Goal: Task Accomplishment & Management: Manage account settings

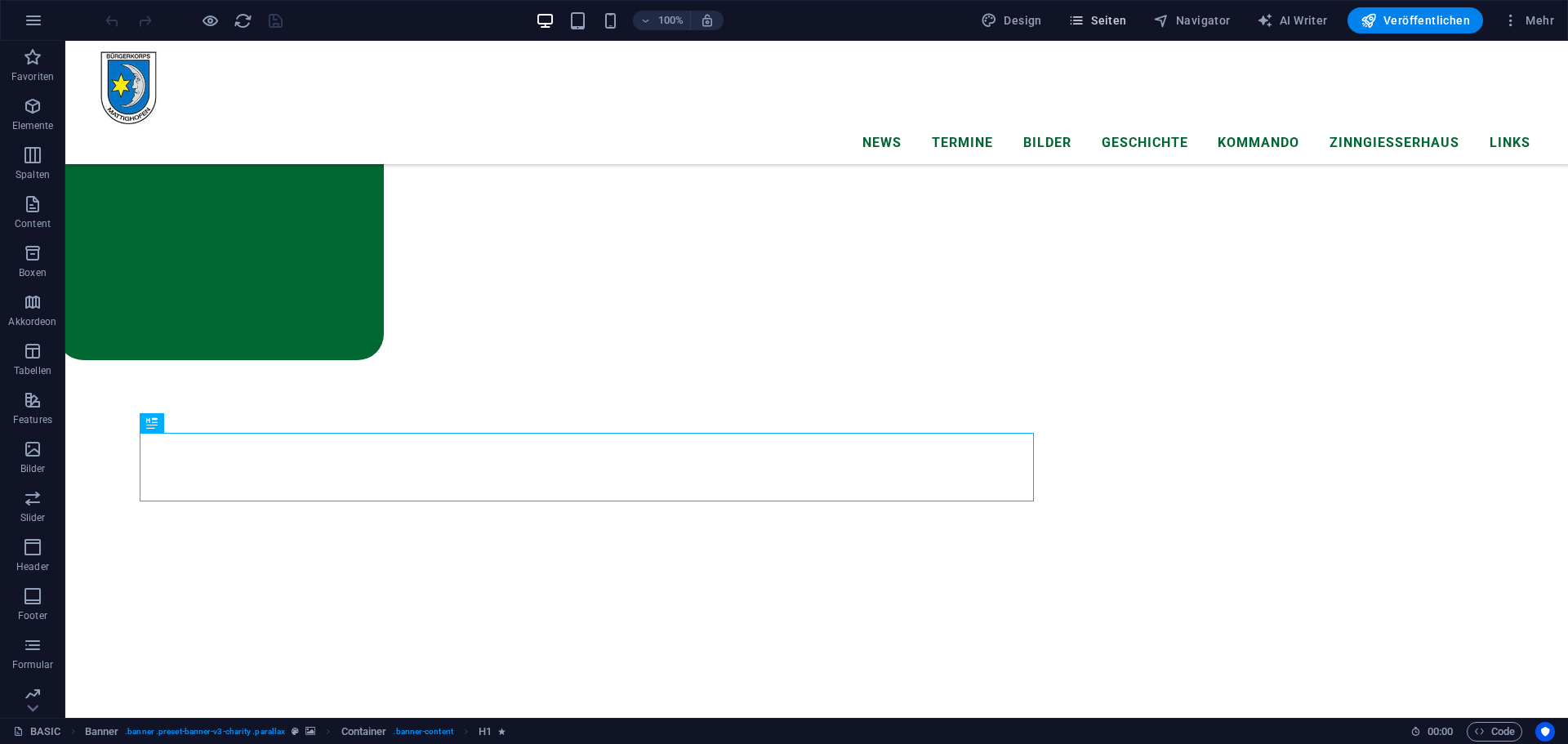
click at [1105, 22] on span "Seiten" at bounding box center [1097, 20] width 59 height 16
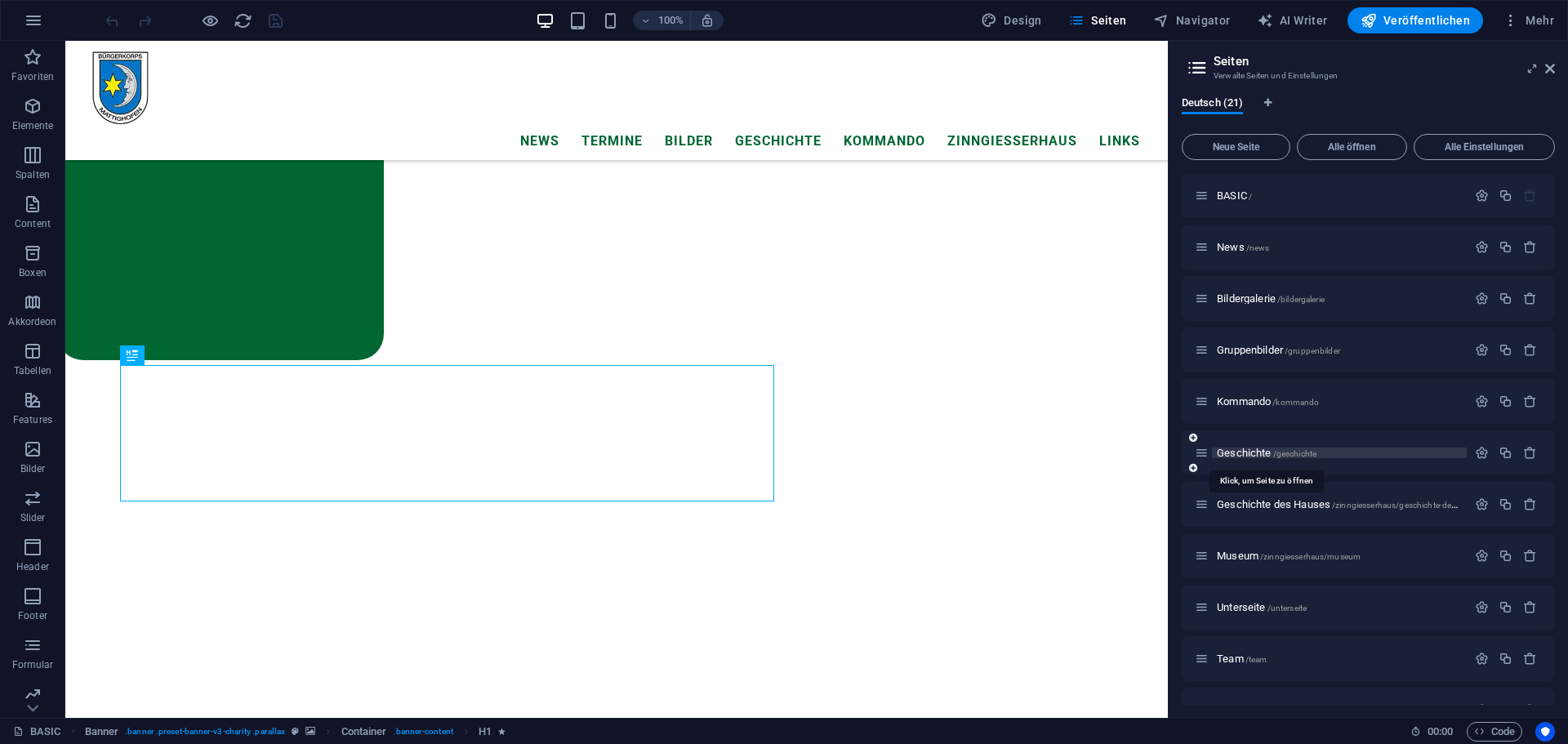
click at [1258, 451] on span "Geschichte /geschichte" at bounding box center [1267, 453] width 100 height 12
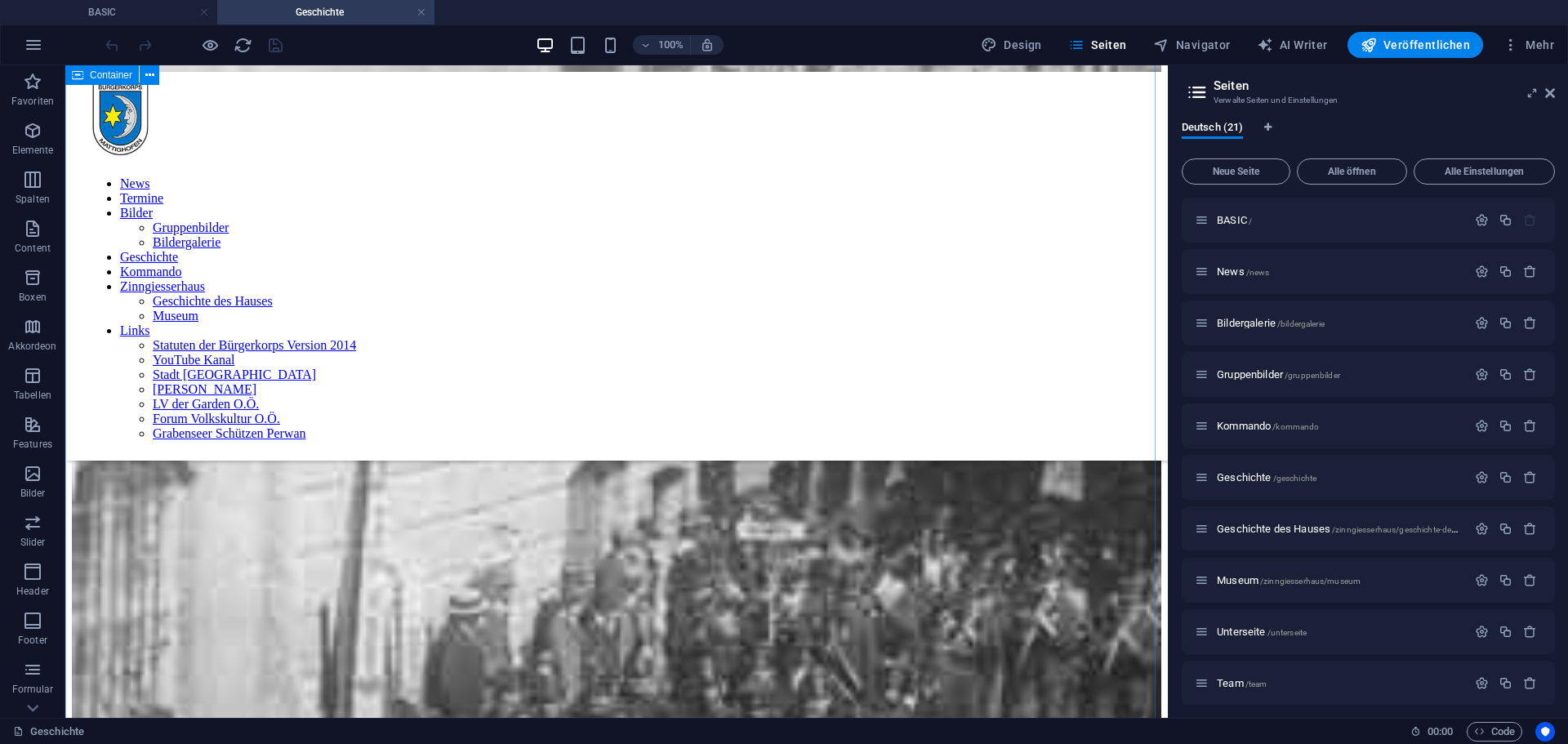
scroll to position [1470, 0]
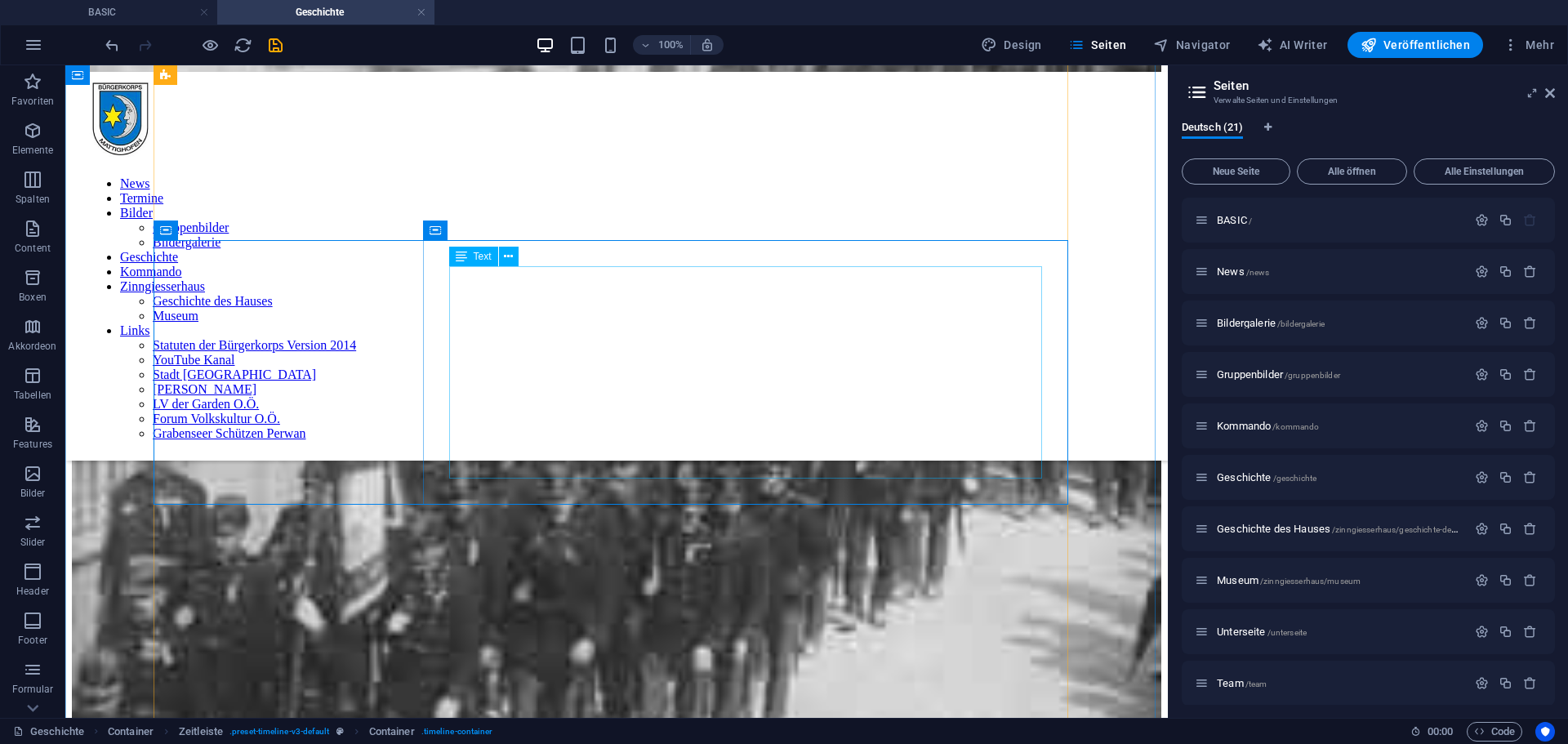
scroll to position [1422, 0]
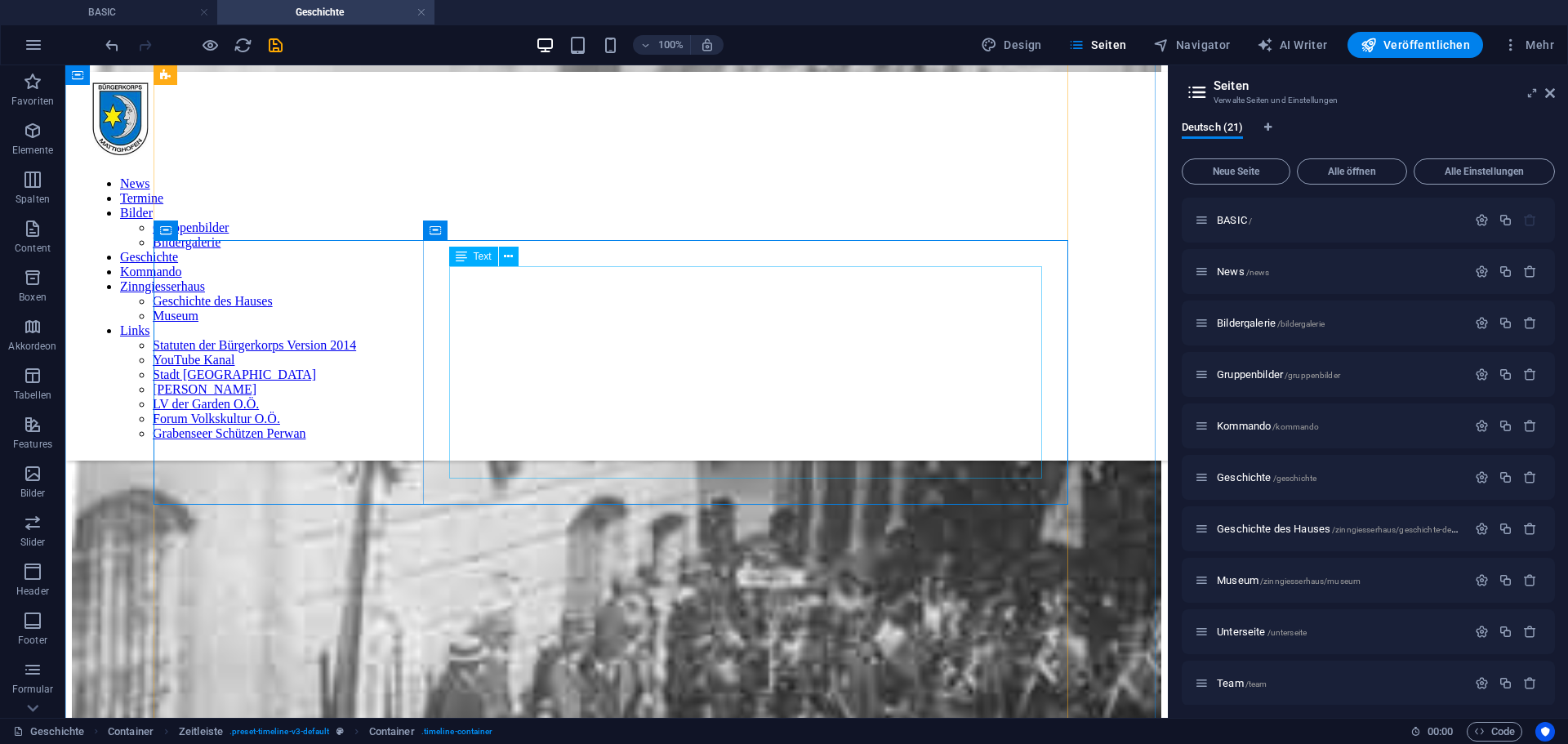
click at [509, 255] on icon at bounding box center [508, 257] width 9 height 17
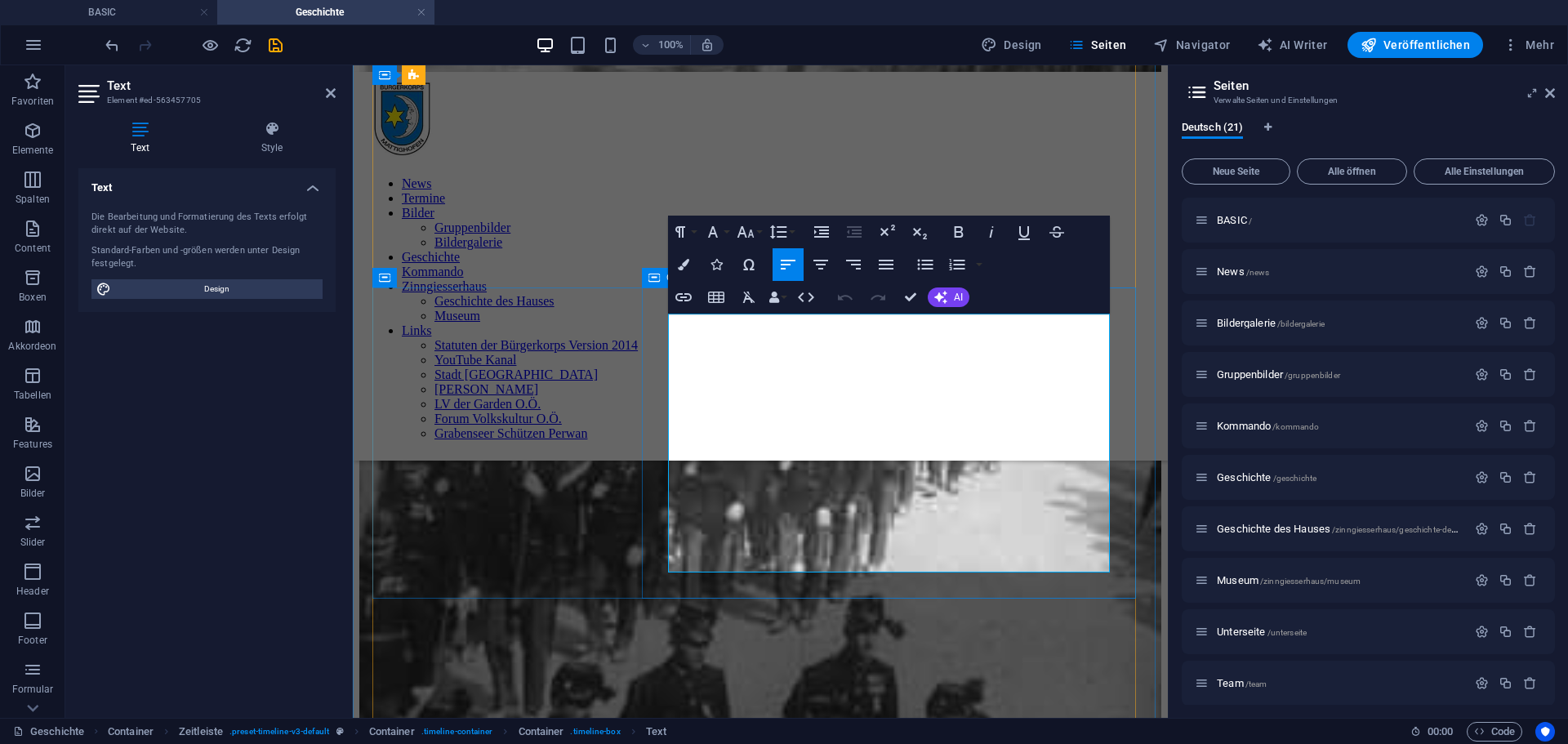
drag, startPoint x: 759, startPoint y: 555, endPoint x: 660, endPoint y: 486, distance: 120.7
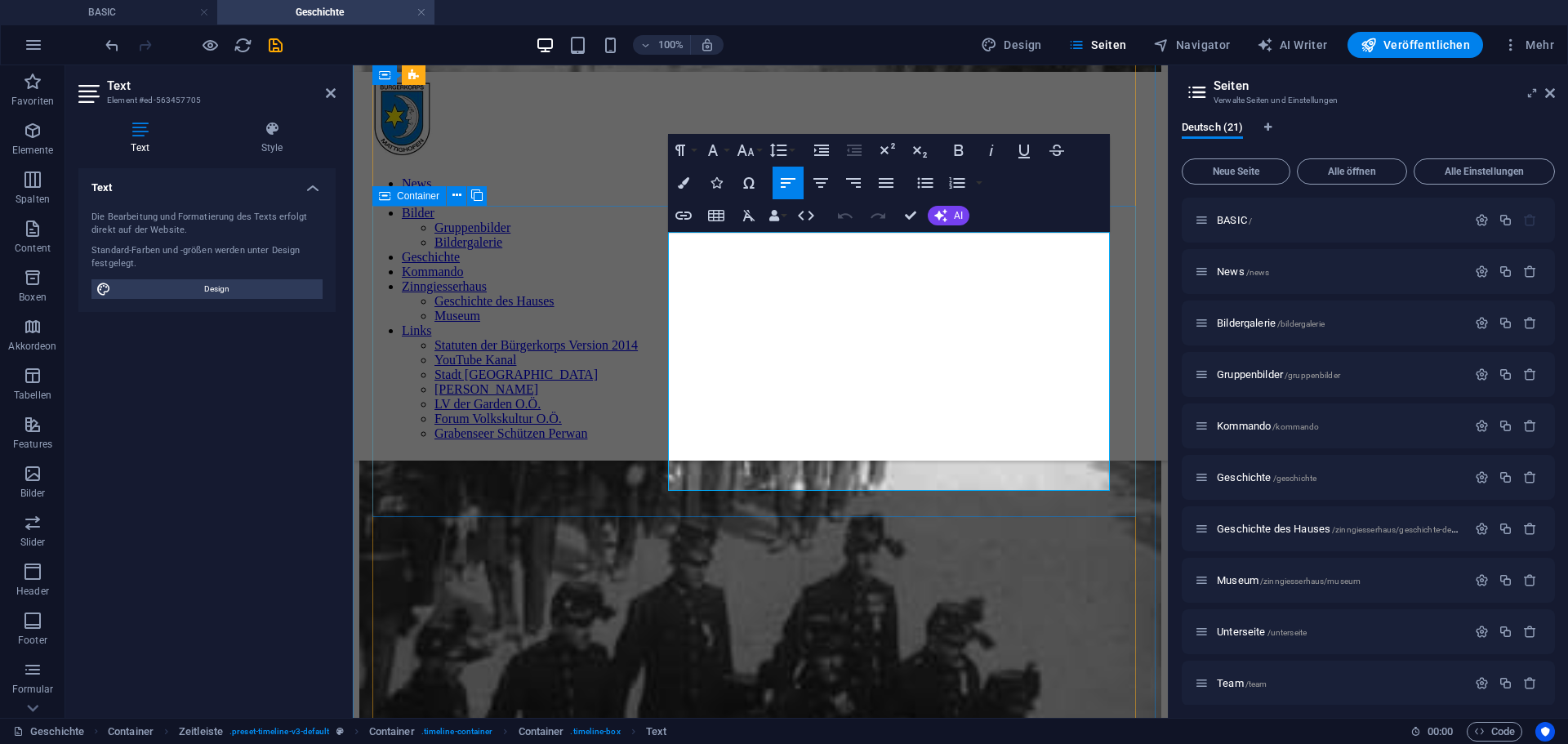
scroll to position [1787, 0]
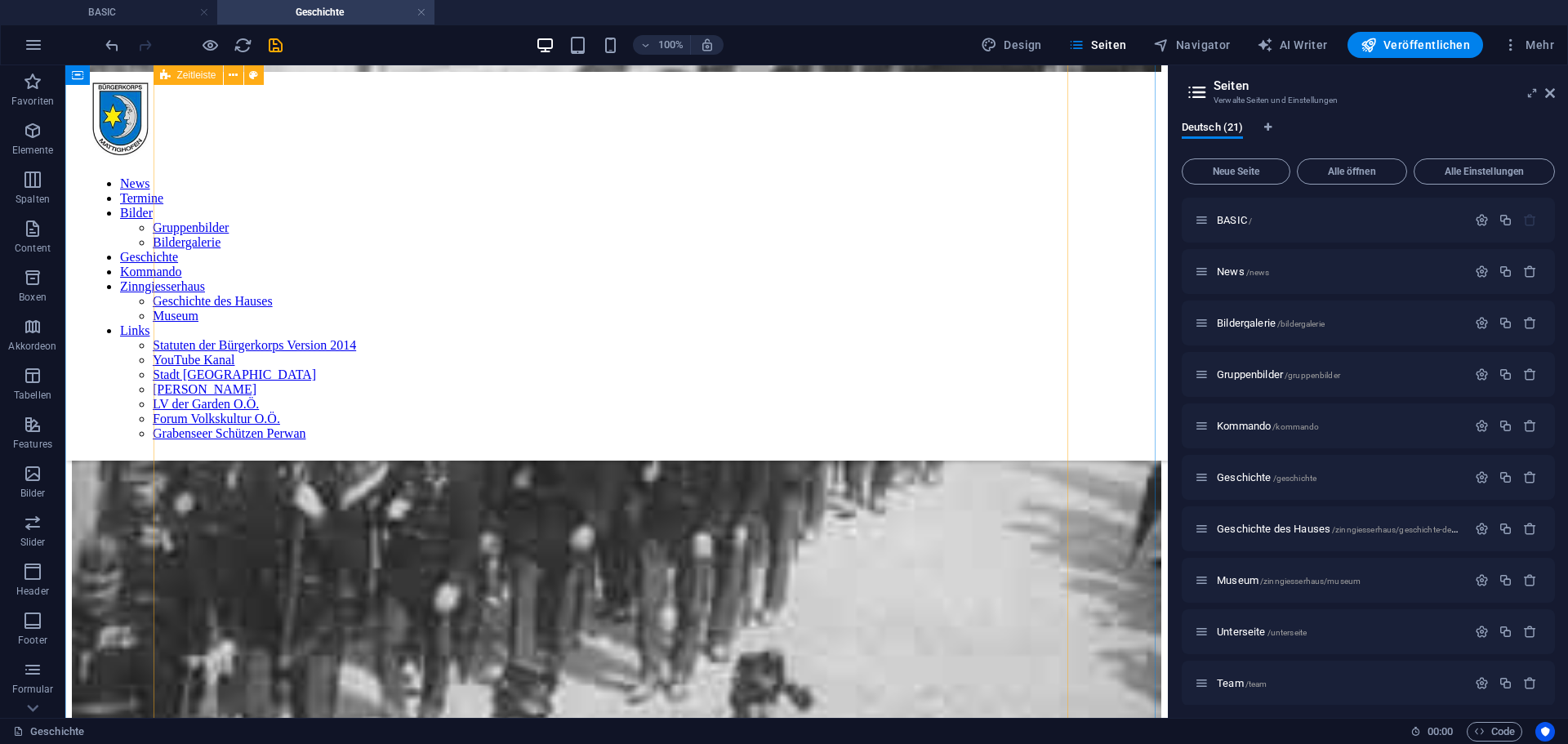
scroll to position [1749, 0]
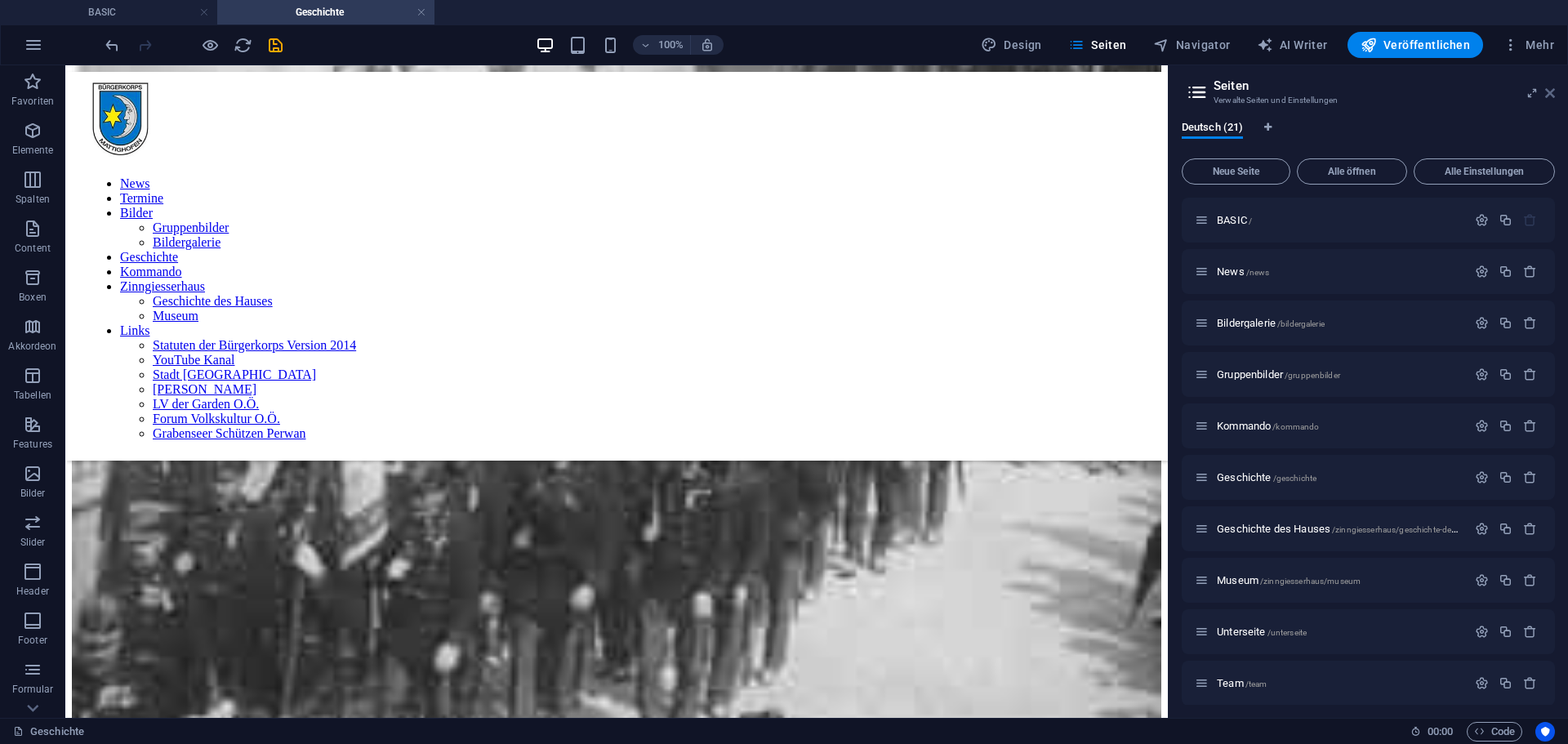
click at [1553, 92] on icon at bounding box center [1550, 93] width 10 height 13
click at [1168, 92] on div "News Termine Bilder Gruppenbilder Bildergalerie Geschichte Kommando Zinngiesser…" at bounding box center [616, 266] width 1103 height 388
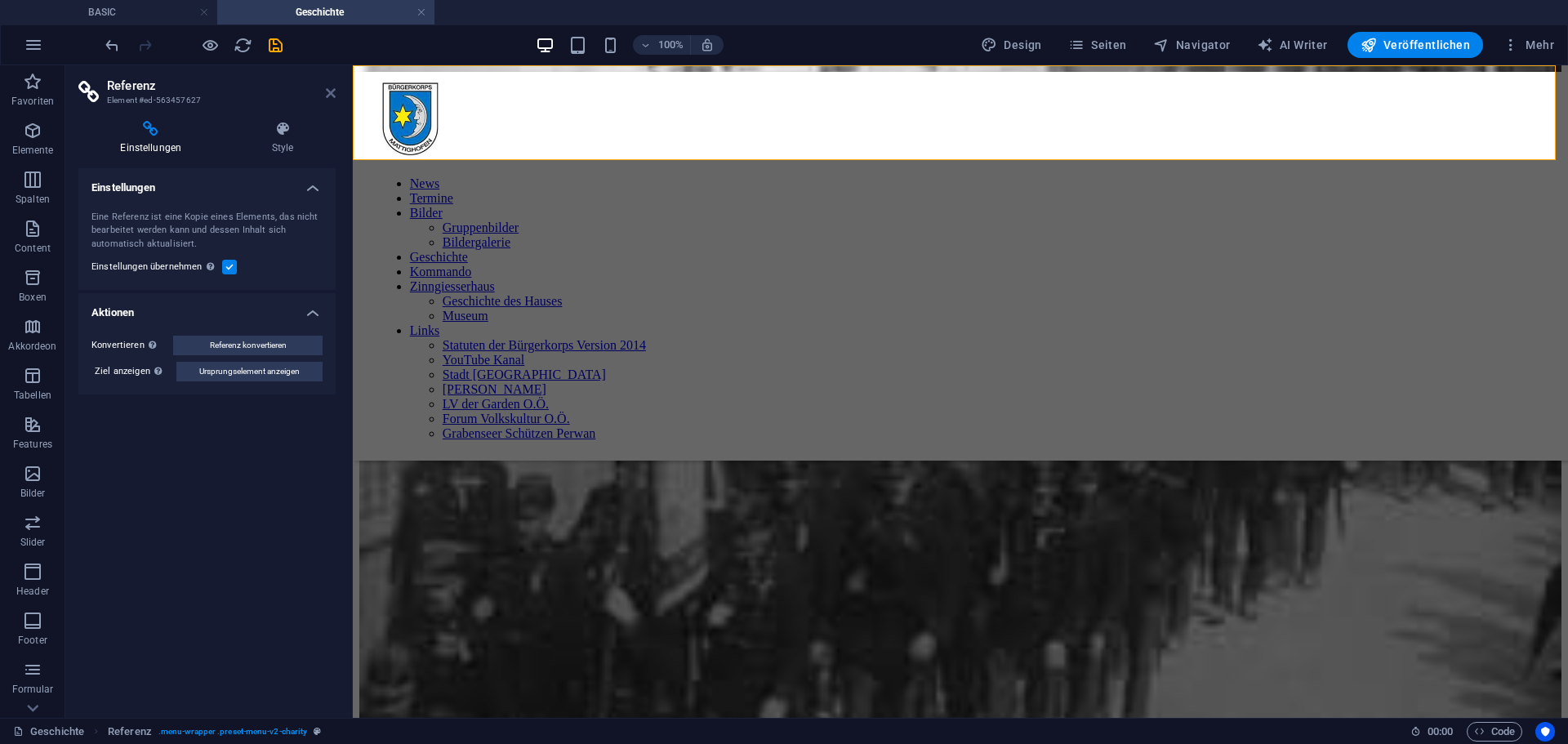
click at [327, 94] on icon at bounding box center [331, 93] width 10 height 13
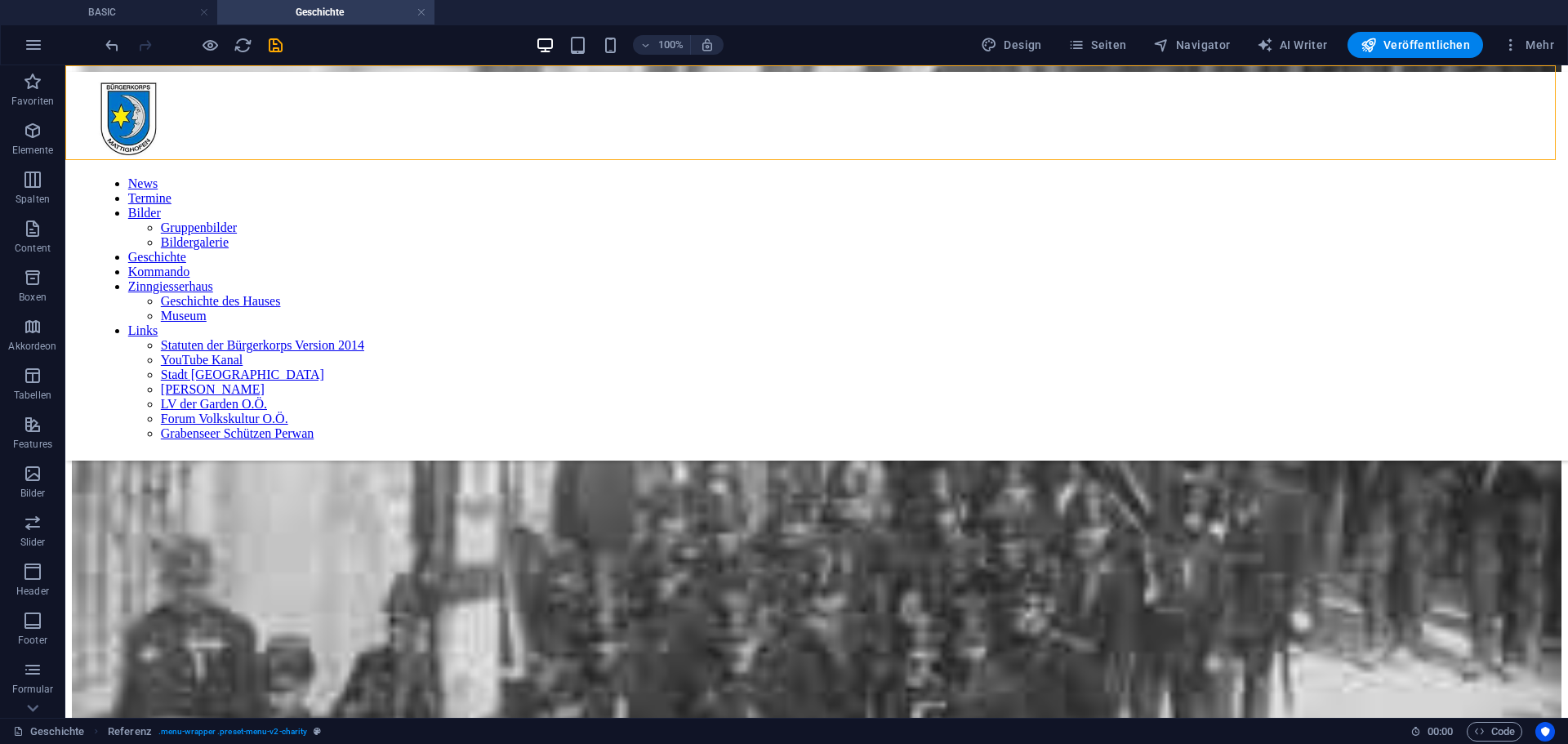
click at [280, 44] on icon "save" at bounding box center [276, 45] width 19 height 19
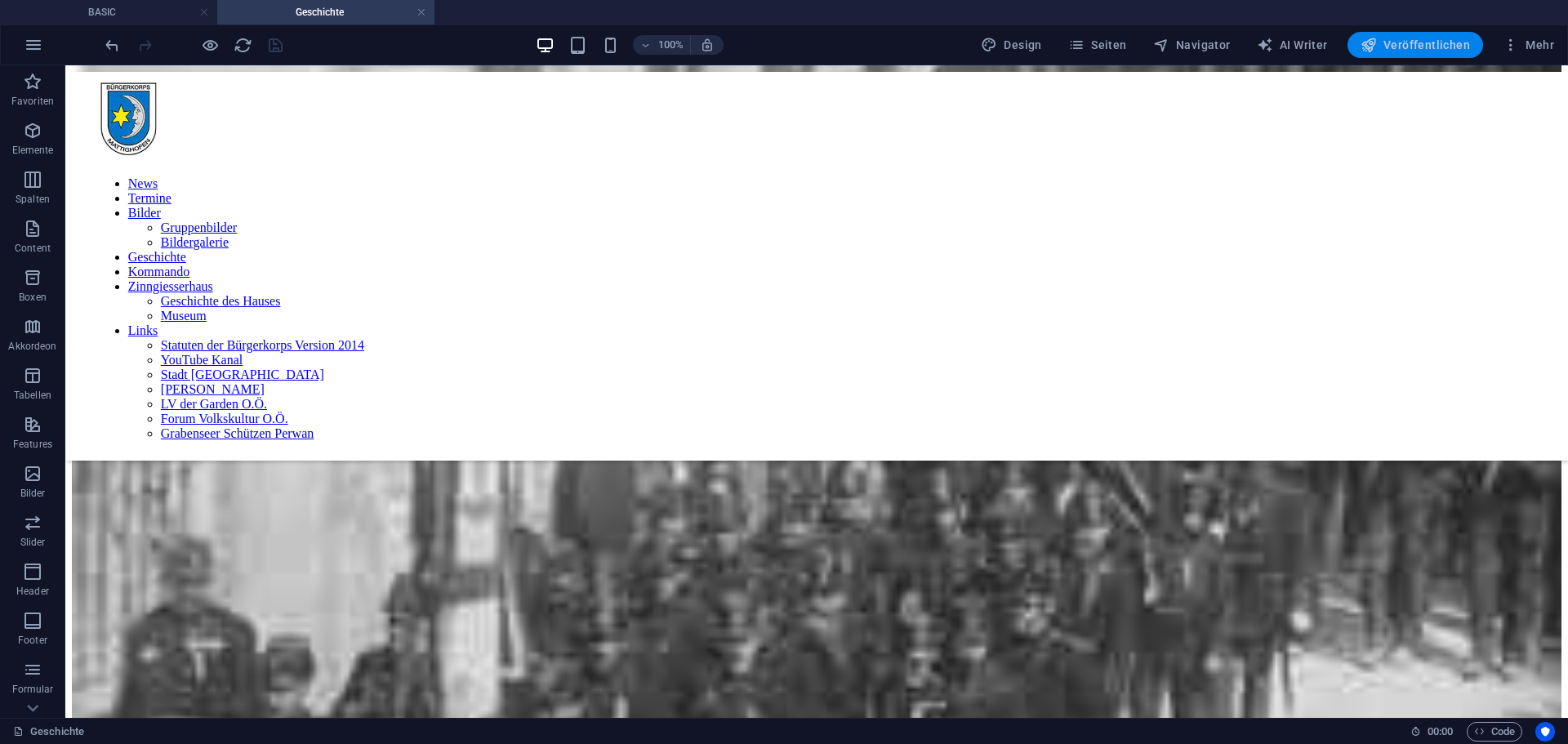
click at [1377, 48] on icon "button" at bounding box center [1368, 44] width 16 height 16
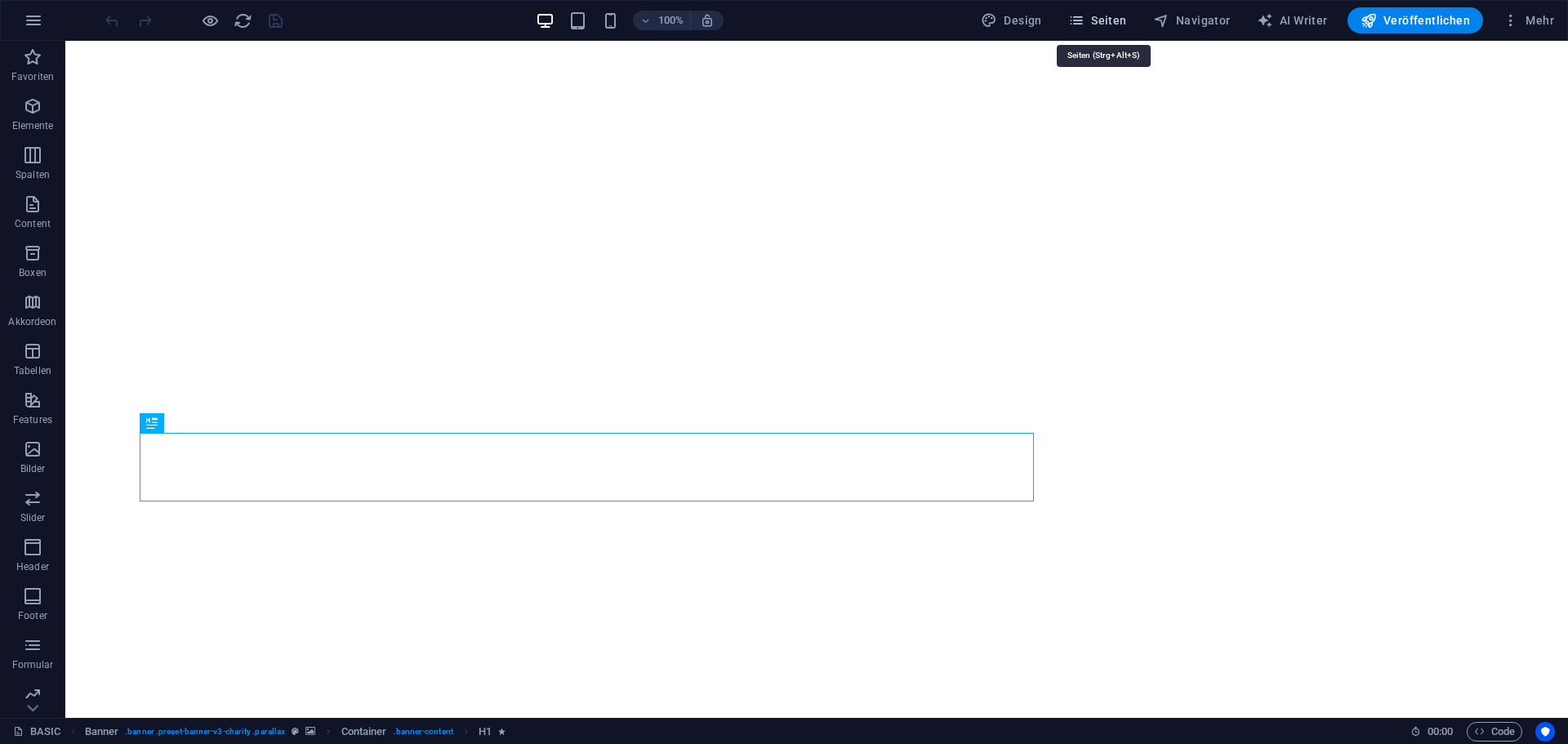
click at [1123, 22] on span "Seiten" at bounding box center [1097, 20] width 59 height 16
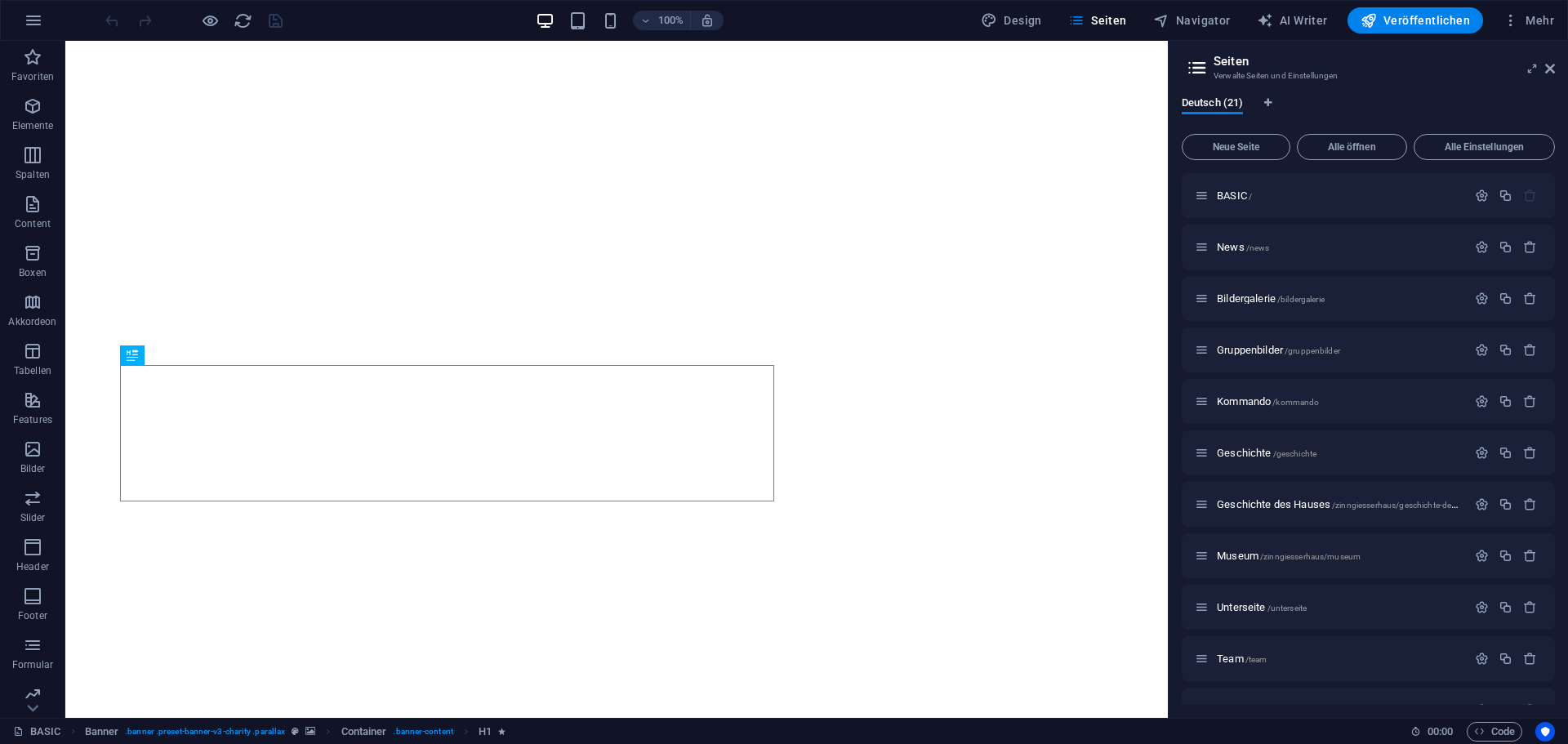
drag, startPoint x: 1566, startPoint y: 9, endPoint x: 1443, endPoint y: 90, distance: 147.3
click at [1443, 90] on div "Deutsch (21) Neue Seite Alle öffnen Alle Einstellungen BASIC / News /news Bilde…" at bounding box center [1368, 401] width 399 height 634
click at [1523, 23] on span "Mehr" at bounding box center [1529, 20] width 52 height 16
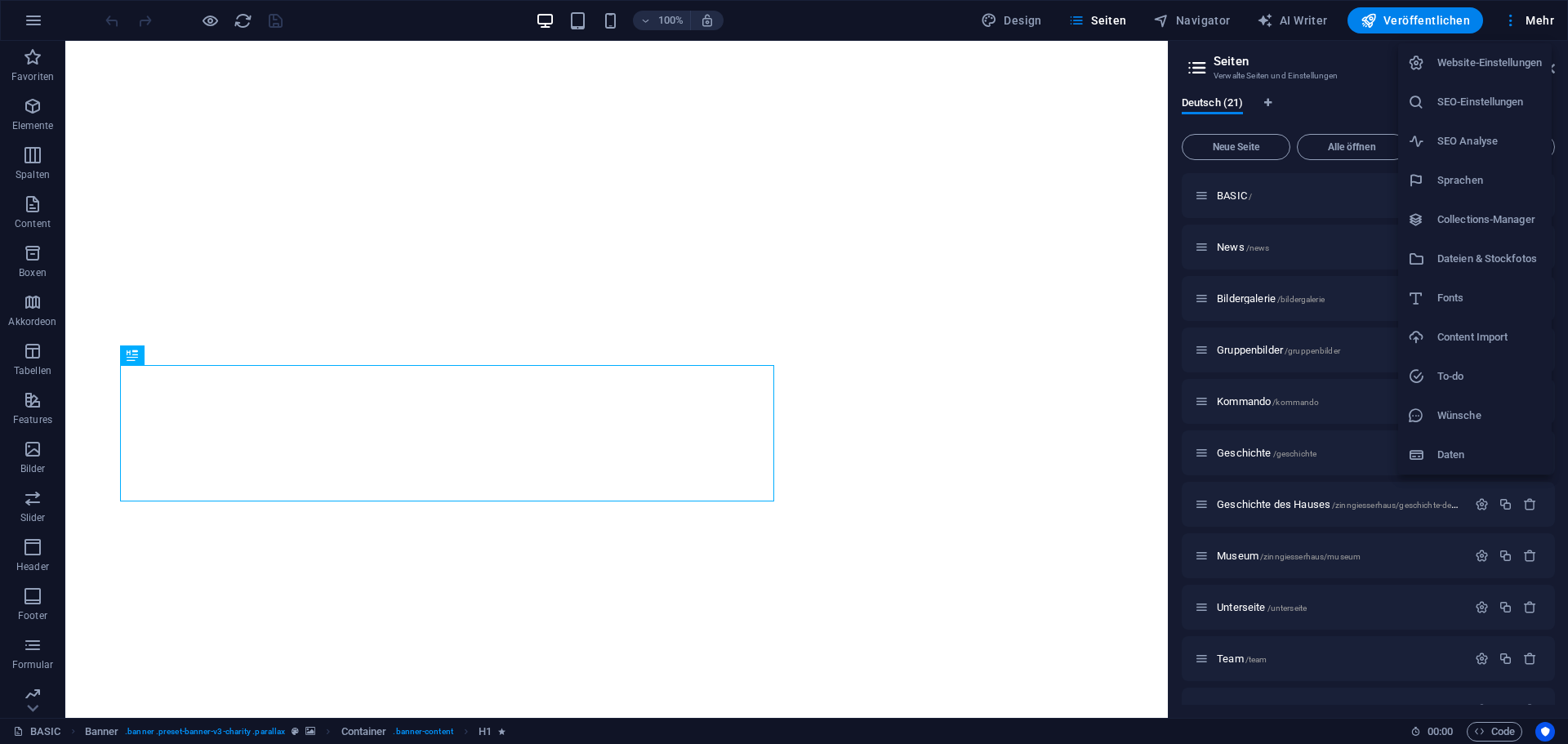
click at [1489, 224] on h6 "Collections-Manager" at bounding box center [1489, 219] width 105 height 19
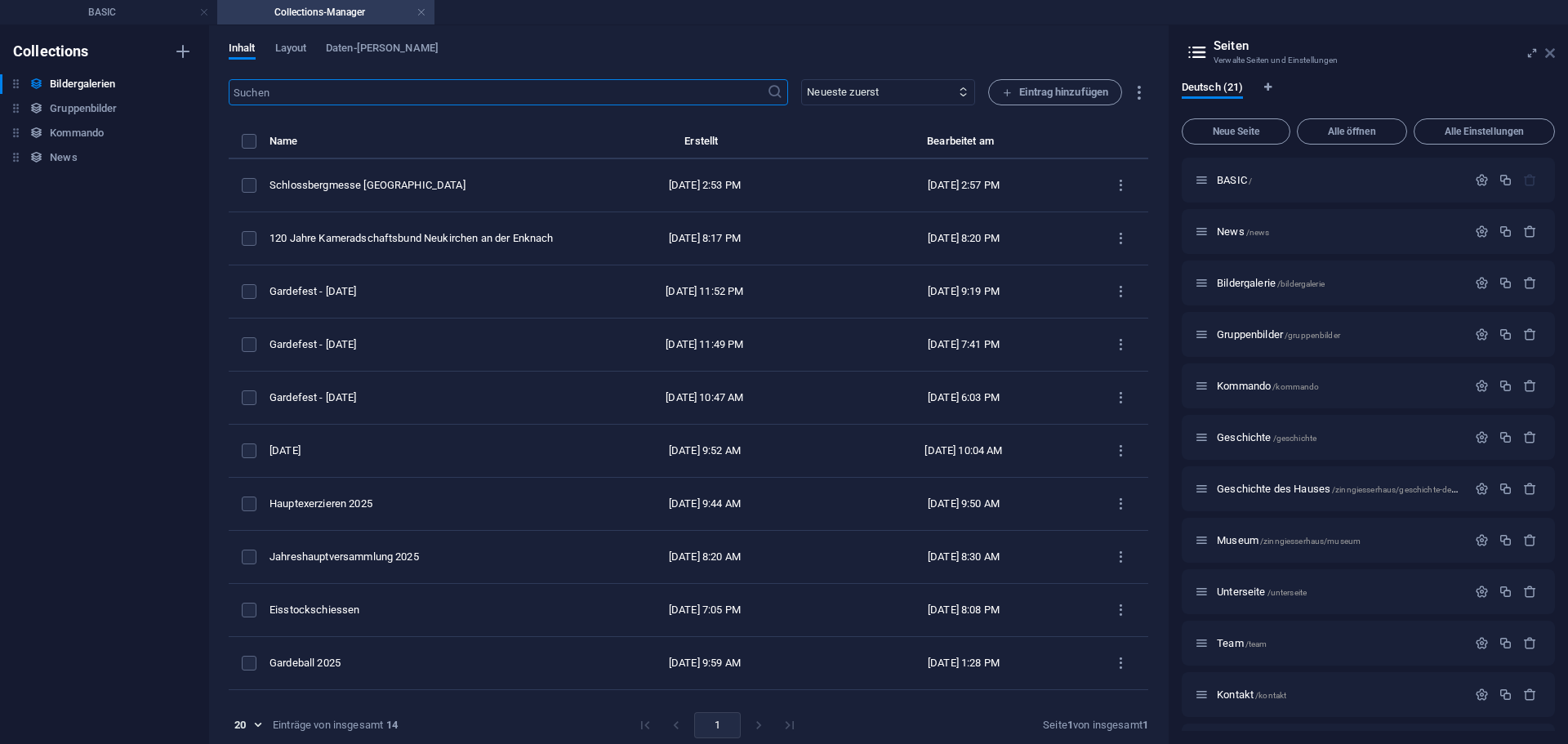
click at [1552, 54] on icon at bounding box center [1550, 53] width 10 height 13
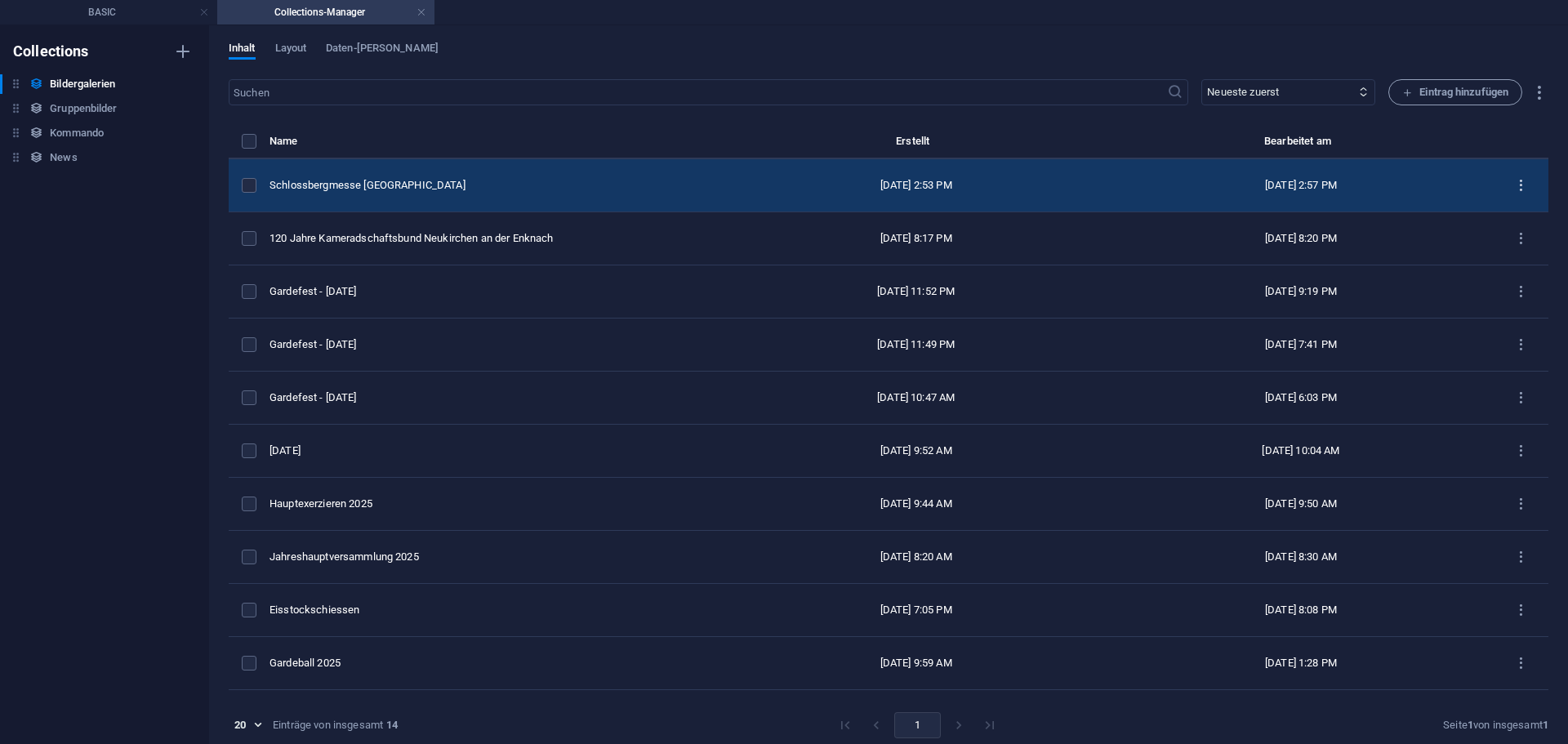
click at [1513, 183] on icon "items list" at bounding box center [1521, 186] width 15 height 15
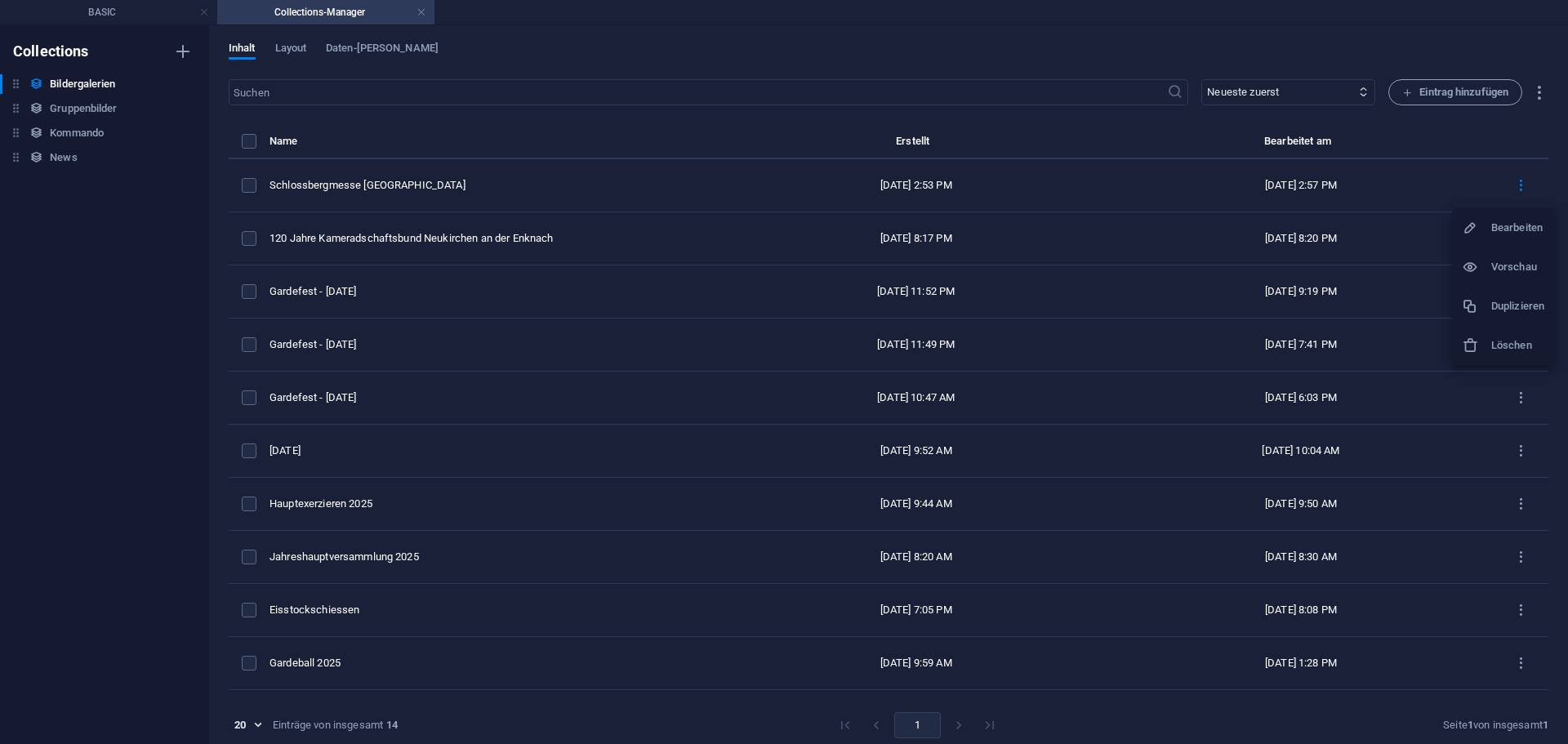
click at [1518, 301] on h6 "Duplizieren" at bounding box center [1517, 306] width 53 height 19
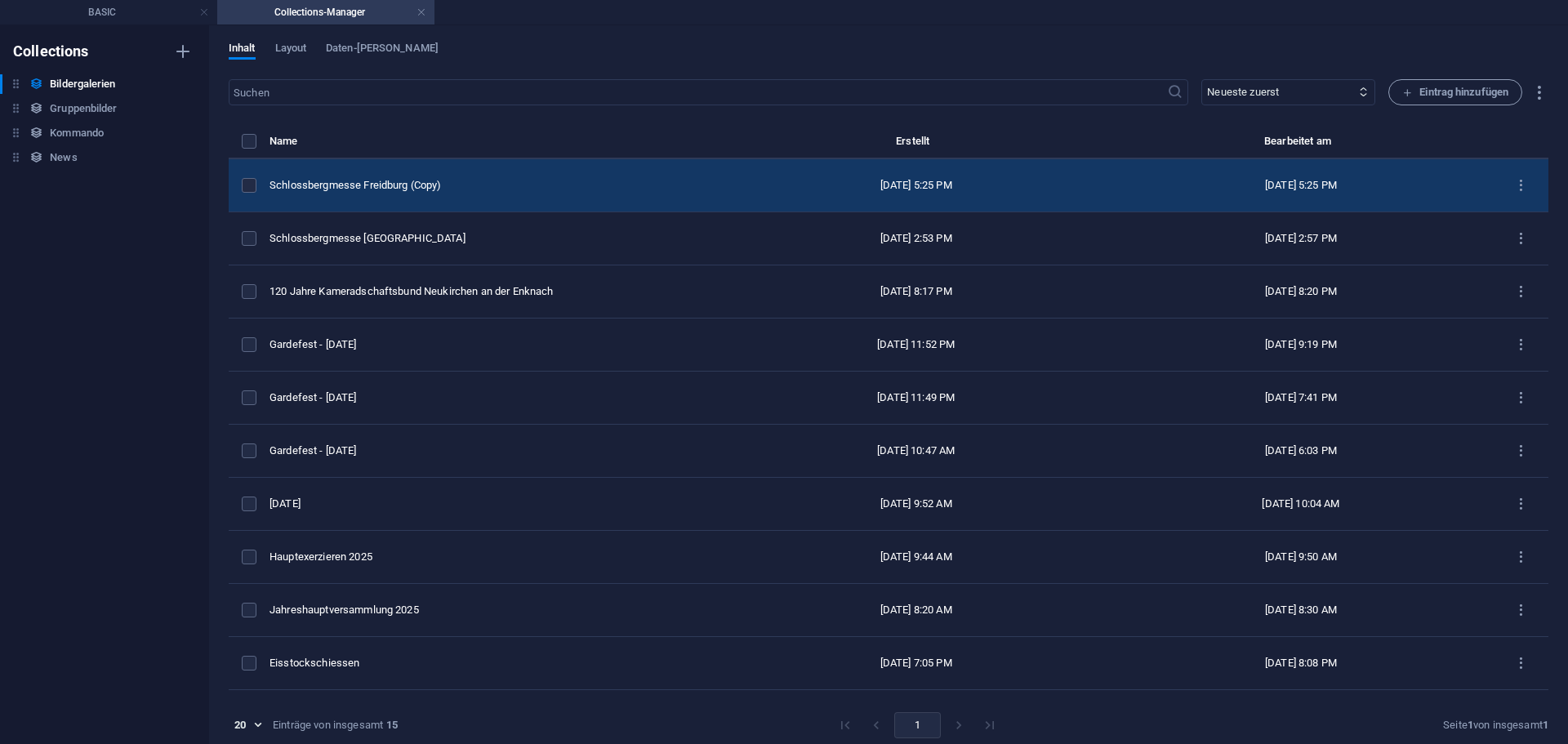
click at [556, 191] on div "Schlossbergmesse Freidburg (Copy)" at bounding box center [489, 185] width 441 height 14
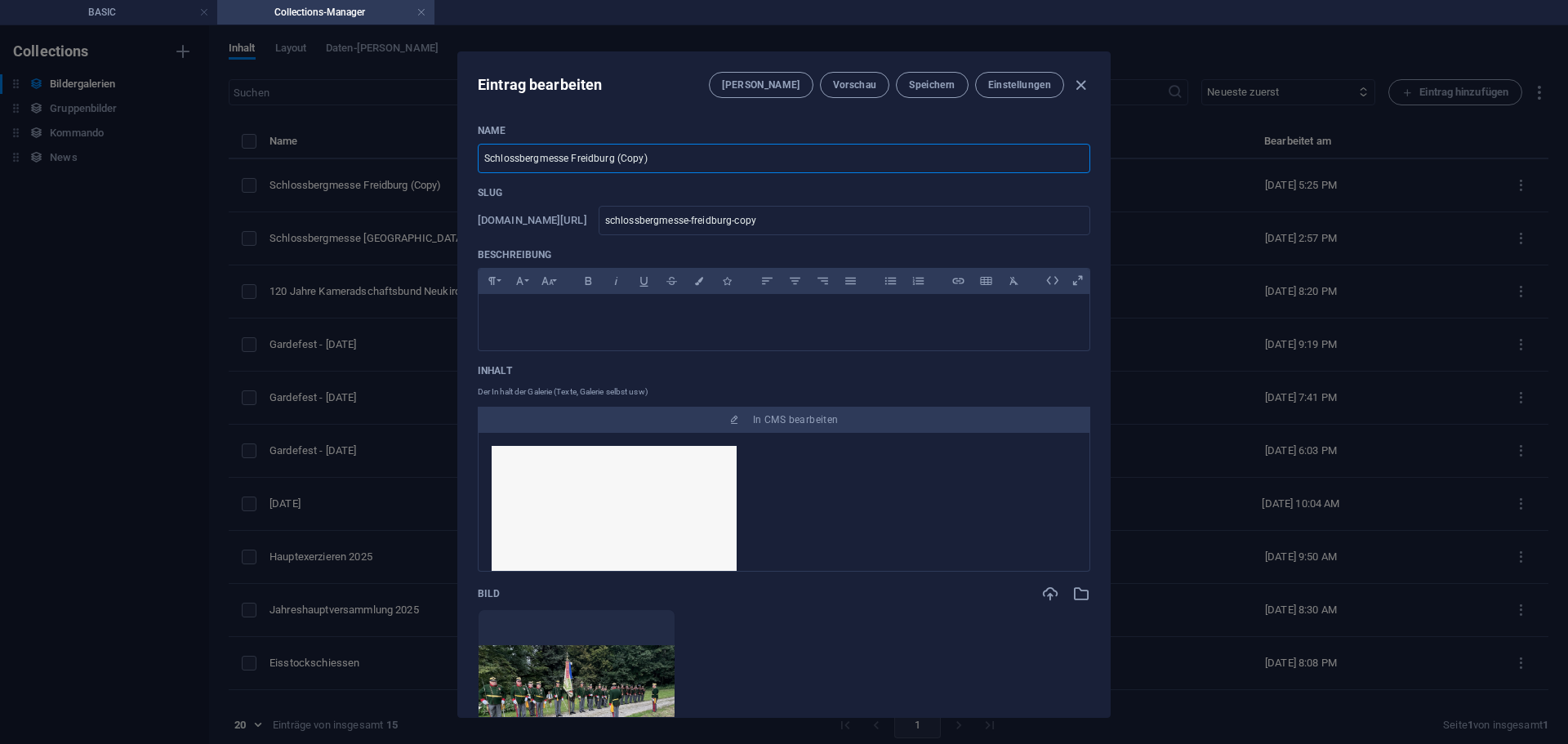
drag, startPoint x: 665, startPoint y: 155, endPoint x: 422, endPoint y: 144, distance: 243.2
click at [460, 145] on div "Name Schlossbergmesse Freidburg (Copy) ​ Slug [DOMAIN_NAME][URL] schlossbergmes…" at bounding box center [784, 414] width 652 height 606
type input "1"
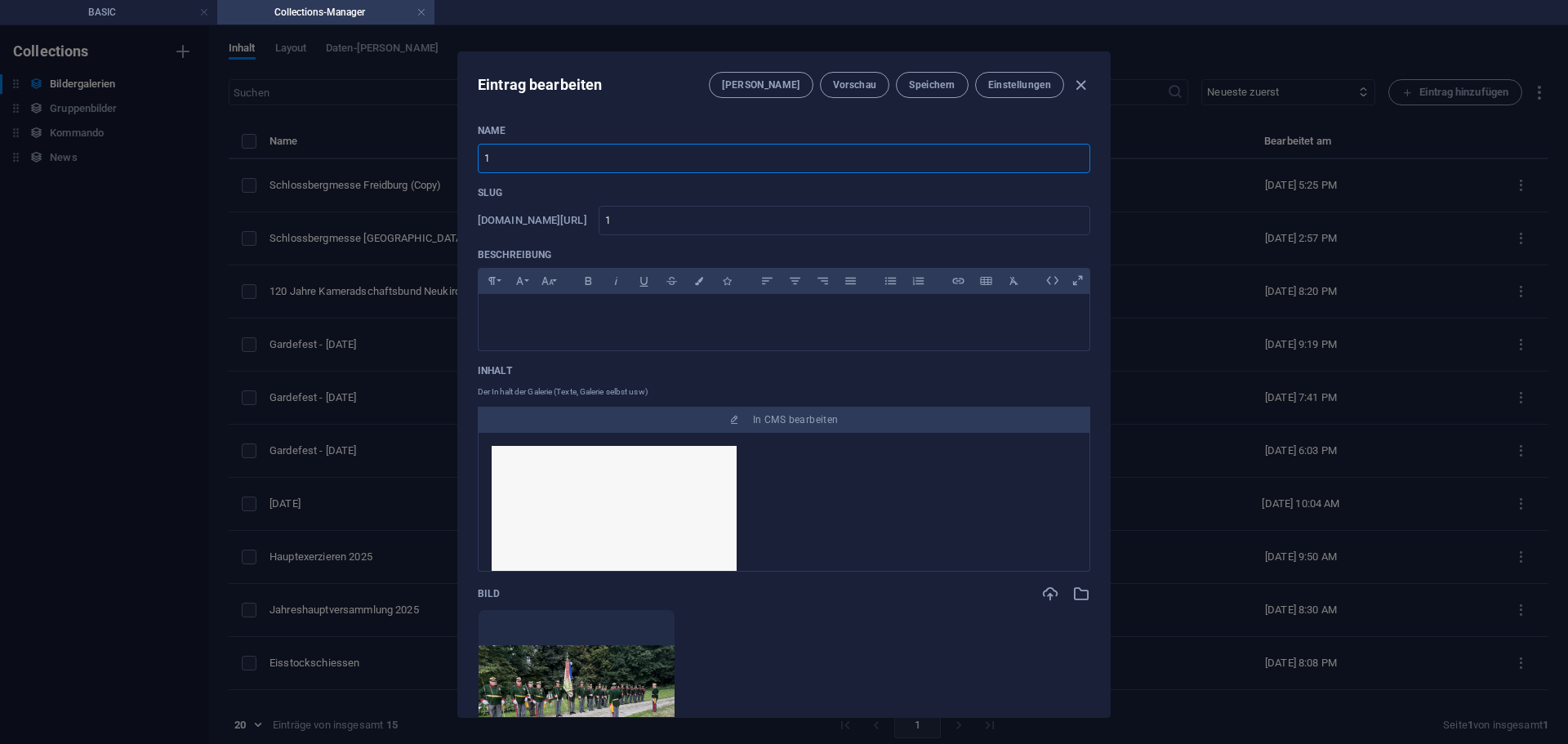
type input "13"
type input "130"
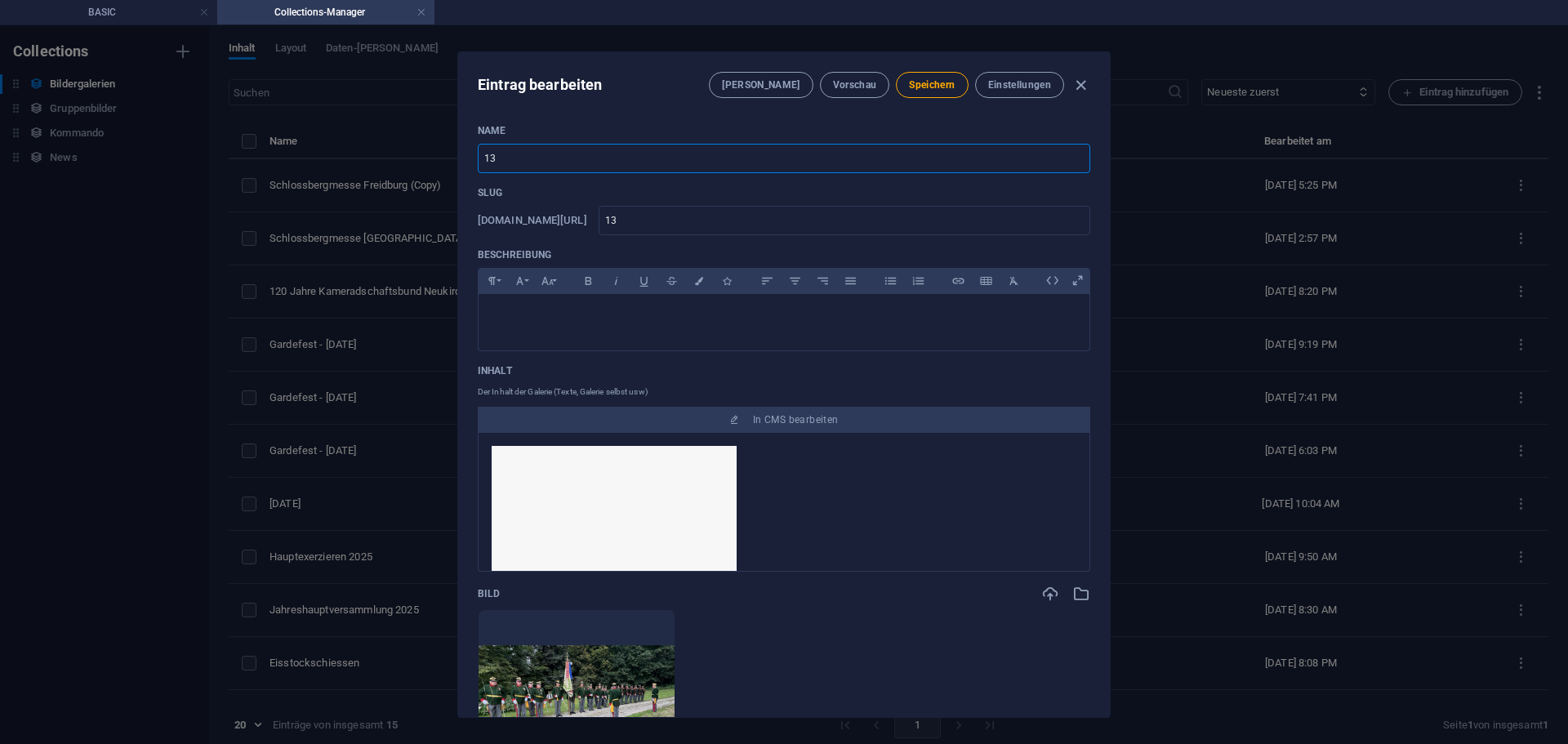
type input "130"
type input "130 H"
type input "130-h"
type input "130"
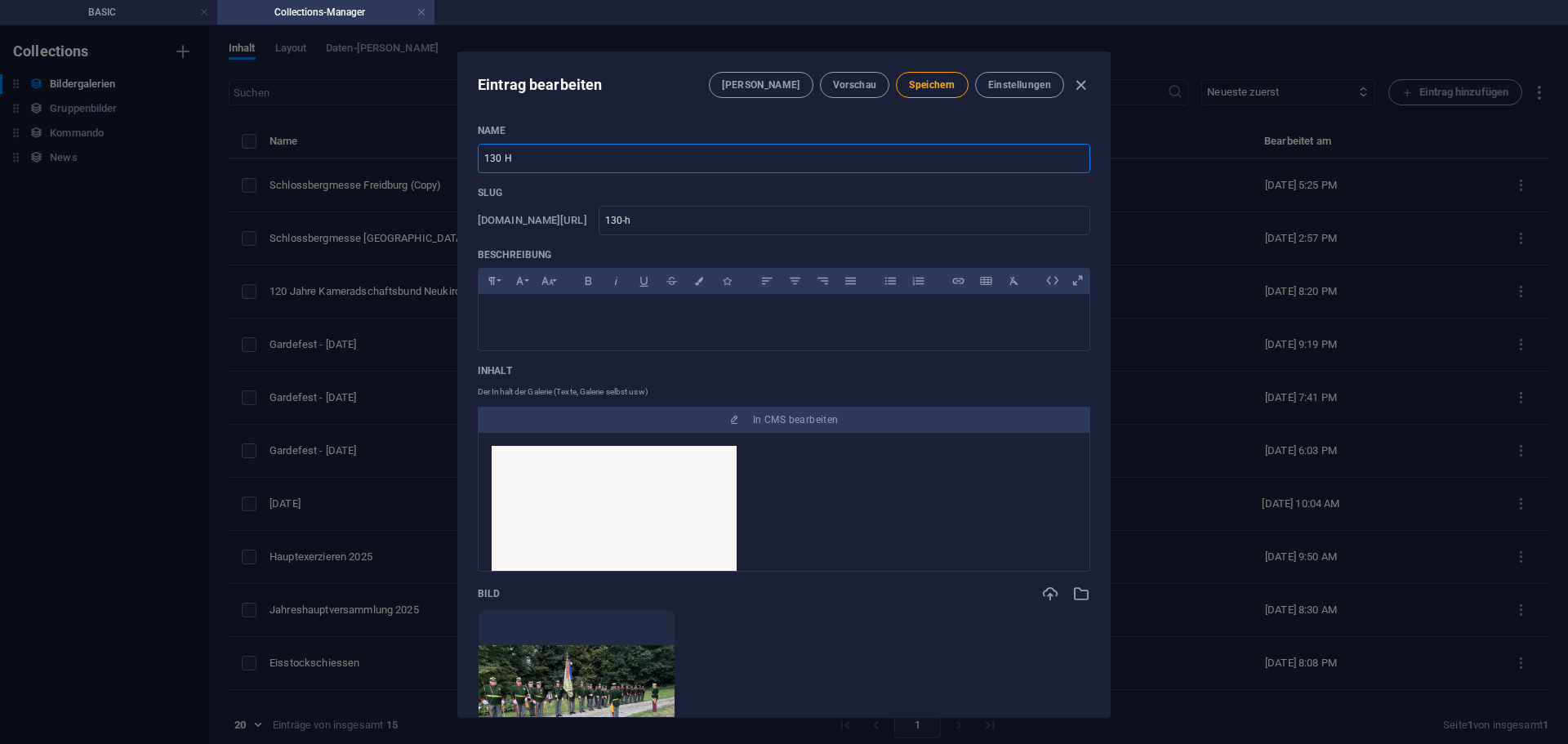
type input "130"
type input "130 J"
type input "130-j"
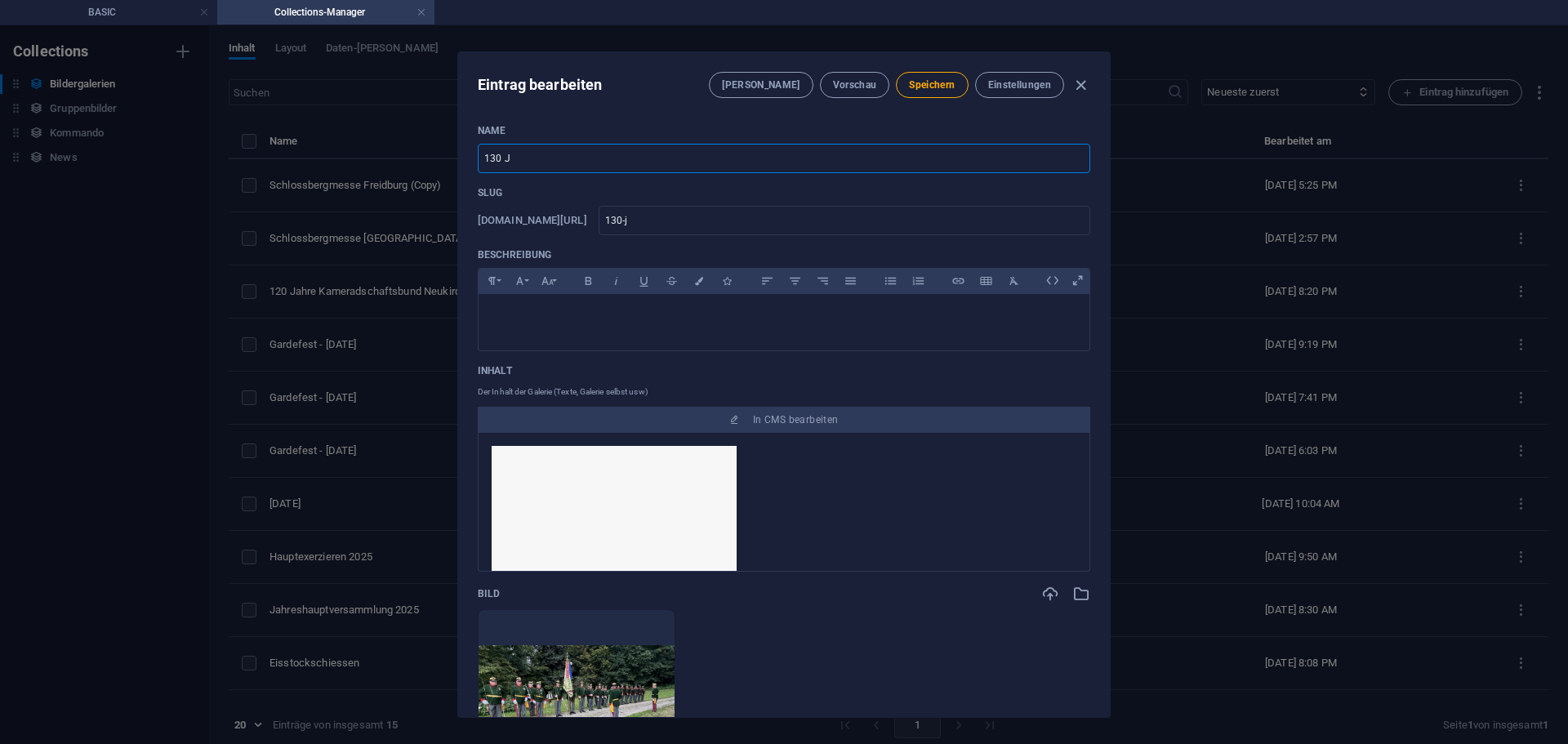
type input "130 Ja"
type input "130-ja"
type input "130 Jar"
type input "130-jar"
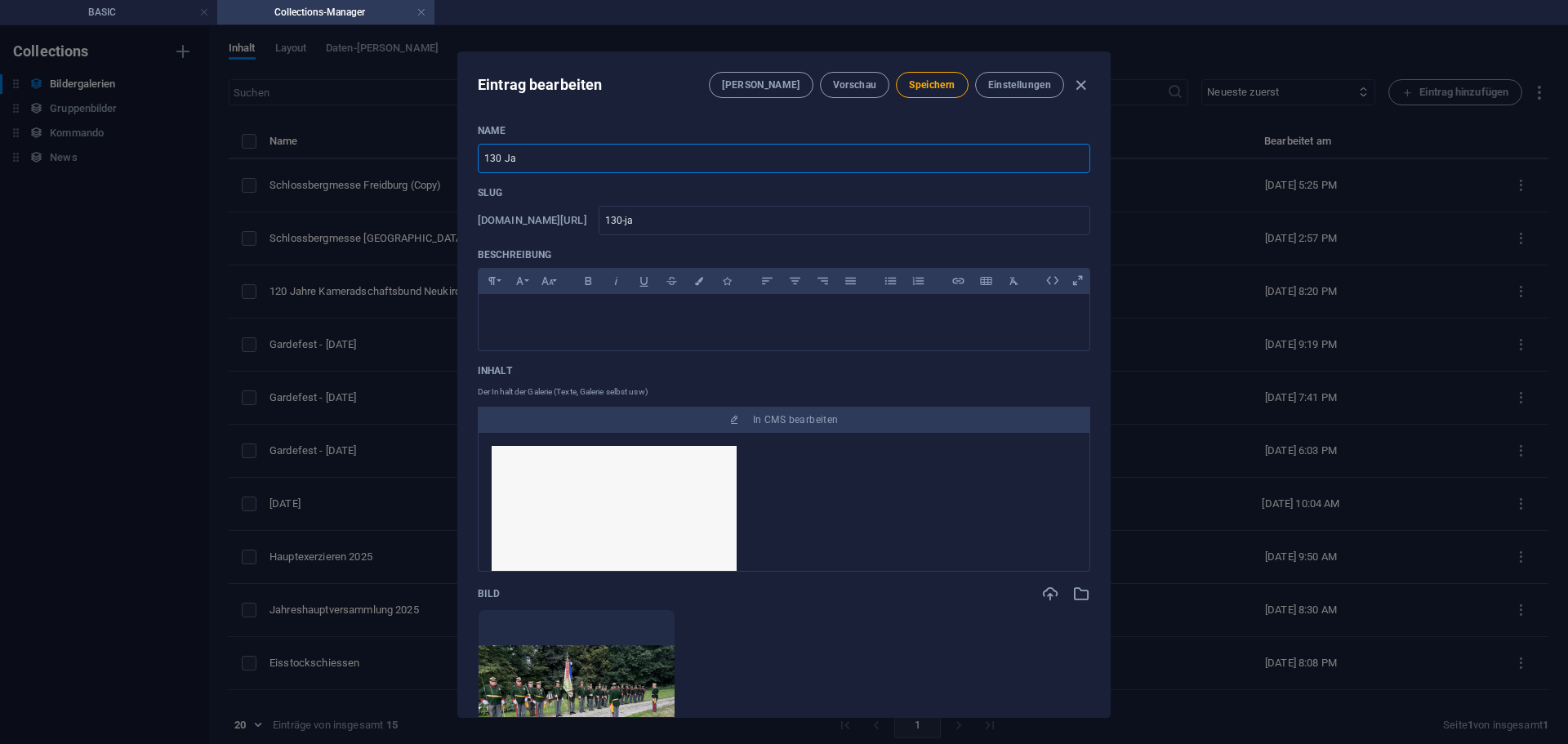
type input "130-jar"
type input "130 Jarh"
type input "130-jarh"
type input "130 Jar"
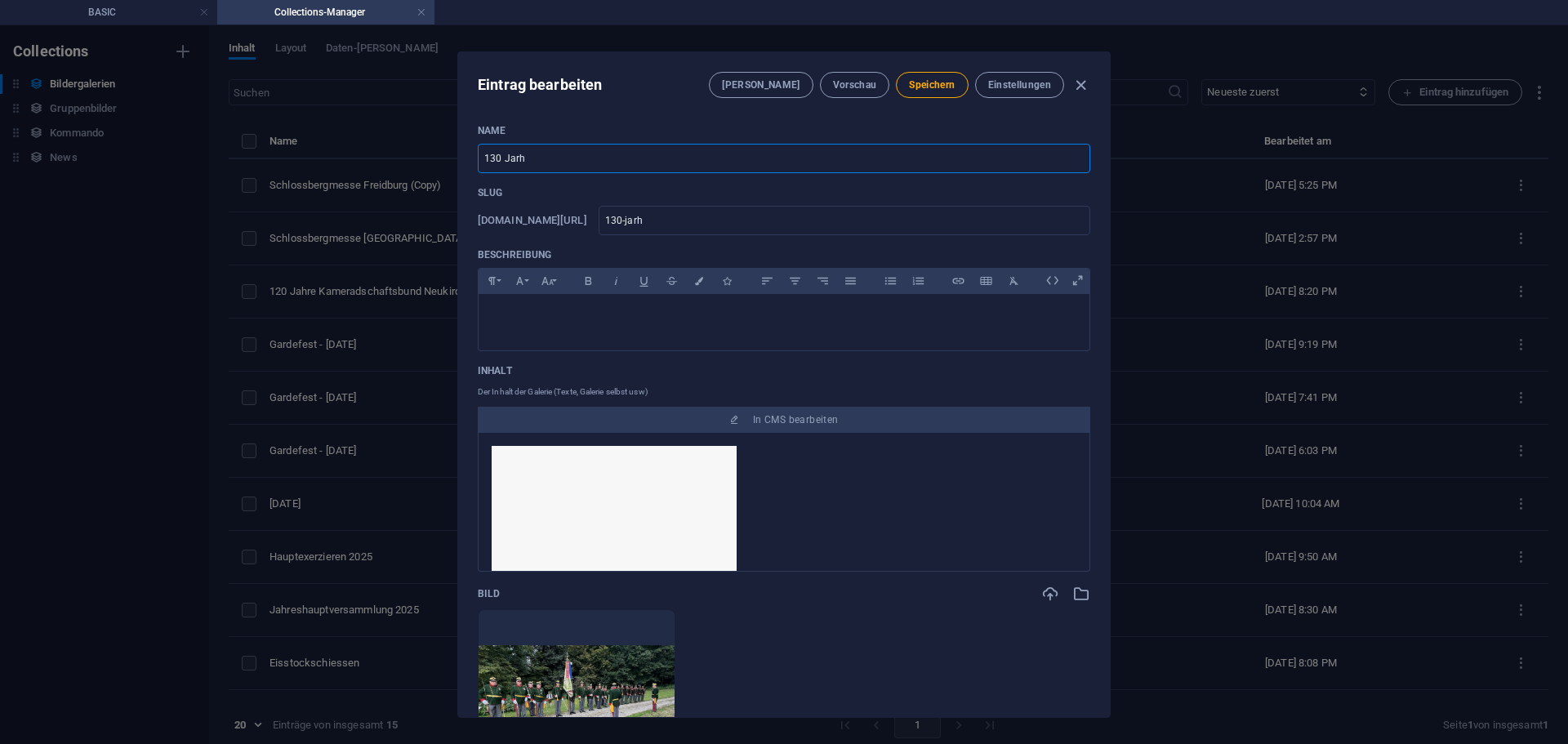
type input "130-jar"
type input "130 Ja"
type input "130-ja"
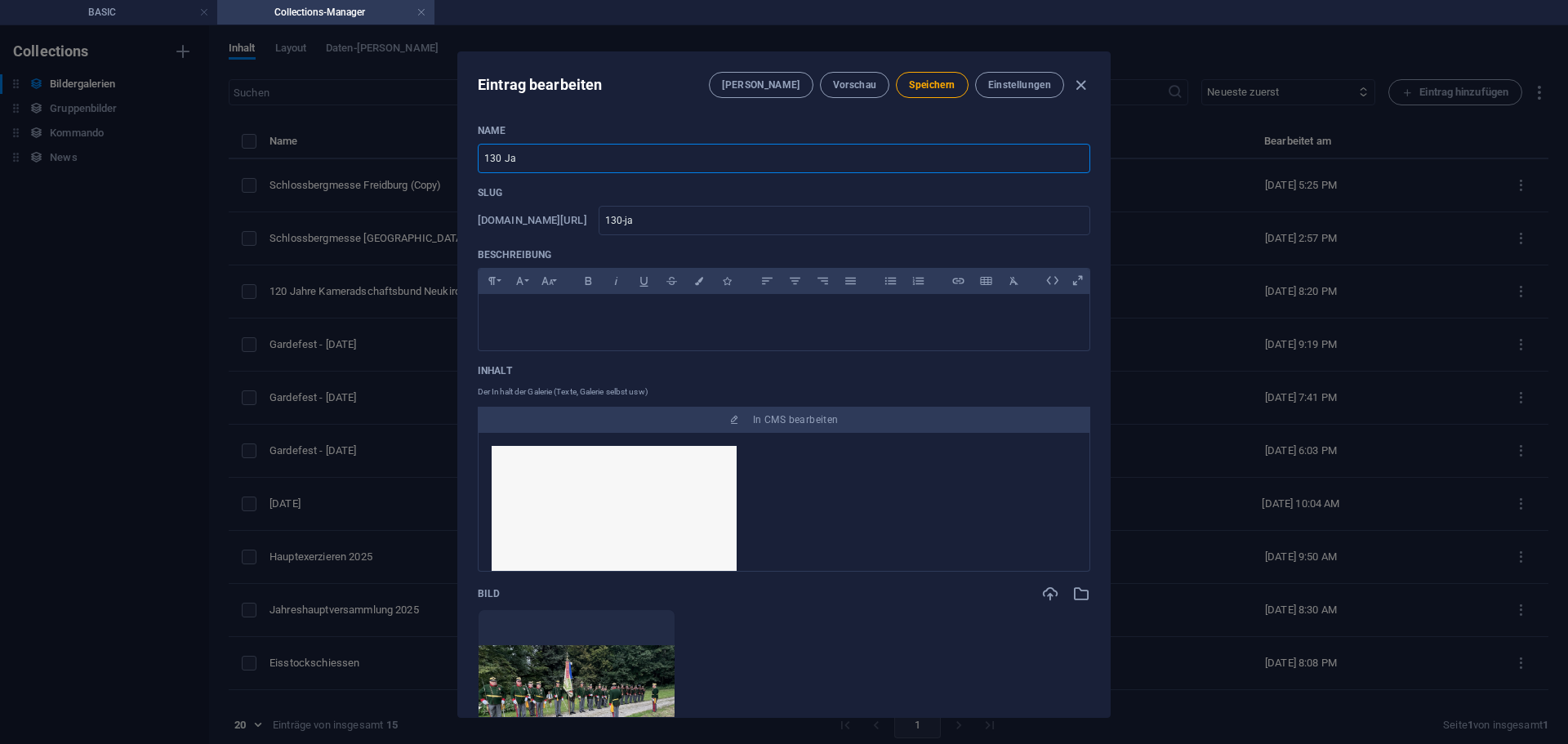
type input "130 Jah"
type input "130-jah"
type input "130 Jahr"
type input "130-jahr"
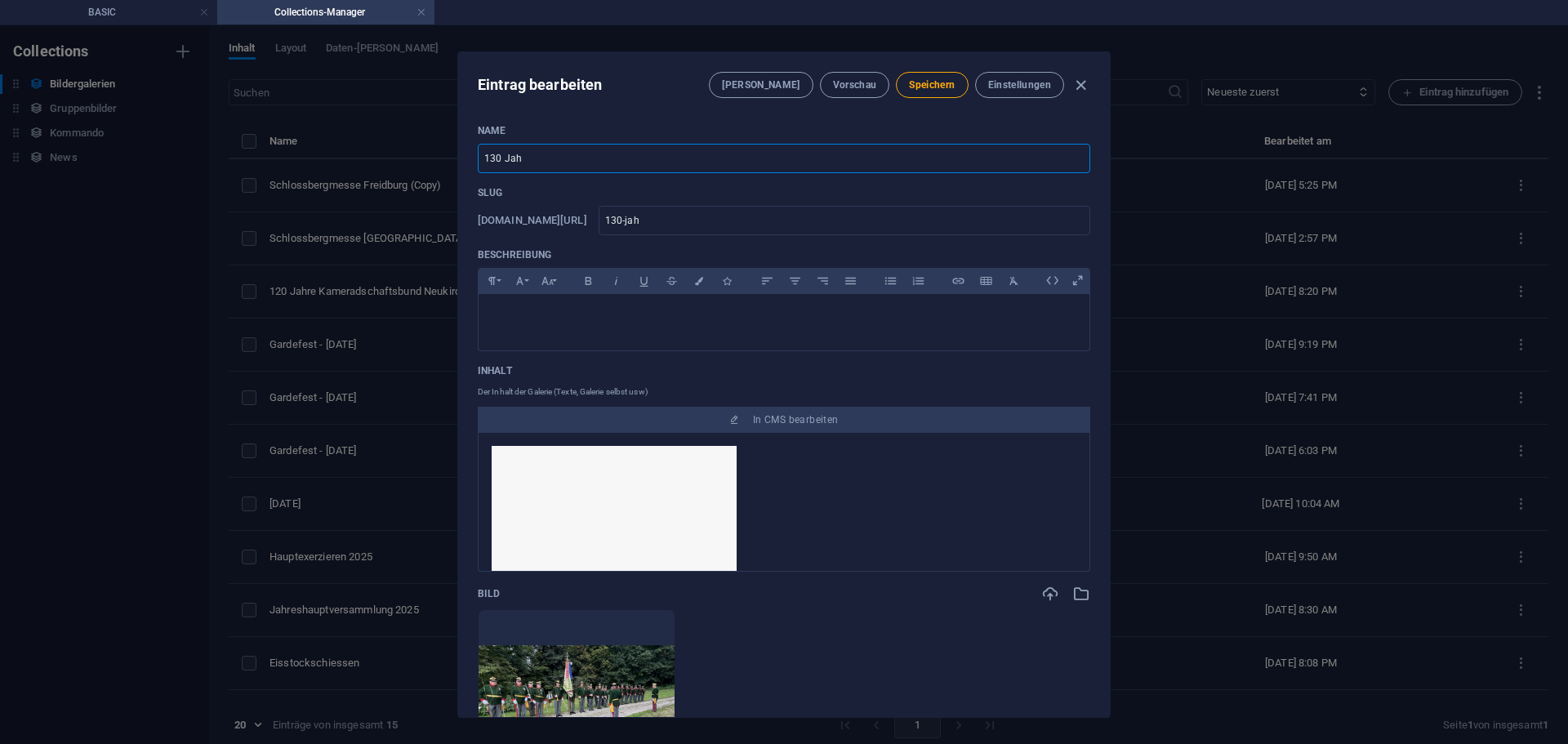
type input "130-jahr"
type input "130 Jahre"
type input "130-jahre"
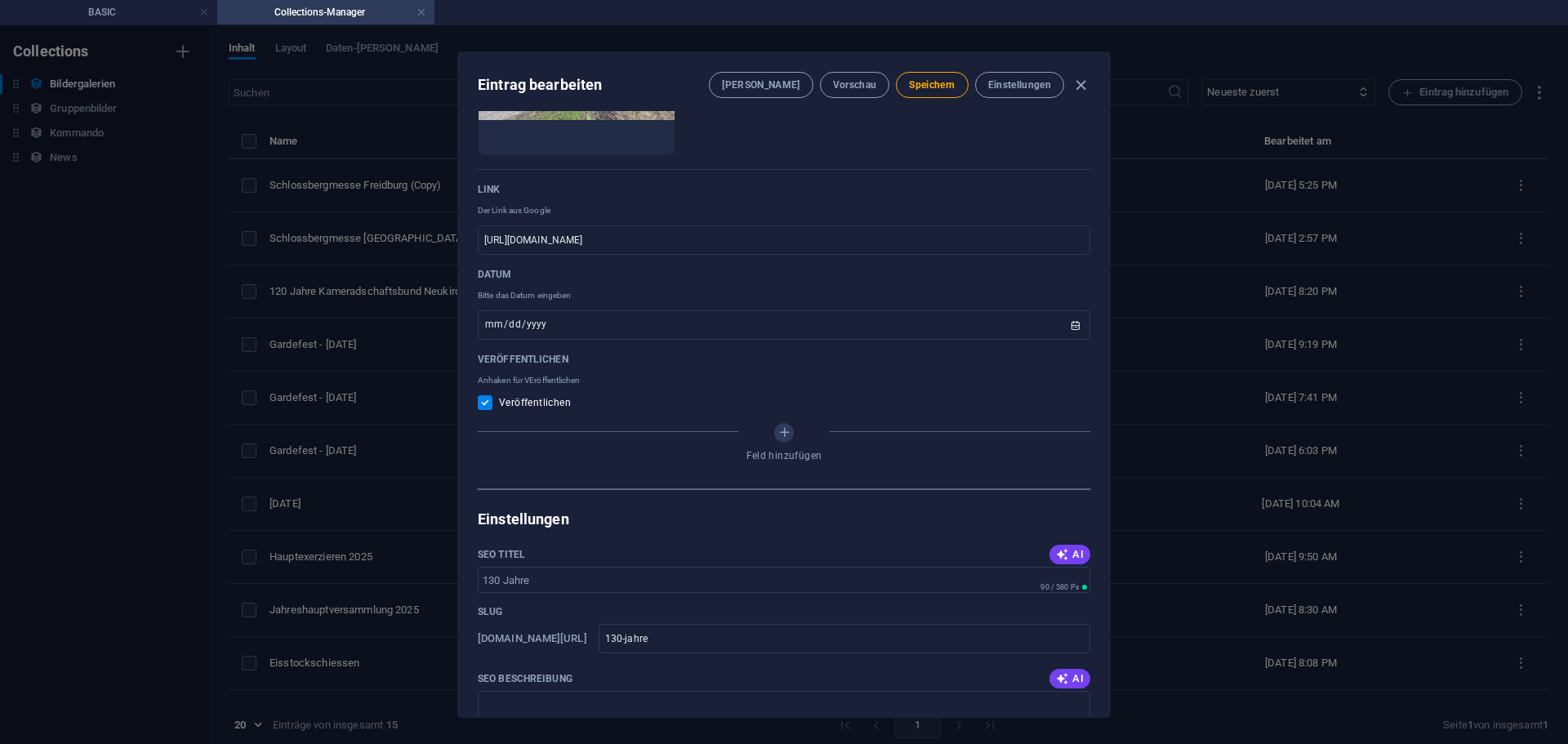
scroll to position [654, 0]
type input "130 Jahre"
click at [535, 404] on div "Veröffentlichen" at bounding box center [784, 398] width 612 height 14
click at [480, 397] on input "checkbox" at bounding box center [488, 398] width 21 height 14
checkbox input "false"
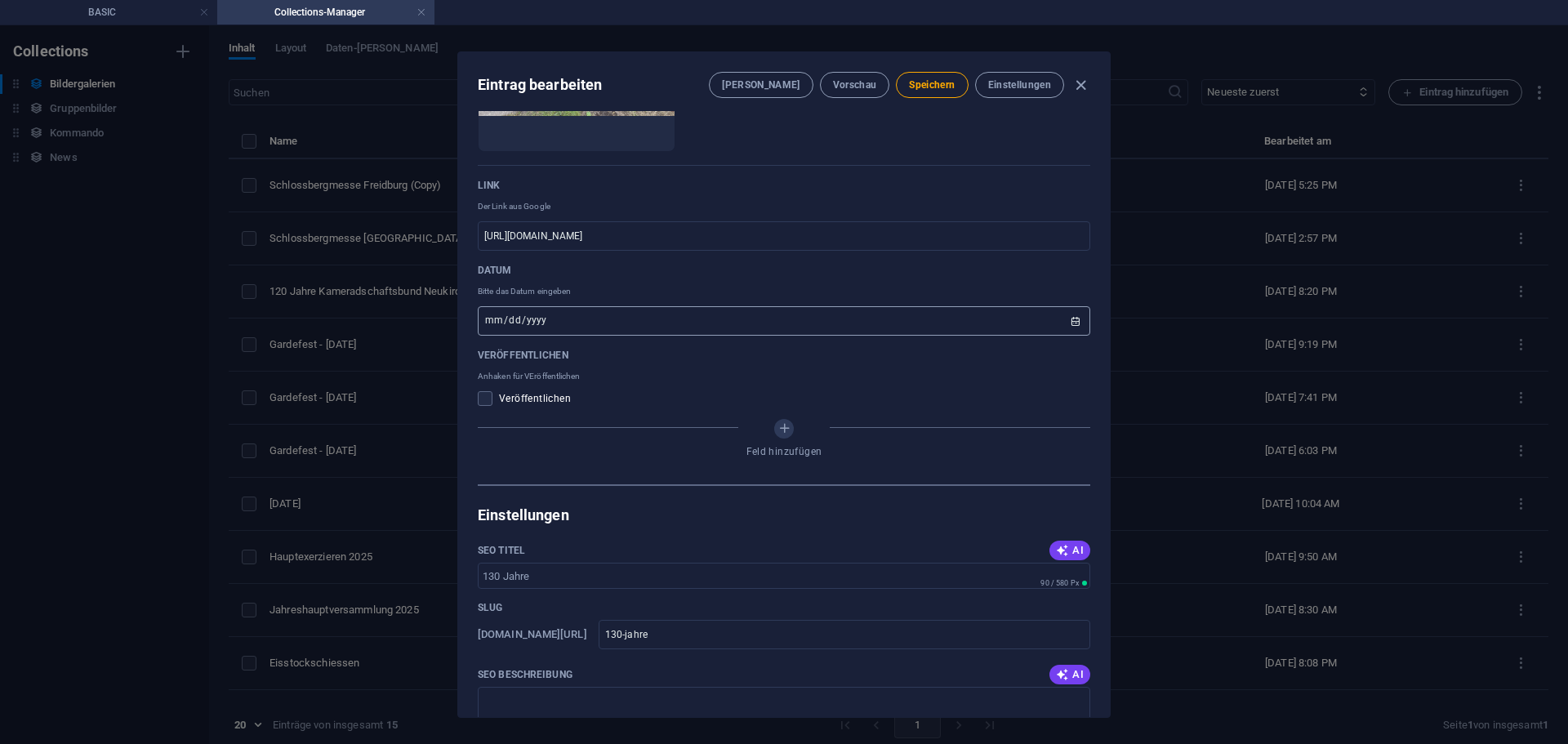
click at [1072, 319] on input "[DATE]" at bounding box center [784, 321] width 612 height 30
type input "[DATE]"
click at [735, 360] on p "Veröffentlichen" at bounding box center [784, 356] width 612 height 13
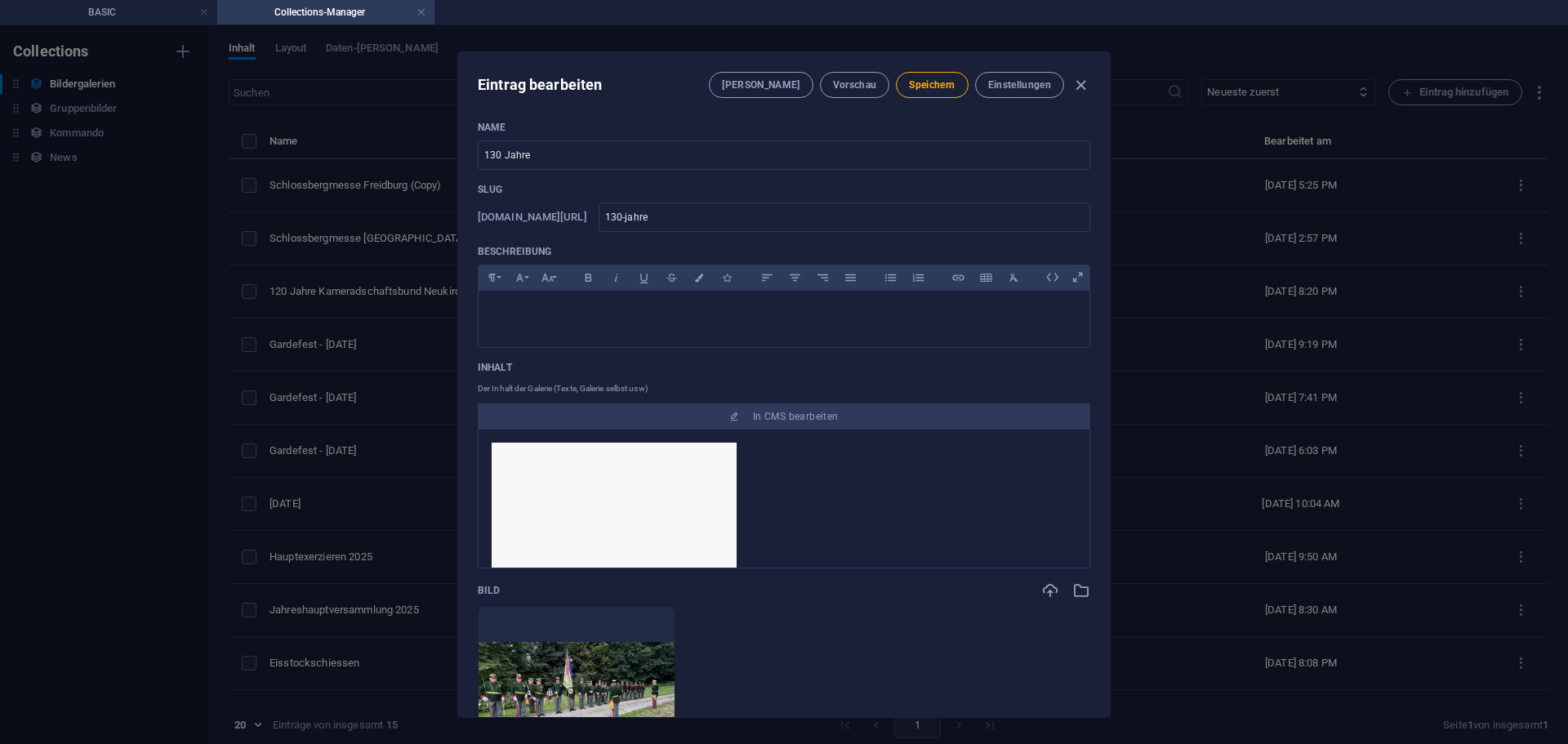
scroll to position [0, 0]
click at [599, 163] on input "130 Jahre" at bounding box center [784, 159] width 612 height 30
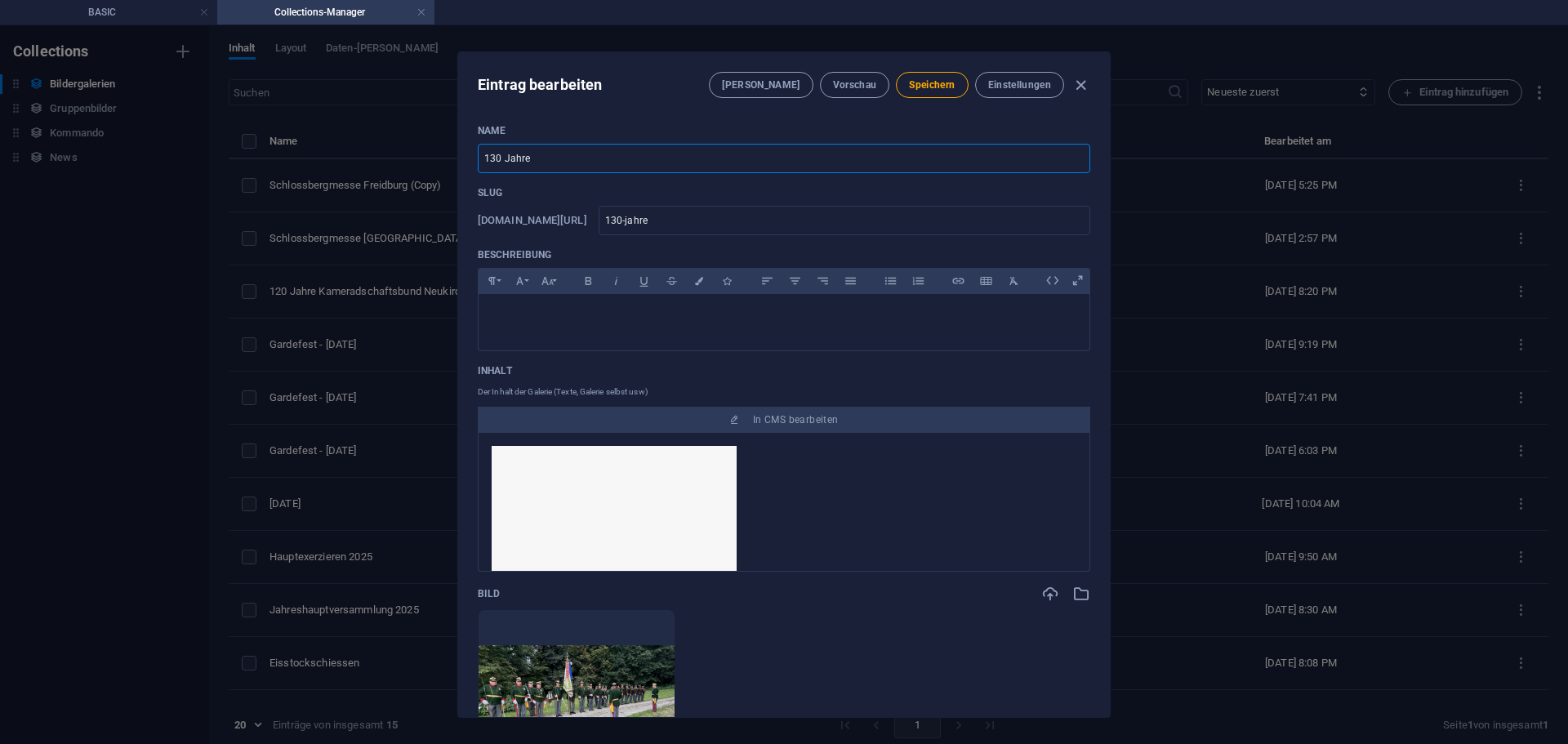
type input "130 Jahre K"
type input "130-jahre-k"
type input "130 Jahre Ka"
type input "130-jahre-ka"
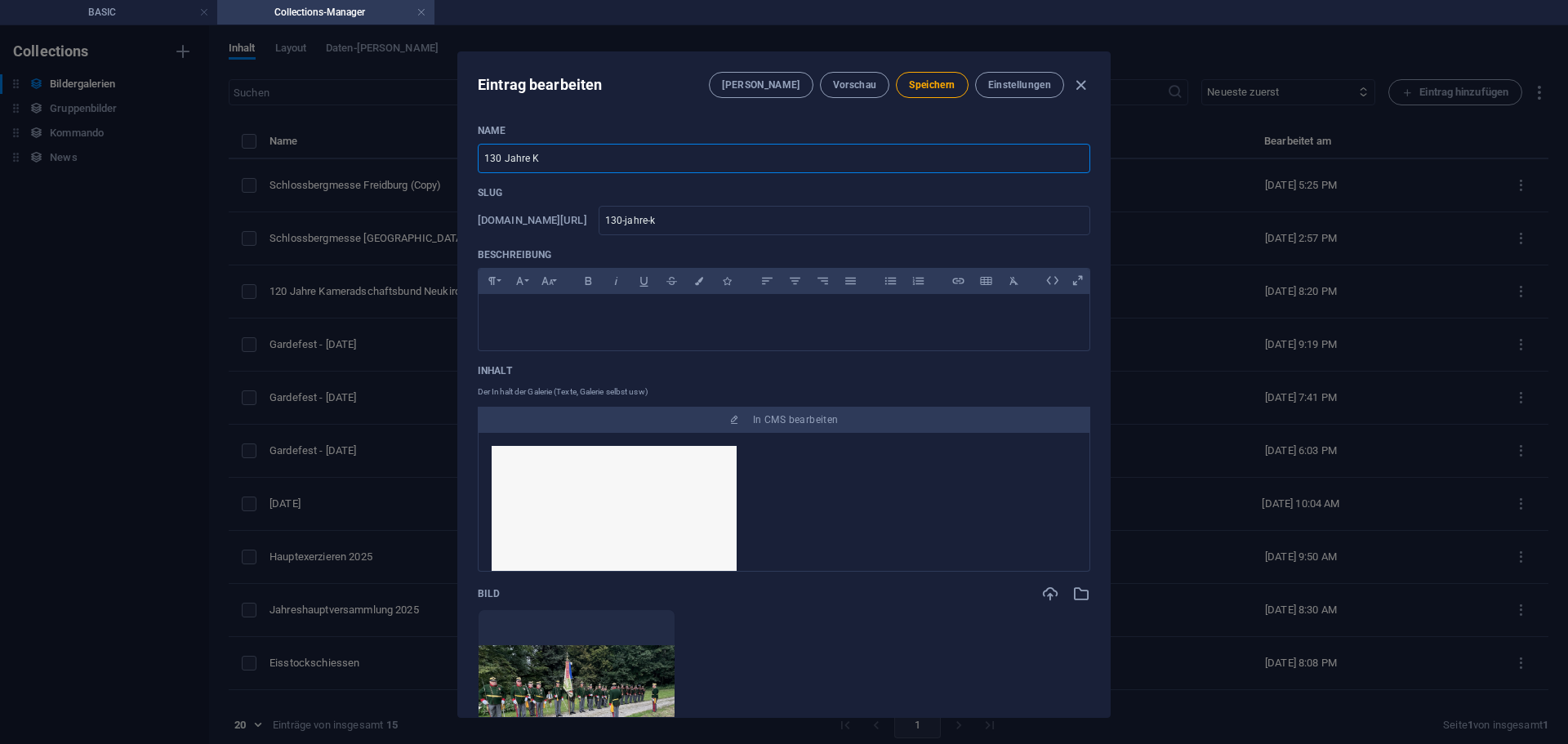
type input "130-jahre-ka"
type input "130 Jahre Kam"
type input "130-jahre-kam"
type input "130 Jahre Kame"
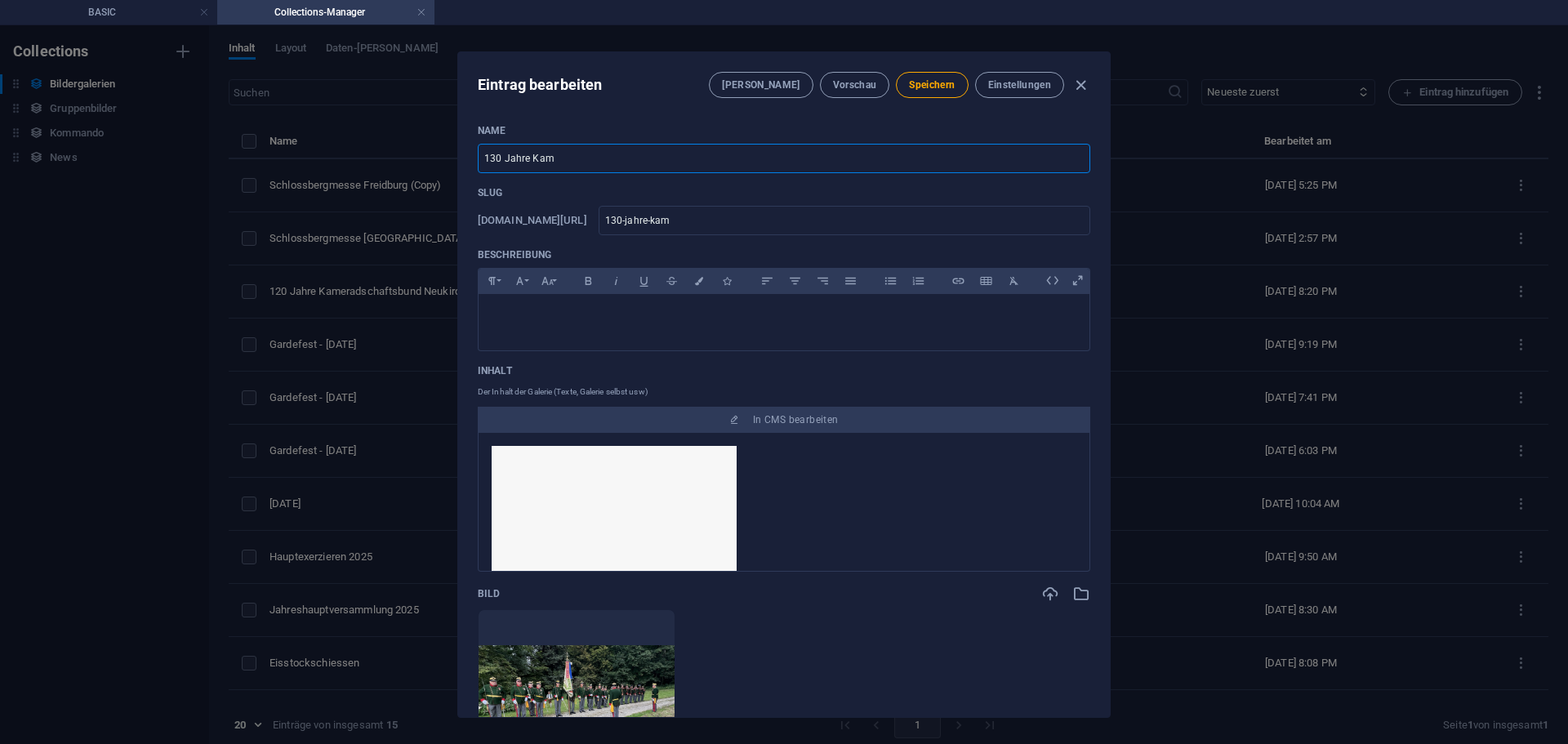
type input "130-jahre-kame"
type input "130 Jahre Kamer"
type input "130-jahre-kamer"
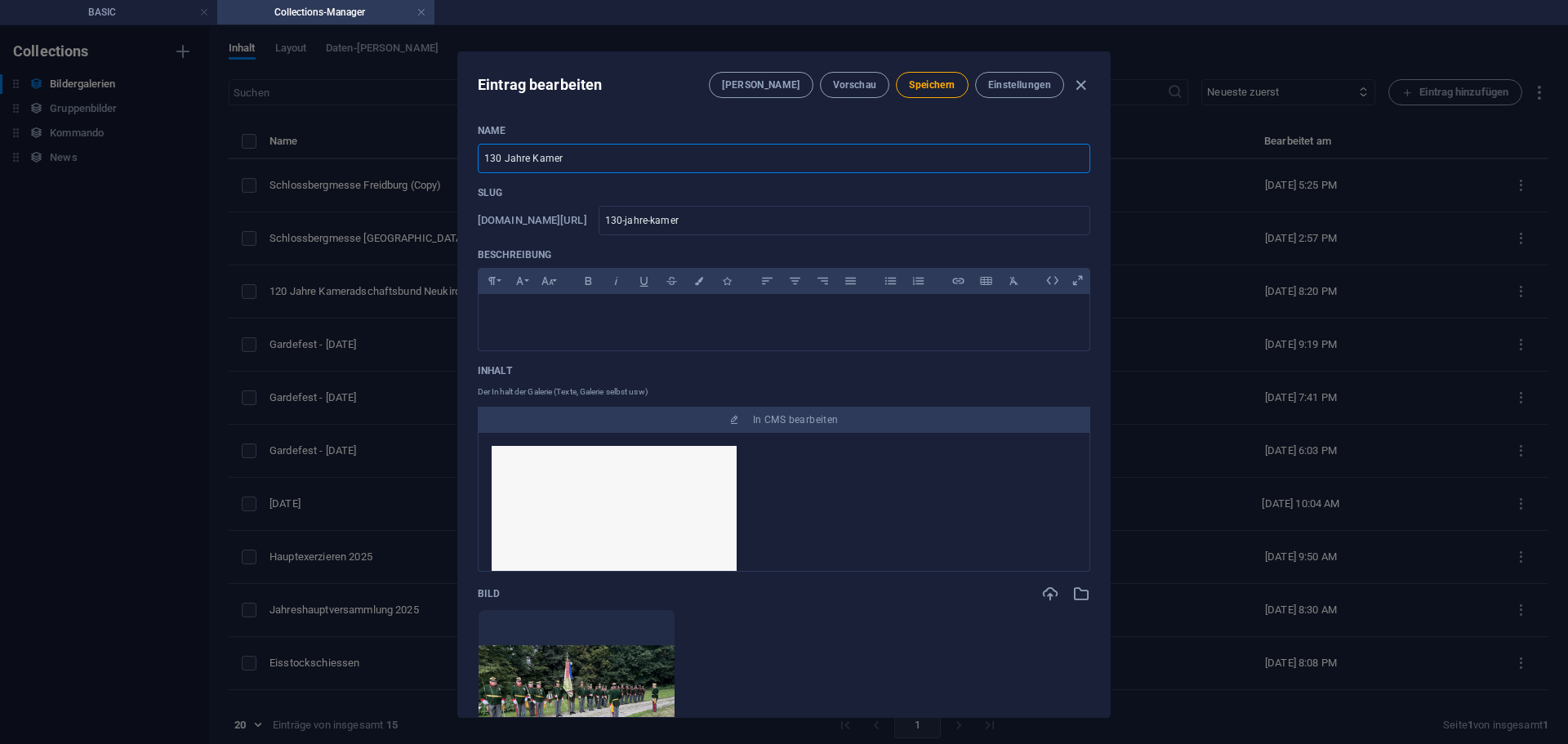
type input "130 Jahre Kamera"
type input "130-jahre-kamera"
type input "130 Jahre Kamerad"
type input "130-jahre-kamerad"
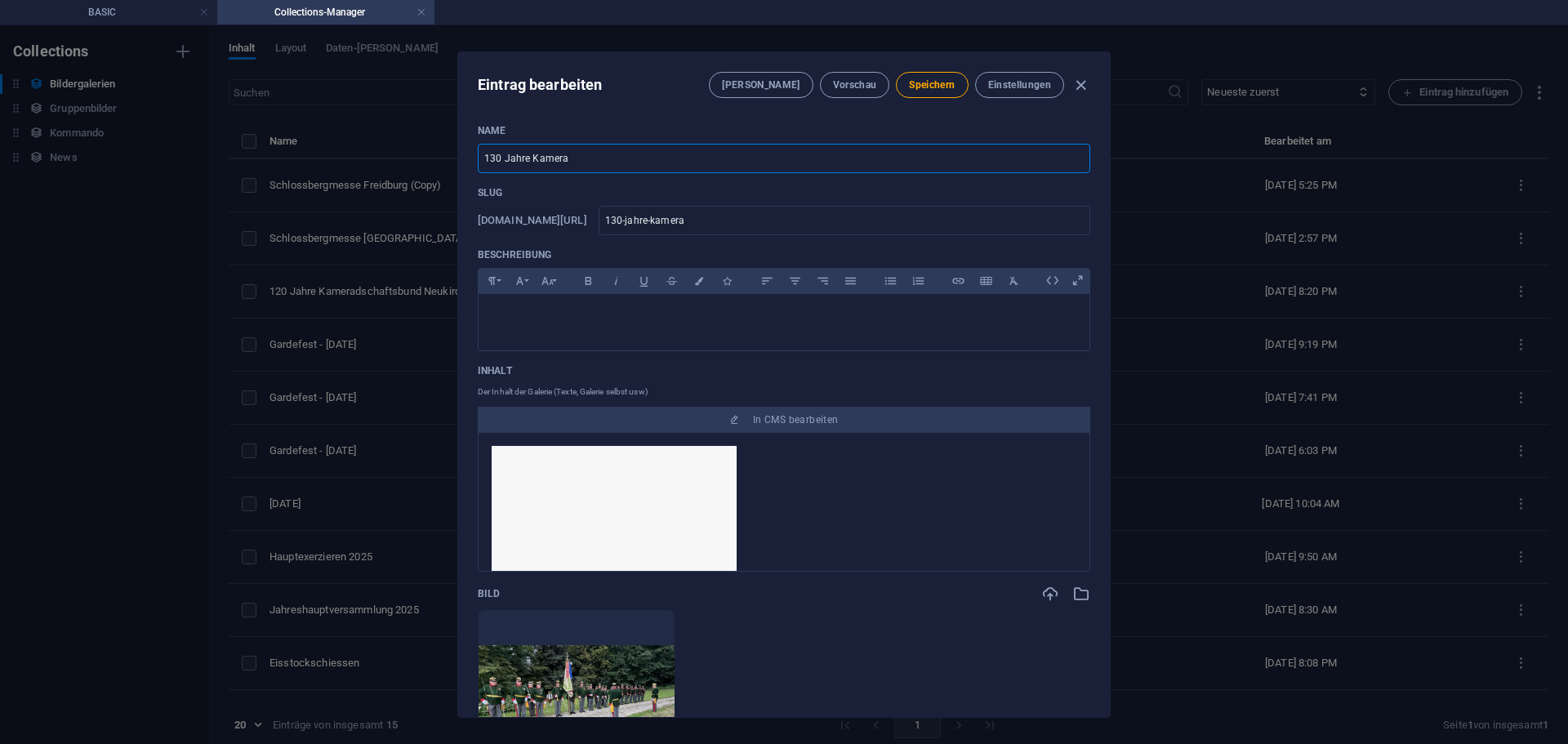
type input "130-jahre-kamerad"
type input "130 Jahre Kamerads"
type input "130-jahre-kamerads"
type input "130 Jahre Kameradsc"
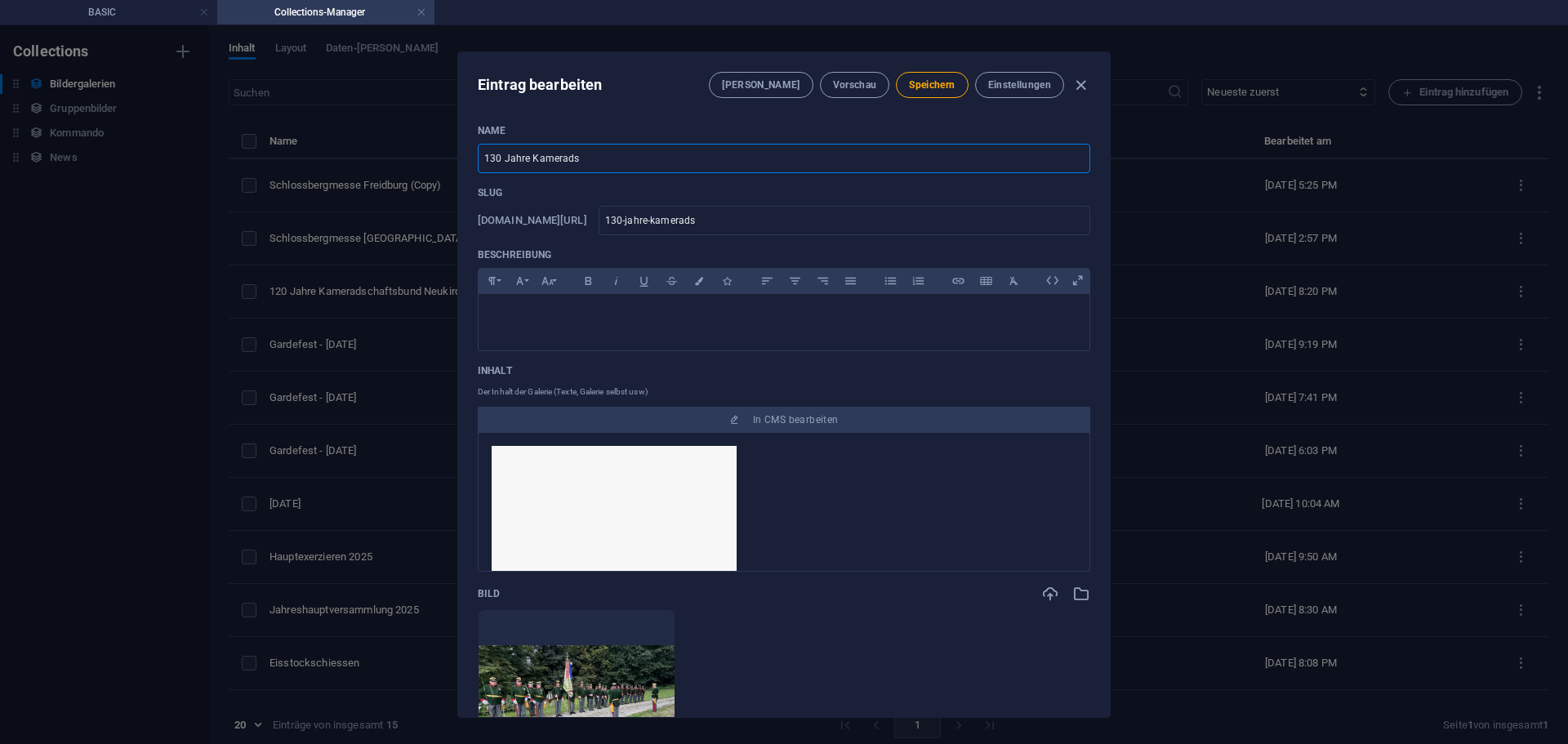
type input "130-jahre-kameradsc"
type input "130 Jahre Kameradsch"
type input "130-jahre-kameradsch"
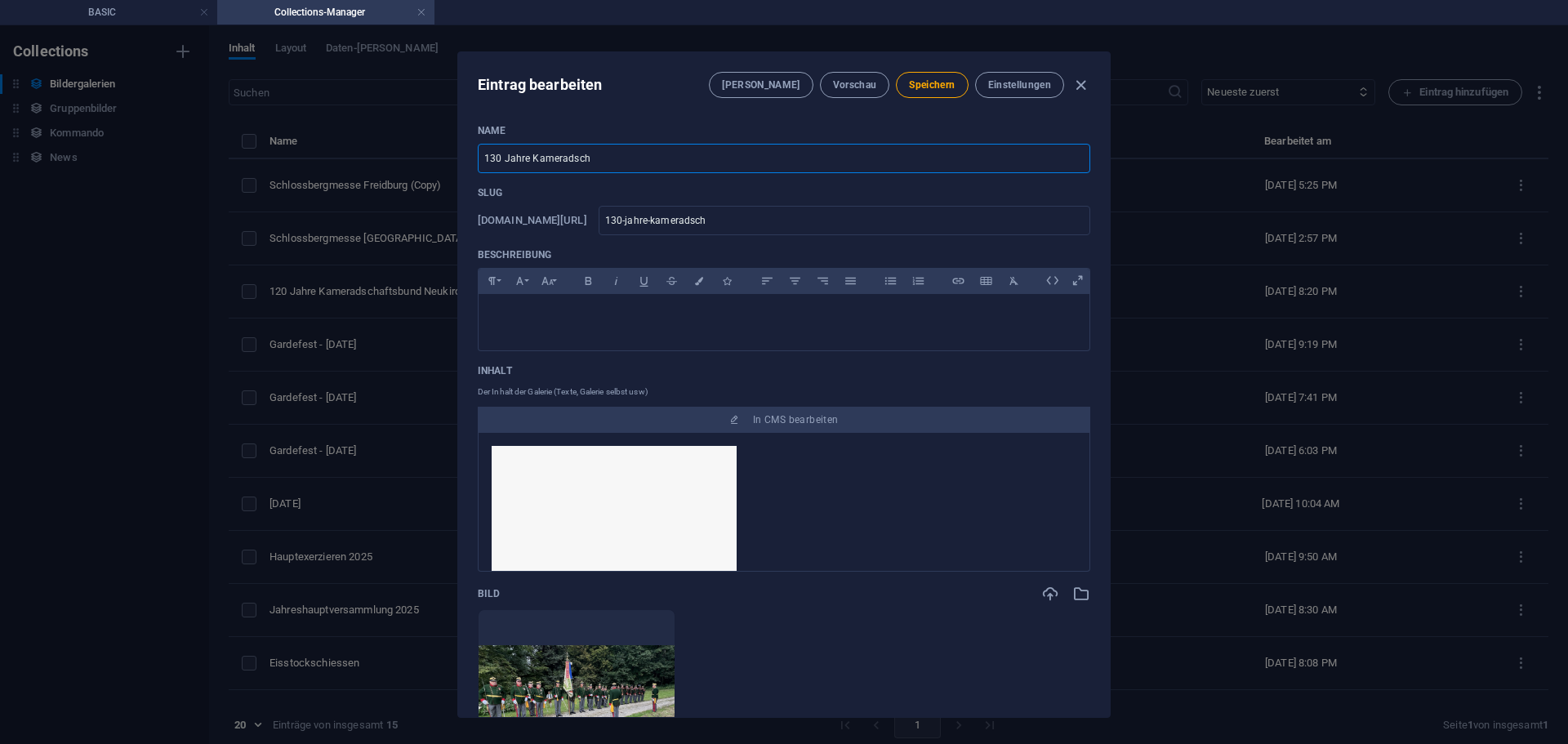
type input "130 Jahre Kameradscha"
type input "130-jahre-kameradscha"
type input "130 Jahre Kameradschaf"
type input "130-jahre-kameradschaf"
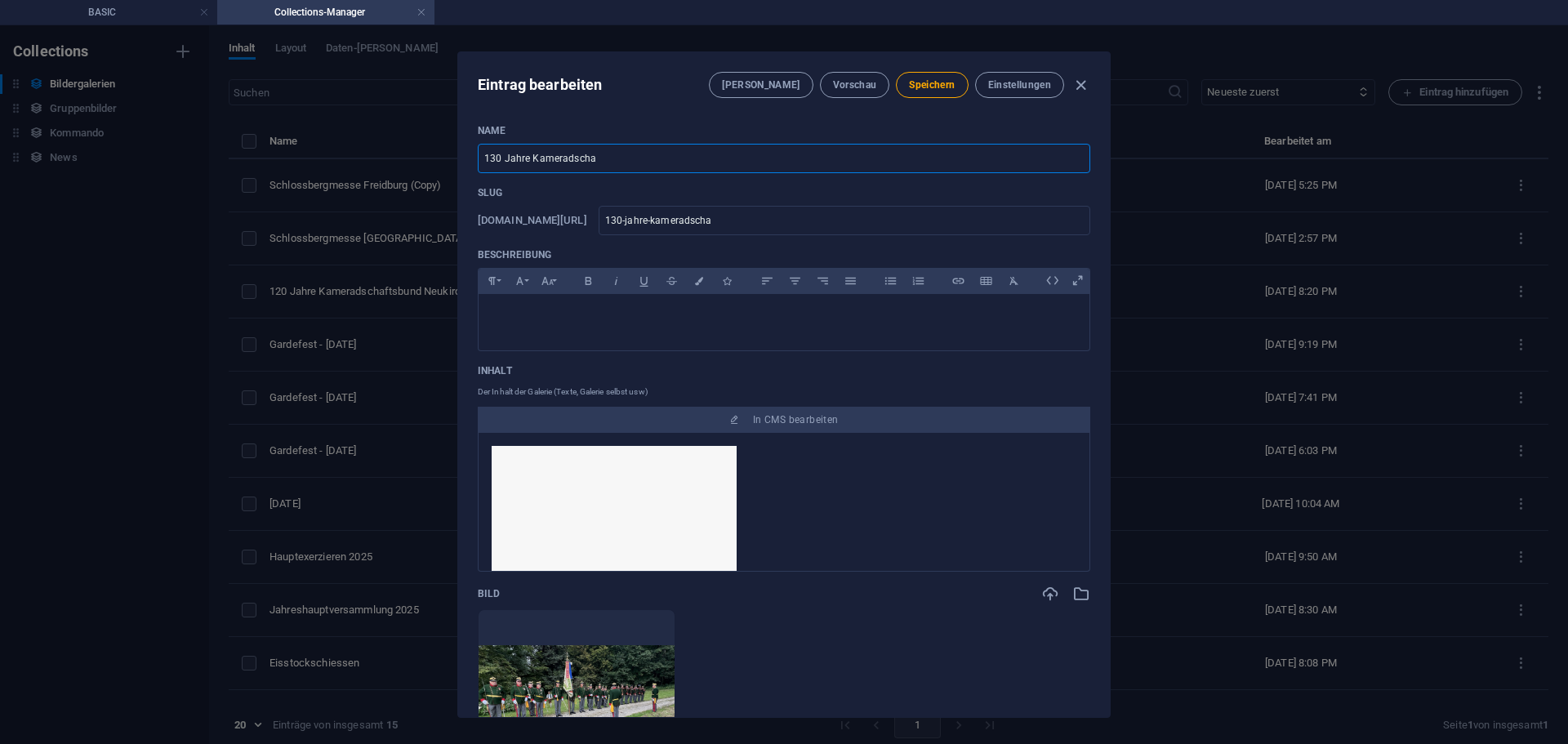
type input "130-jahre-kameradschaf"
type input "130 Jahre Kameradschaft"
type input "130-jahre-kameradschaft"
type input "130 Jahre Kameradschafts"
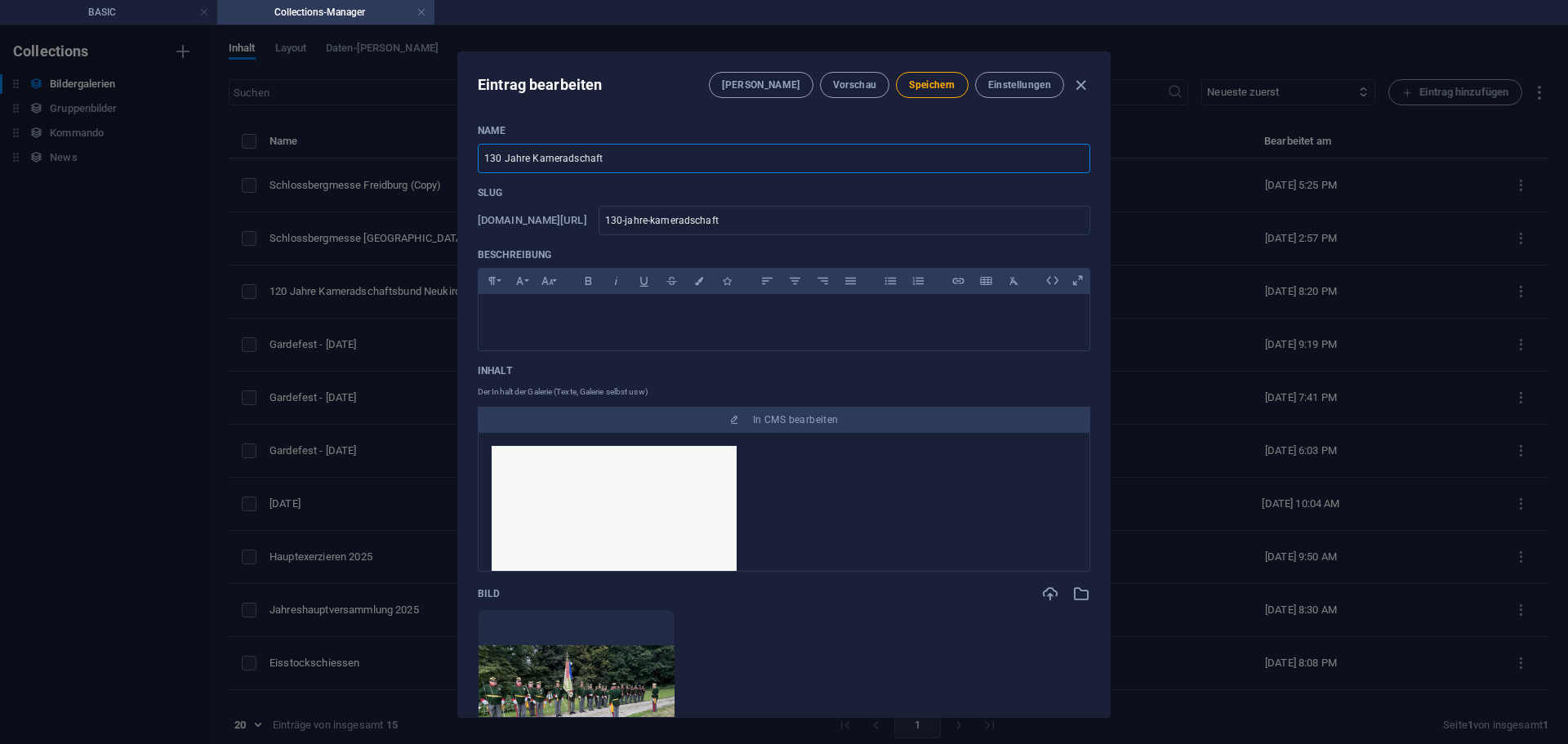
type input "130-jahre-kameradschafts"
type input "130 Jahre Kameradschaftsb"
type input "130-jahre-kameradschaftsb"
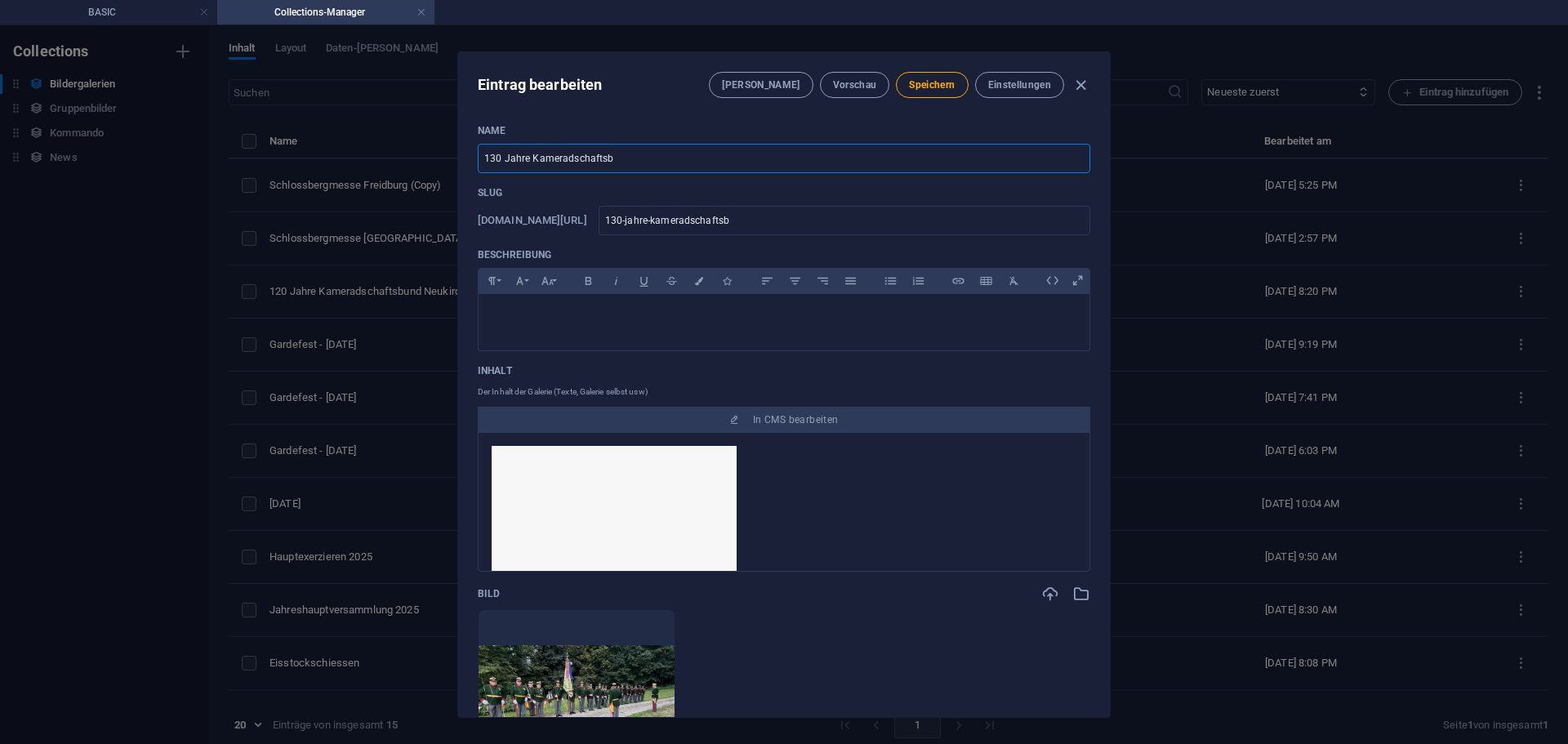
type input "130 Jahre Kameradschaftsbu"
type input "130-jahre-kameradschaftsbu"
type input "130 Jahre Kameradschaftsbun"
type input "130-jahre-kameradschaftsbun"
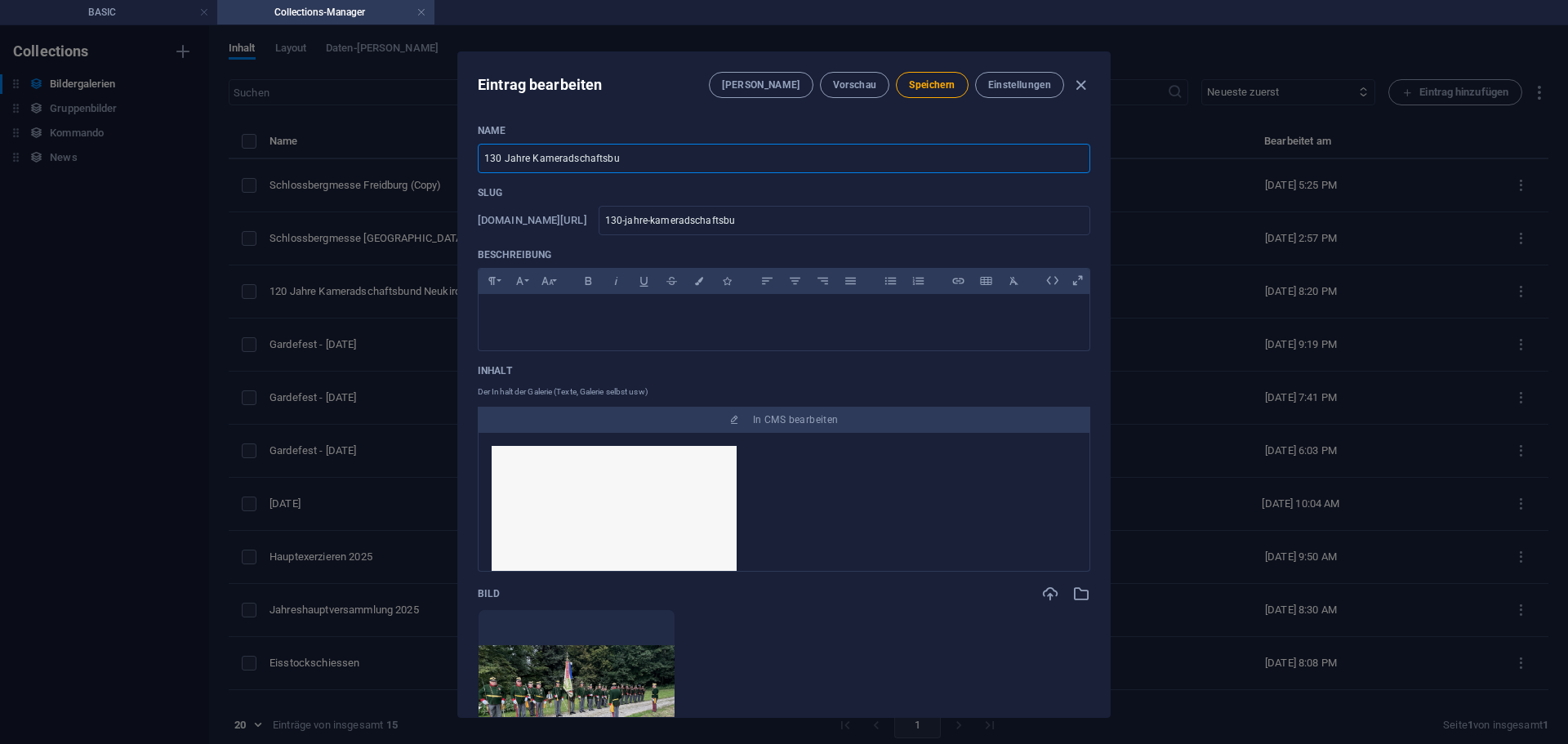
type input "130-jahre-kameradschaftsbun"
type input "130 Jahre Kameradschaftsbund"
type input "130-jahre-kameradschaftsbund"
type input "130 Jahre Kameradschaftsbund RE"
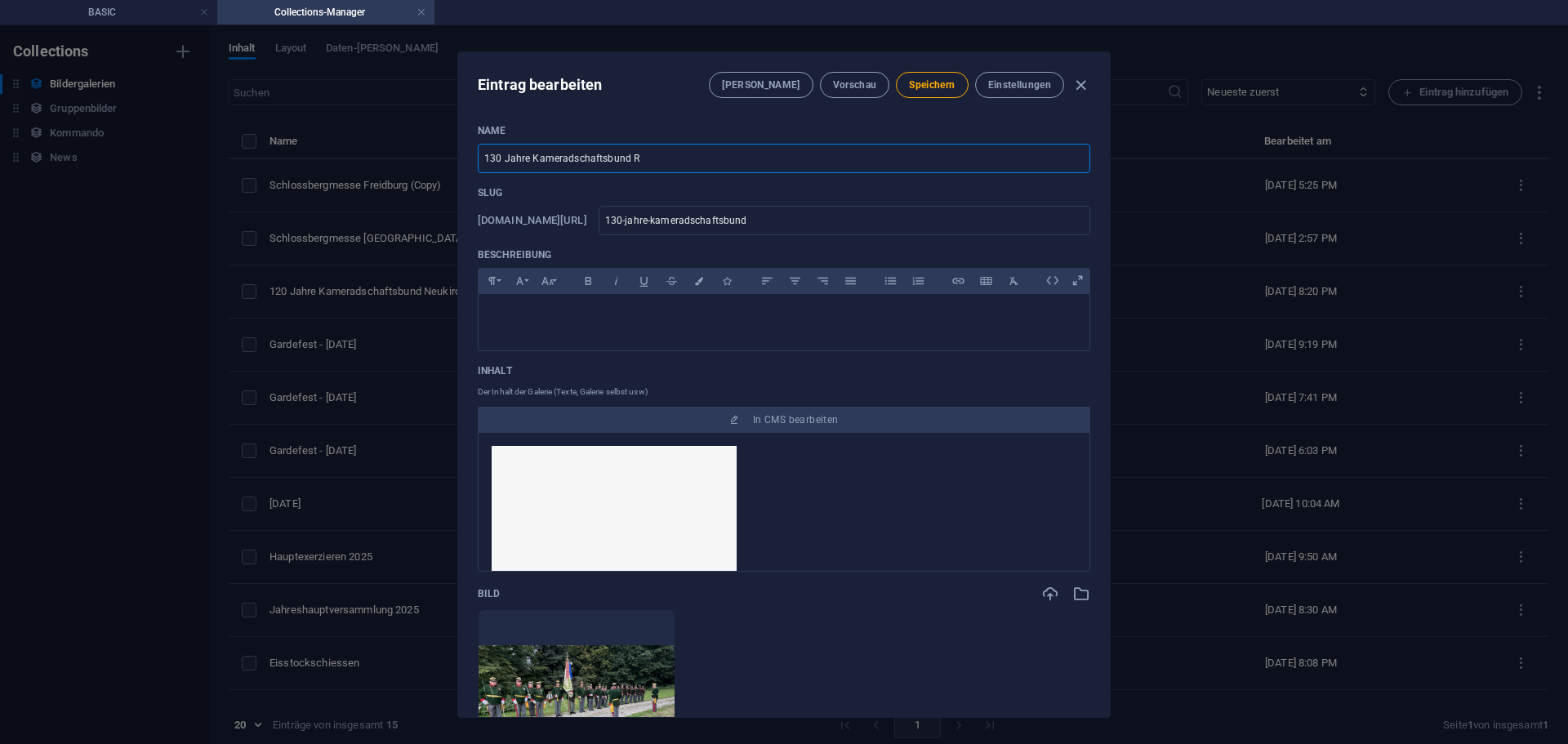
type input "130-jahre-kameradschaftsbund-re"
type input "130 Jahre Kameradschaftsbund R"
type input "130-jahre-kameradschaftsbund-r"
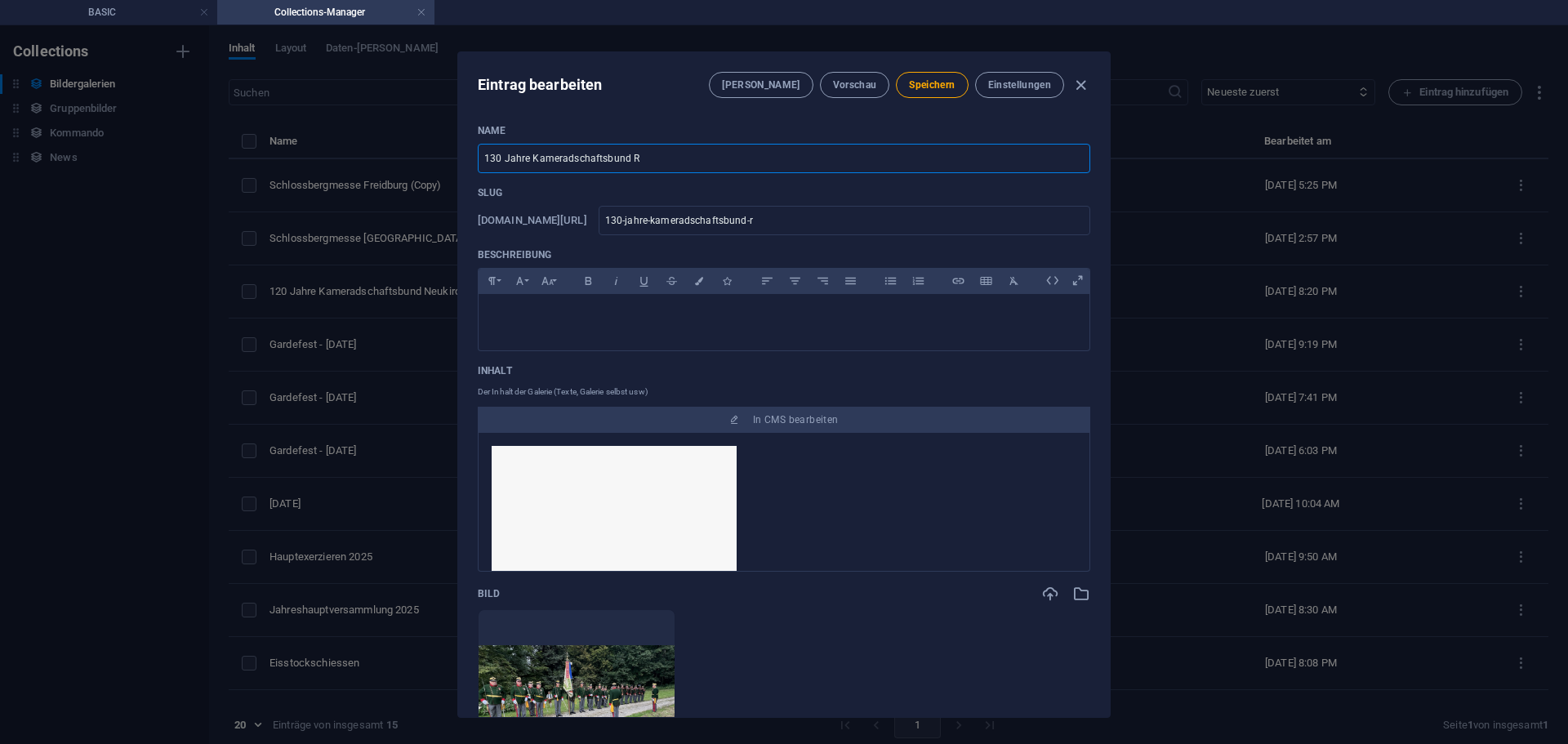
type input "130 Jahre Kameradschaftsbund"
type input "130-jahre-kameradschaftsbund"
type input "130 Jahre Kameradschaftsbund E"
type input "130-jahre-kameradschaftsbund-e"
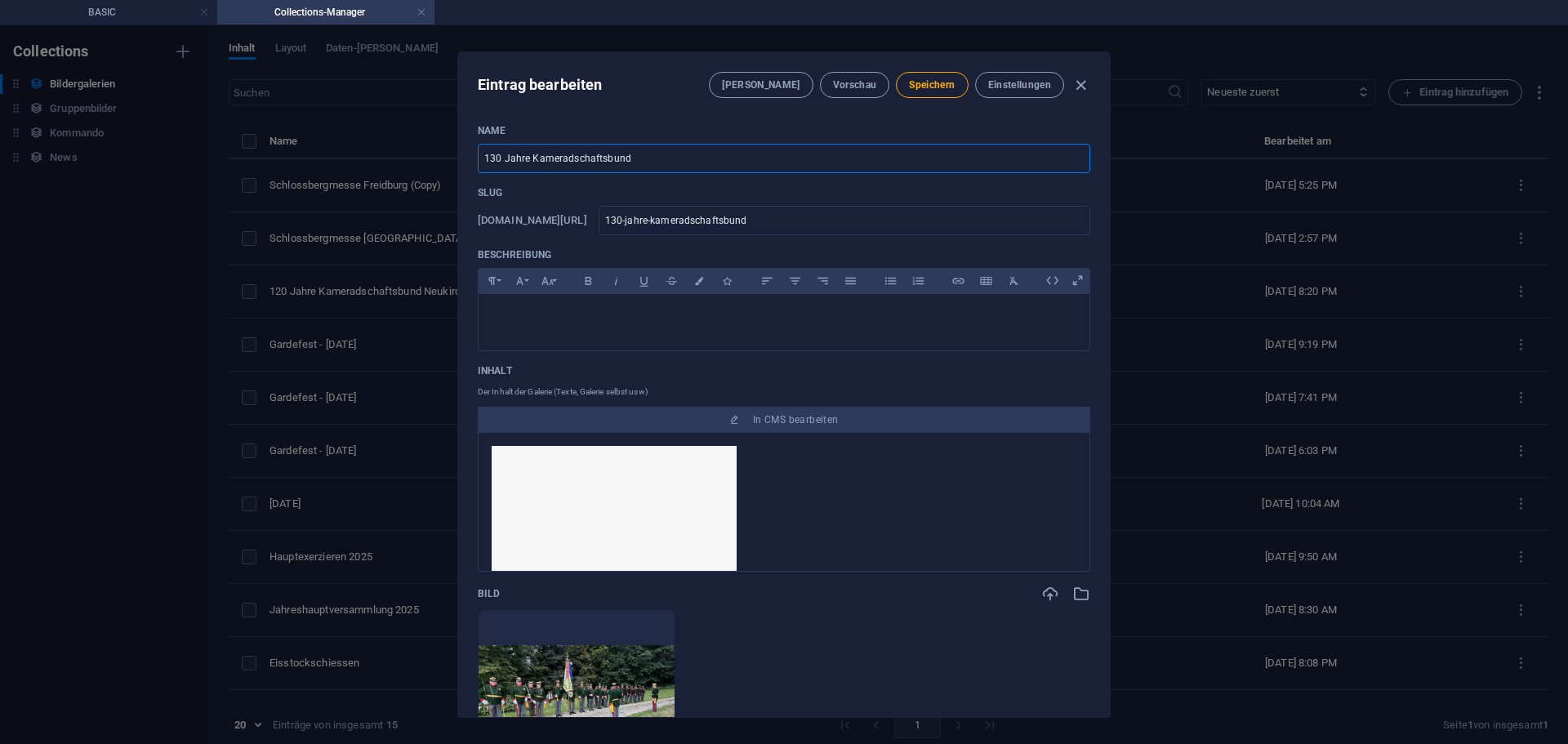
type input "130-jahre-kameradschaftsbund-e"
type input "130 Jahre Kameradschaftsbund Eg"
type input "130-jahre-kameradschaftsbund-eg"
type input "130 Jahre Kameradschaftsbund Egg"
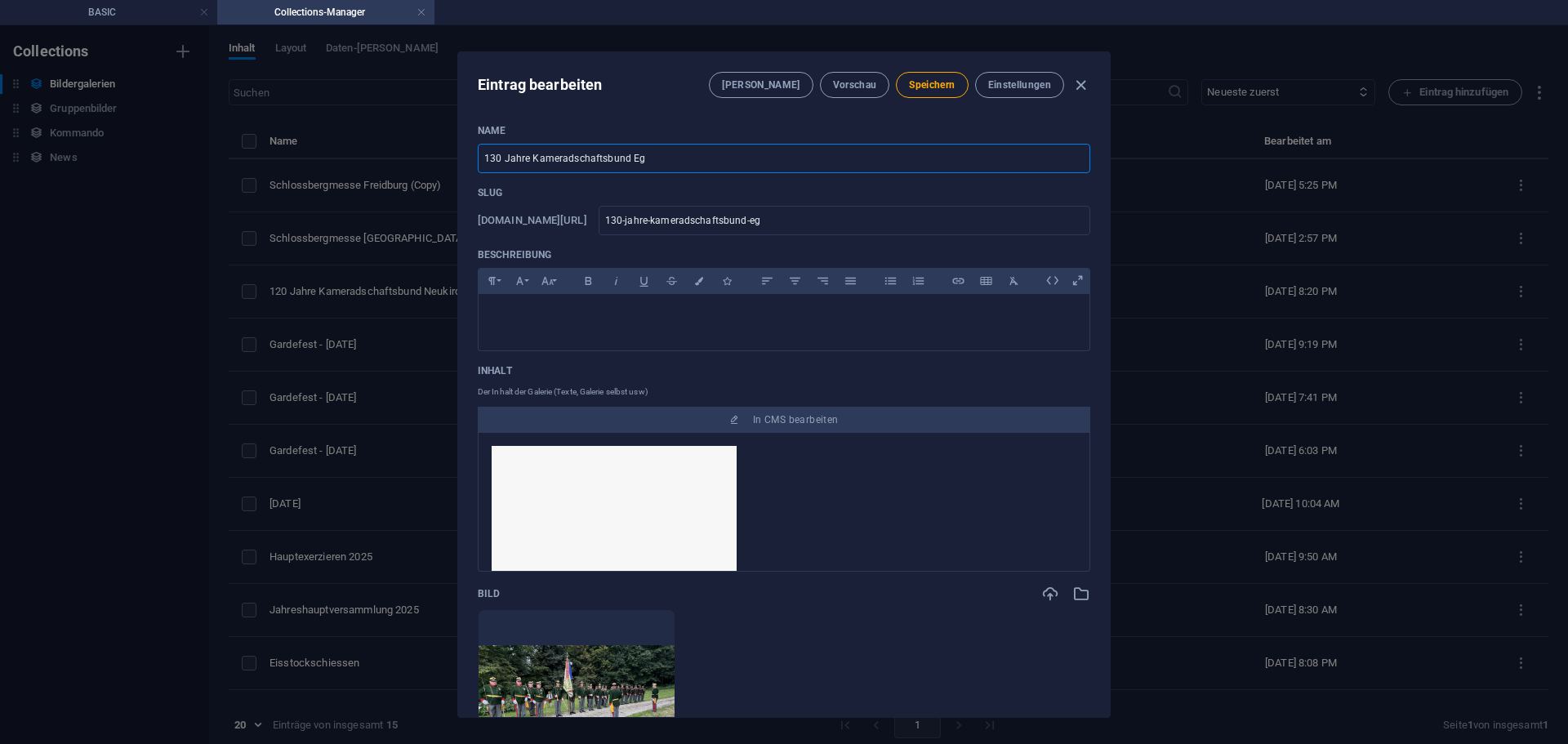
type input "130-jahre-kameradschaftsbund-egg"
type input "130 Jahre Kameradschaftsbund Egge"
type input "130-jahre-kameradschaftsbund-egge"
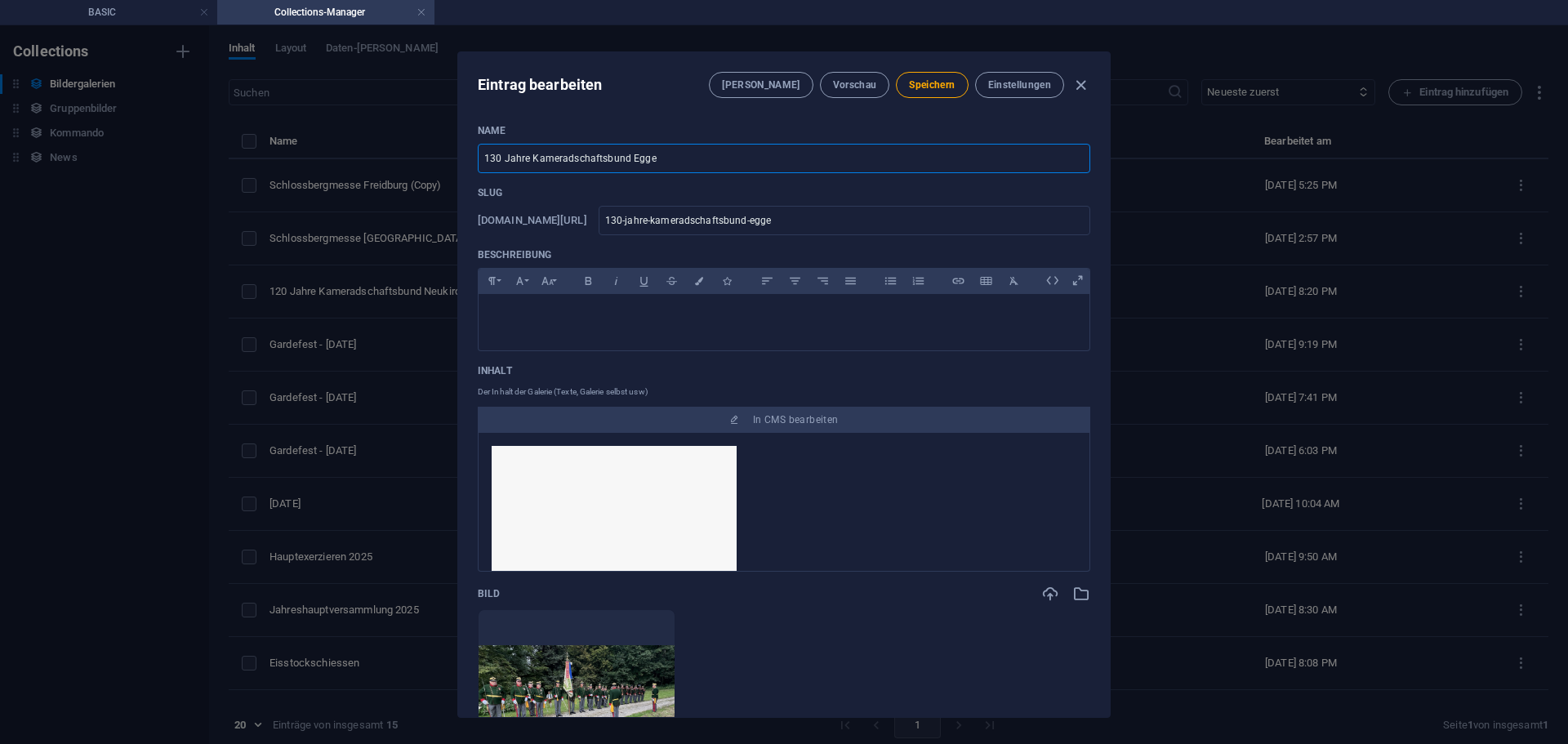
type input "130 Jahre Kameradschaftsbund Eggel"
type input "130-jahre-kameradschaftsbund-eggel"
type input "130 Jahre Kameradschaftsbund Eggels"
type input "130-jahre-kameradschaftsbund-eggels"
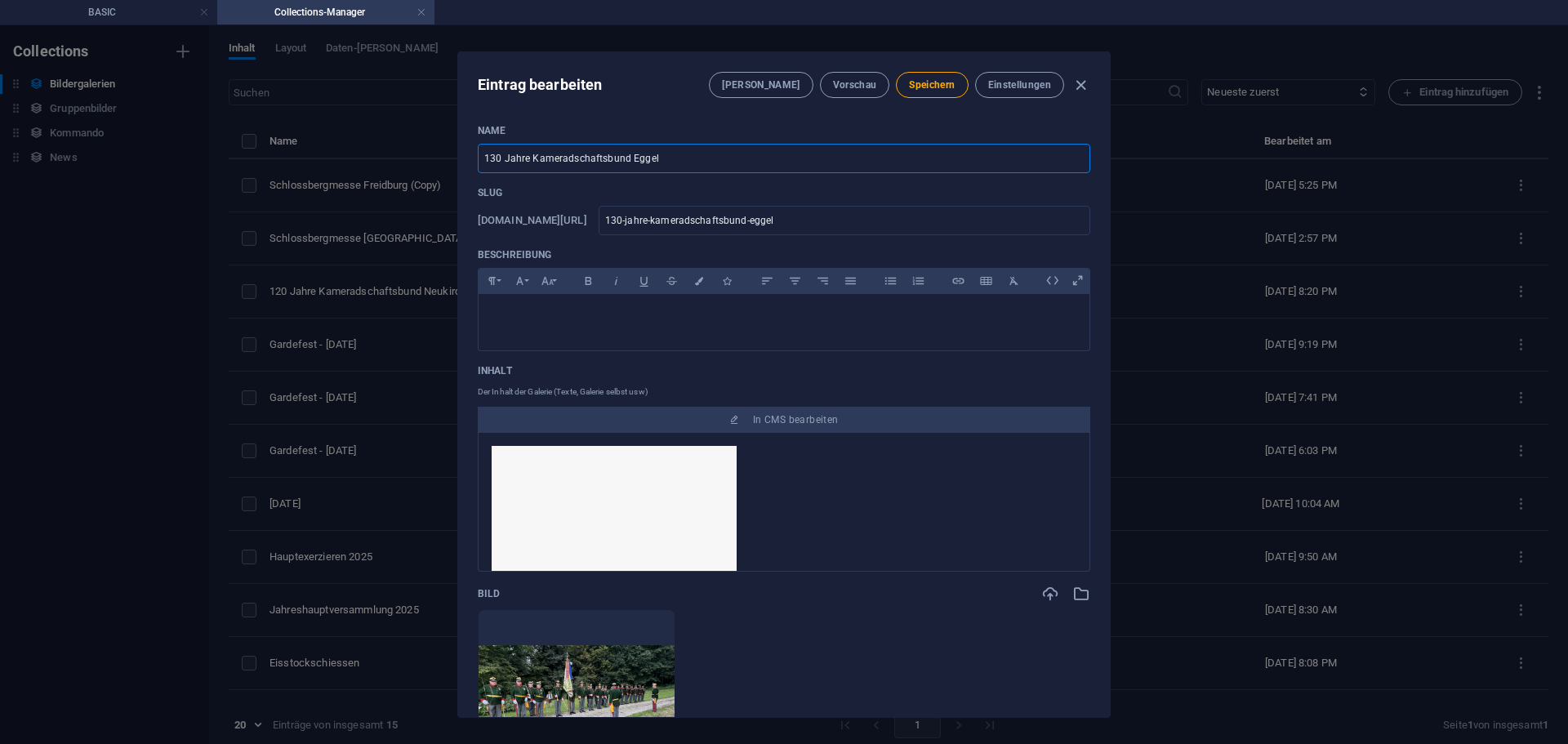
type input "130-jahre-kameradschaftsbund-eggels"
type input "130 Jahre Kameradschaftsbund Eggelsb"
type input "130-jahre-kameradschaftsbund-eggelsb"
type input "130 Jahre Kameradschaftsbund Eggelsbe"
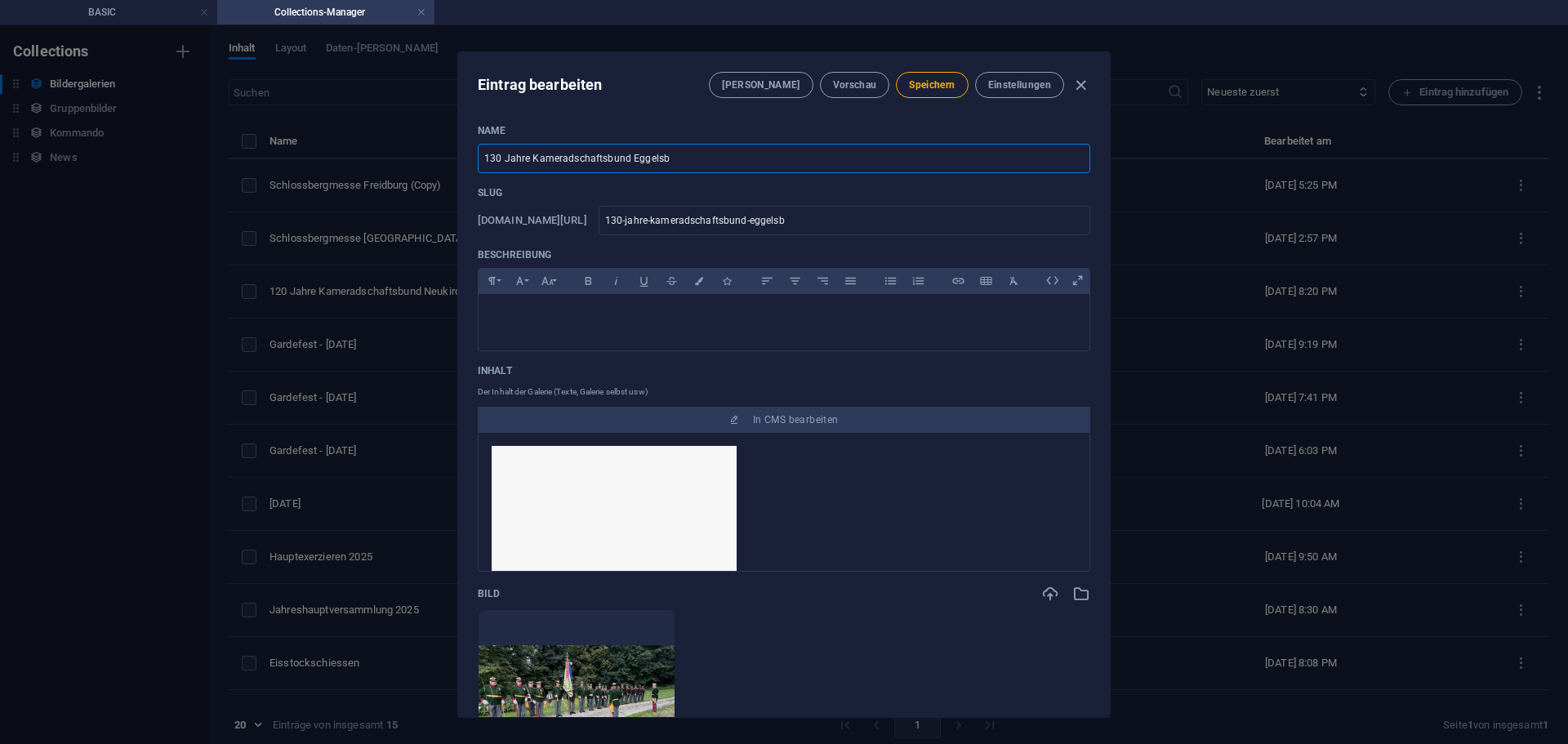
type input "130-jahre-kameradschaftsbund-eggelsbe"
type input "130 Jahre Kameradschaftsbund Eggelsber"
type input "130-jahre-kameradschaftsbund-eggelsber"
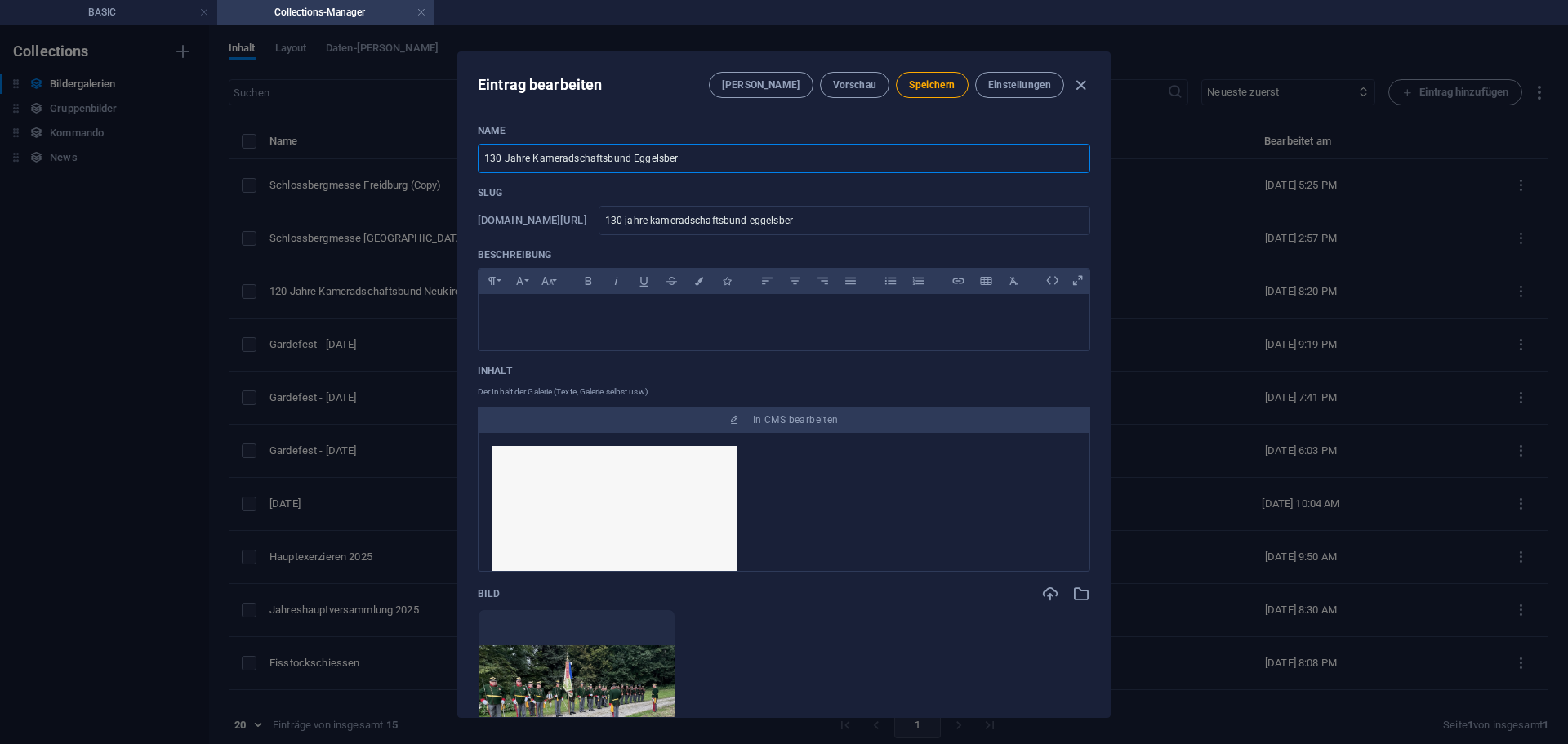
type input "130 Jahre Kameradschaftsbund Eggelsberg"
type input "130-jahre-kameradschaftsbund-[GEOGRAPHIC_DATA]"
type input "130 Jahre Kameradschaftsbund Eggelsberg"
click at [879, 217] on input "130-jahre-kameradschaftsbund-[GEOGRAPHIC_DATA]" at bounding box center [844, 220] width 491 height 30
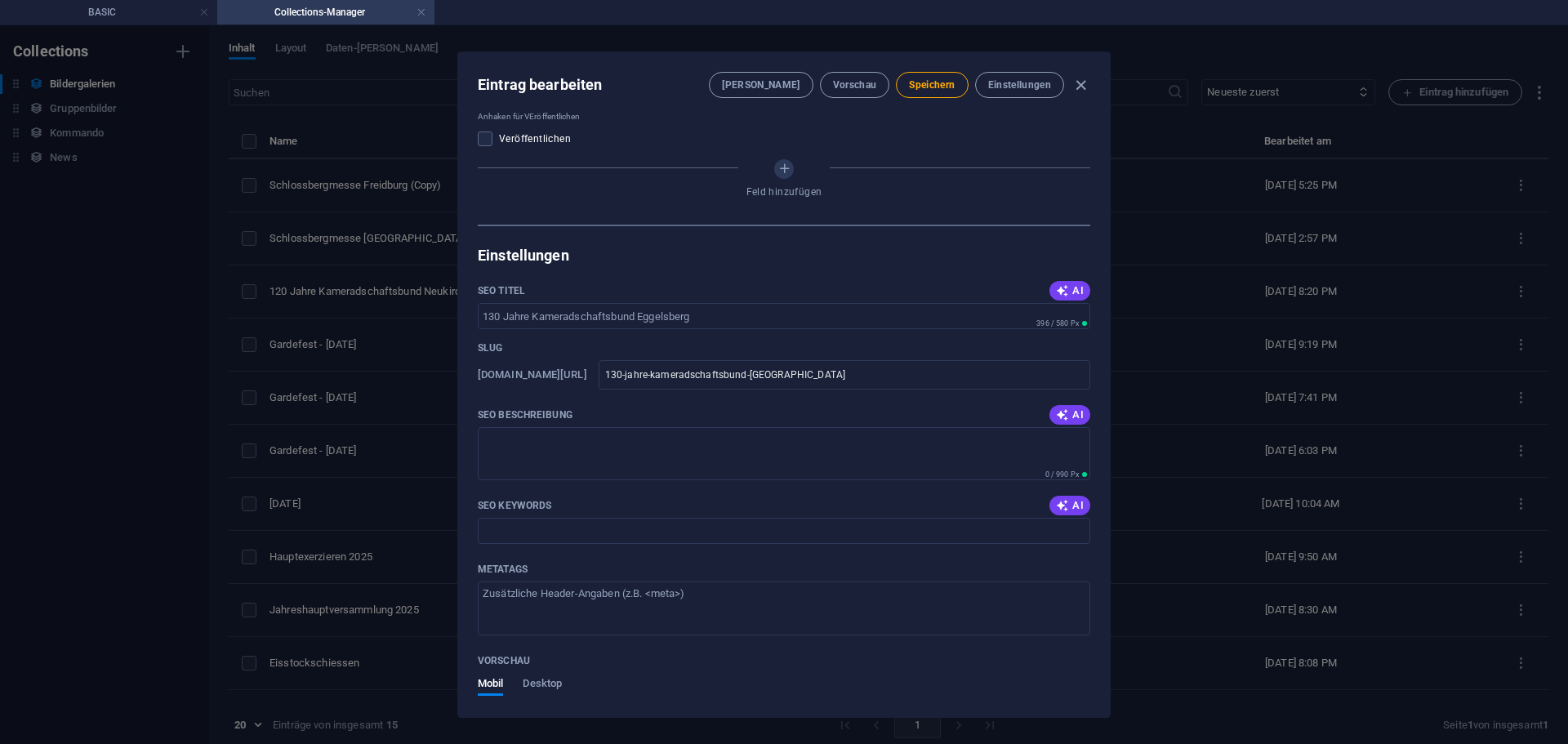
scroll to position [899, 0]
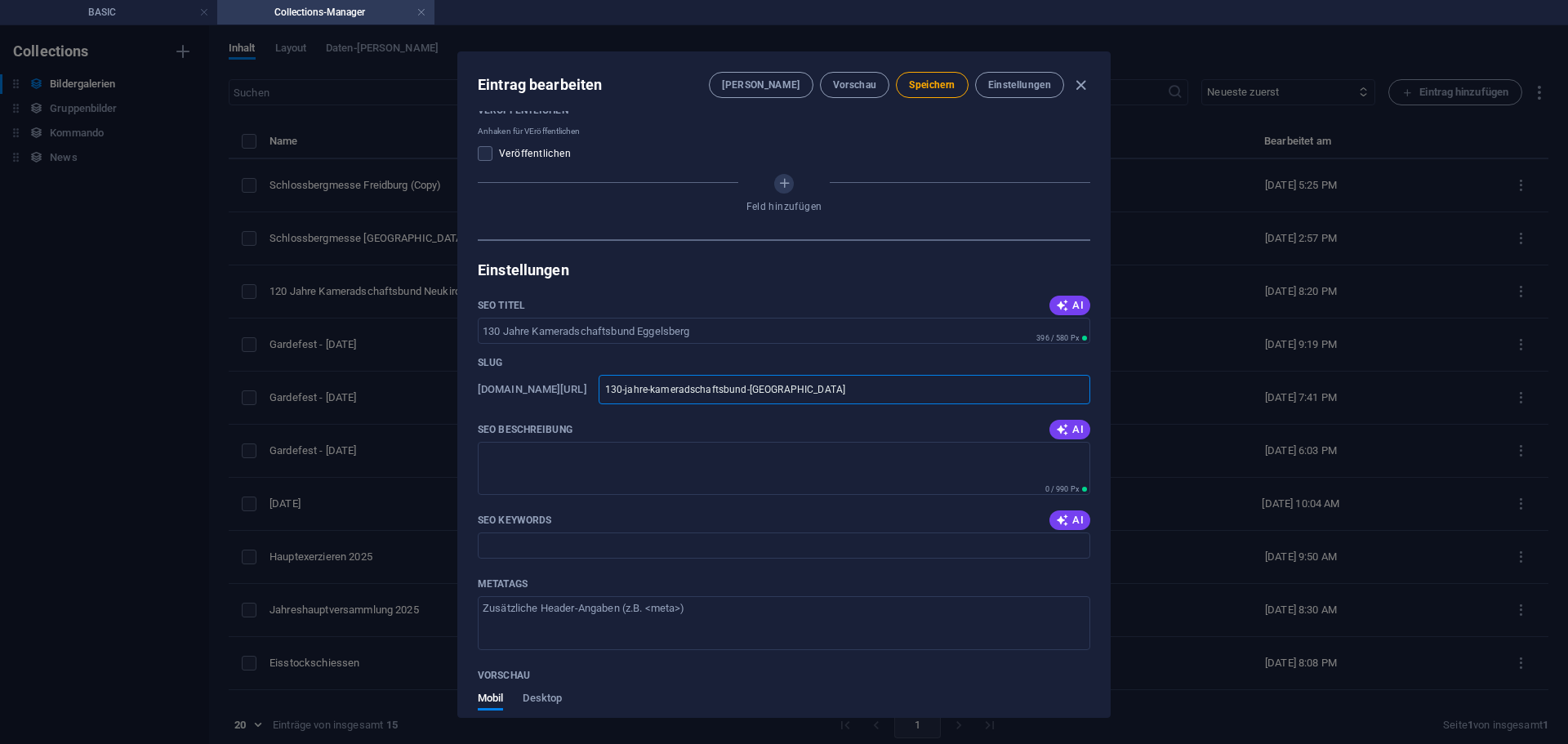
click at [903, 388] on input "130-jahre-kameradschaftsbund-[GEOGRAPHIC_DATA]" at bounding box center [844, 389] width 491 height 30
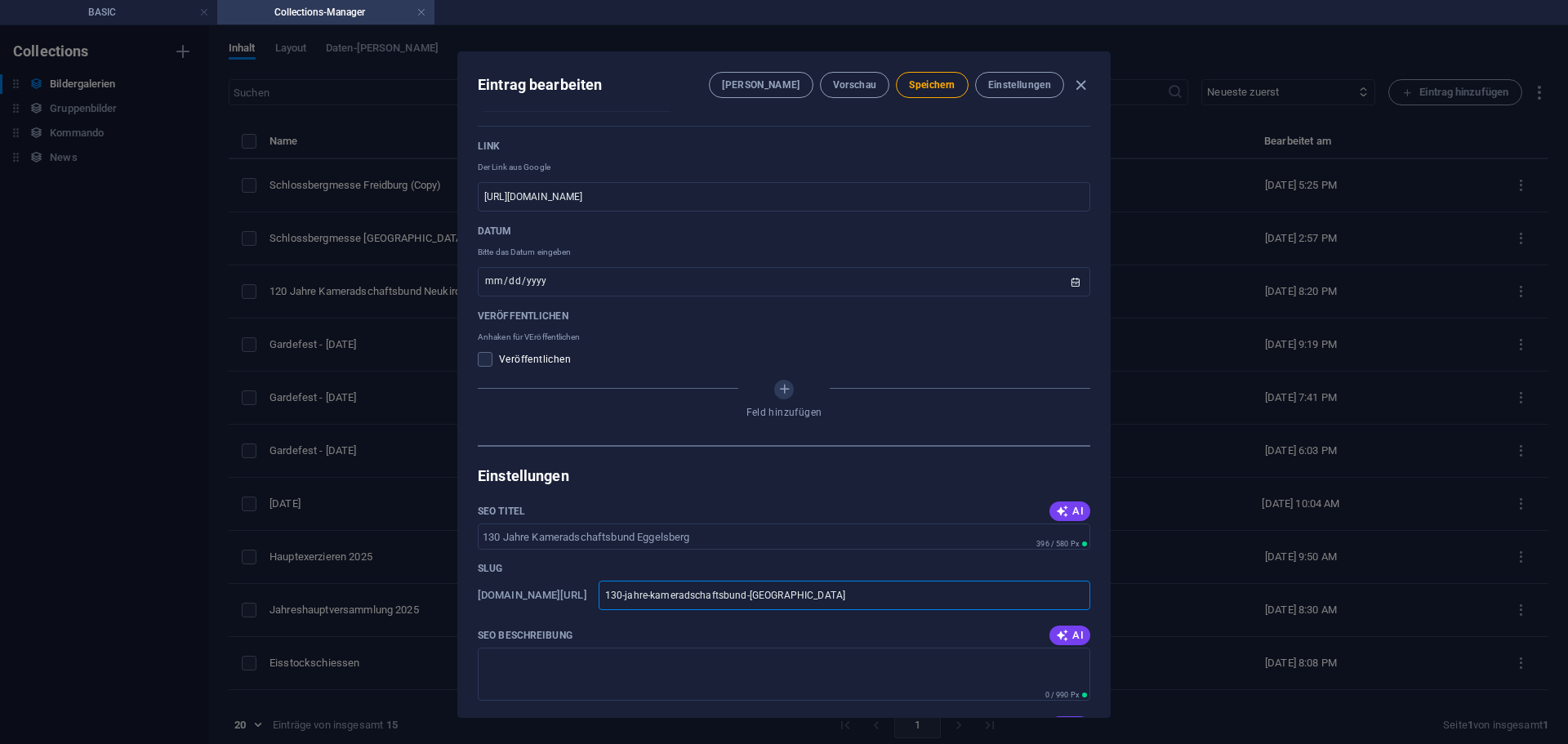
scroll to position [652, 0]
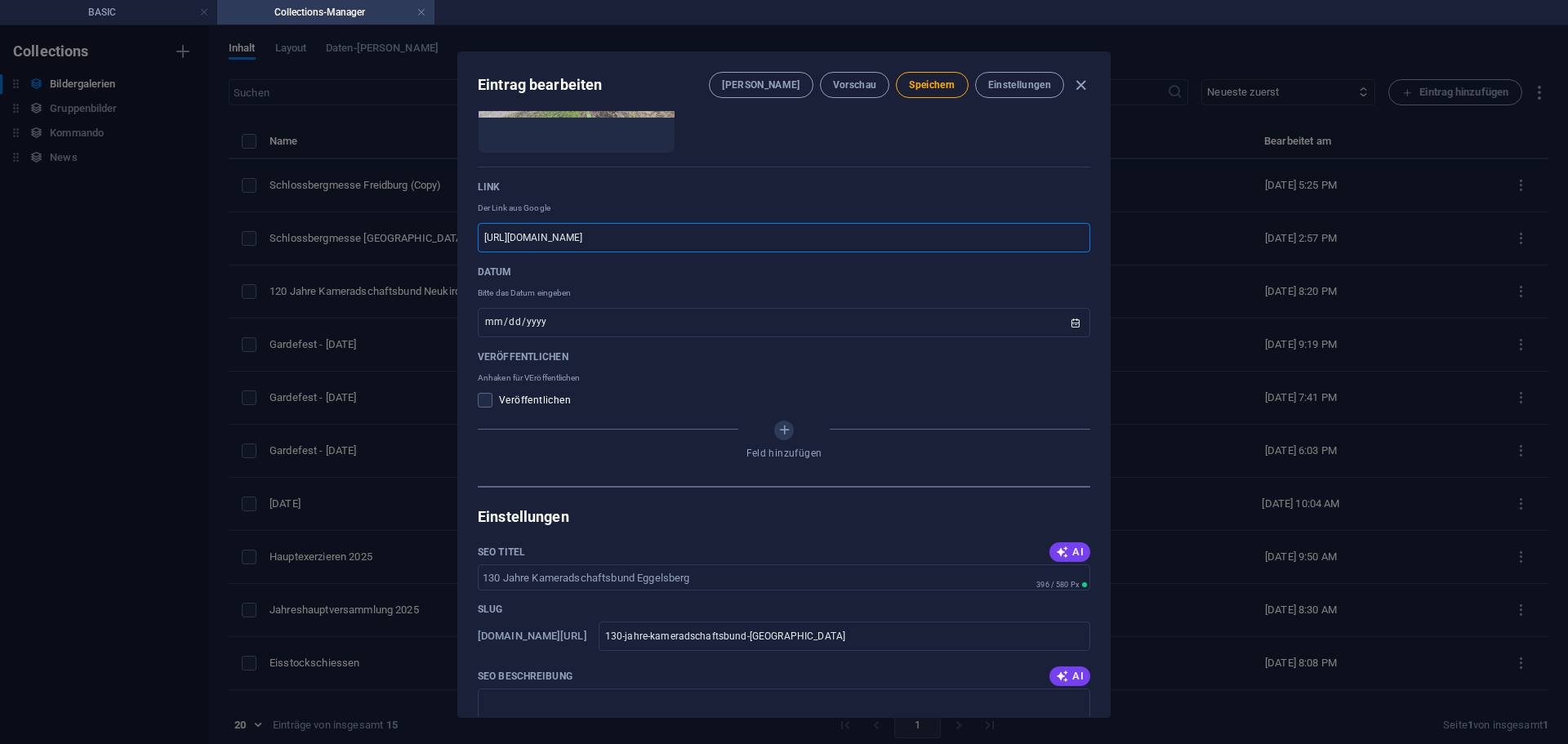
drag, startPoint x: 904, startPoint y: 242, endPoint x: 752, endPoint y: 256, distance: 152.6
paste input "130-jahre-kameradschaftsbund-eggelsbe"
type input "[URL][DOMAIN_NAME]"
click at [889, 381] on p "Anhaken für VEröffentlichen" at bounding box center [784, 378] width 612 height 16
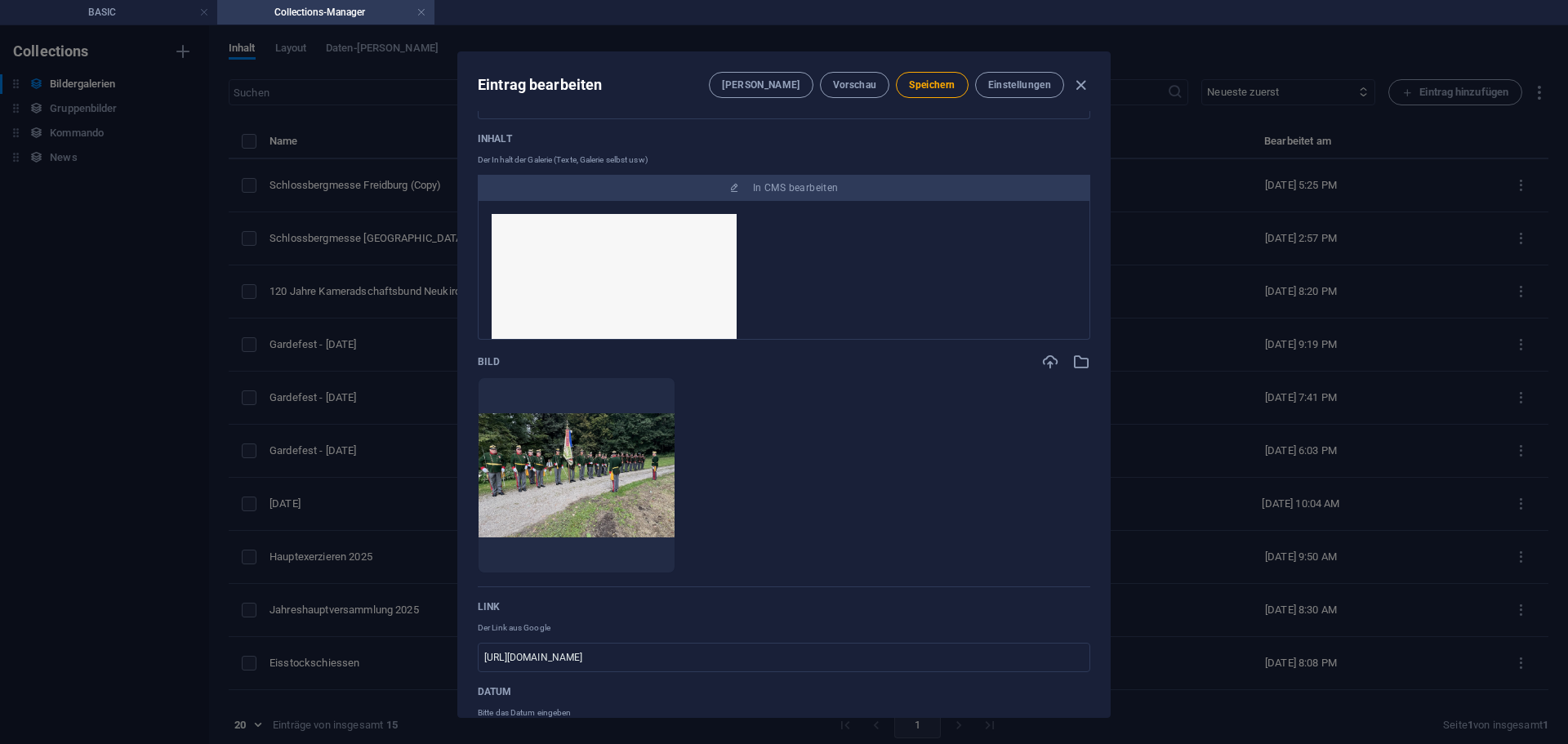
scroll to position [245, 0]
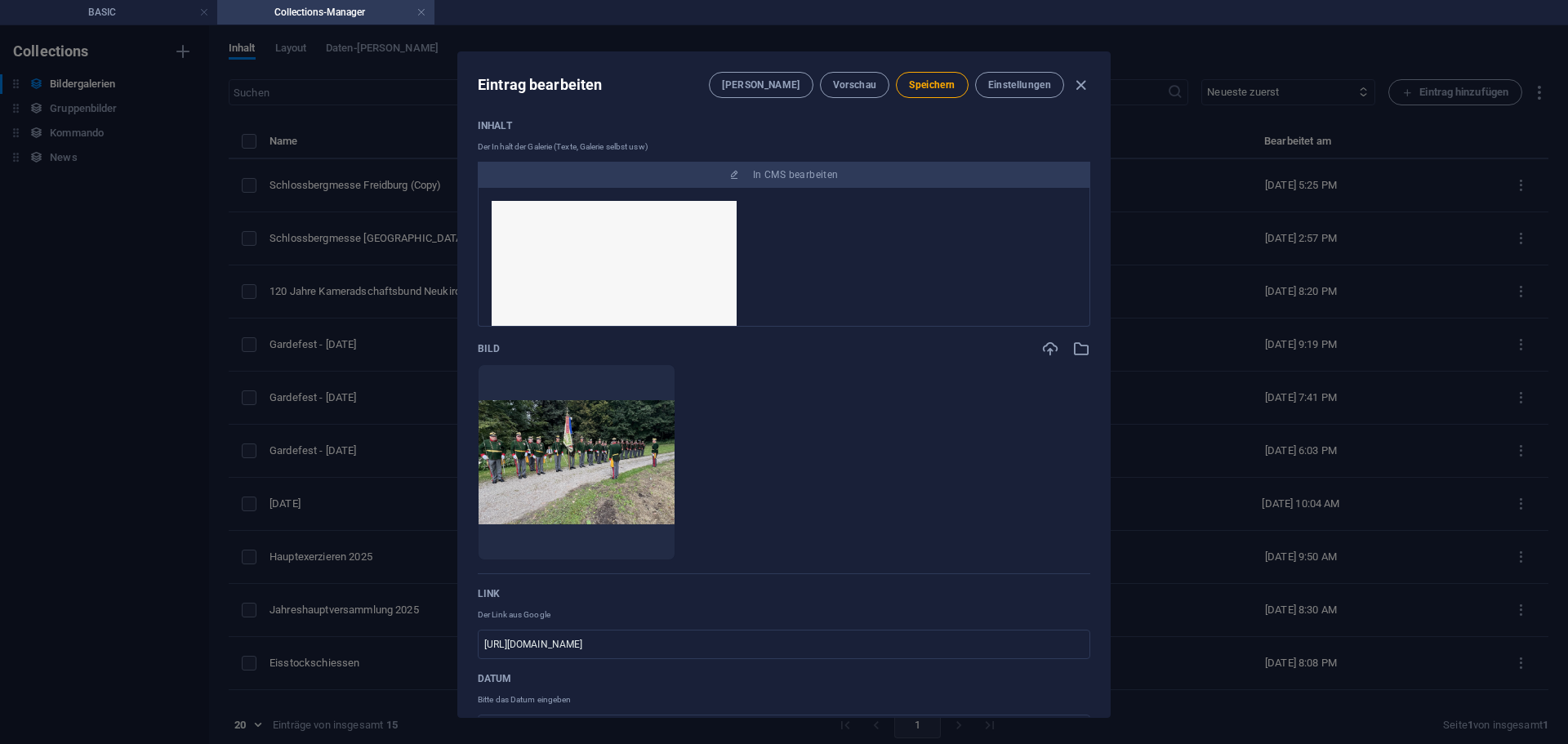
click at [826, 415] on ul "Lege Dateien hier ab, um sie sofort hochzuladen" at bounding box center [784, 462] width 612 height 196
click at [675, 426] on img at bounding box center [577, 461] width 196 height 124
click at [626, 535] on icon "button" at bounding box center [619, 535] width 13 height 13
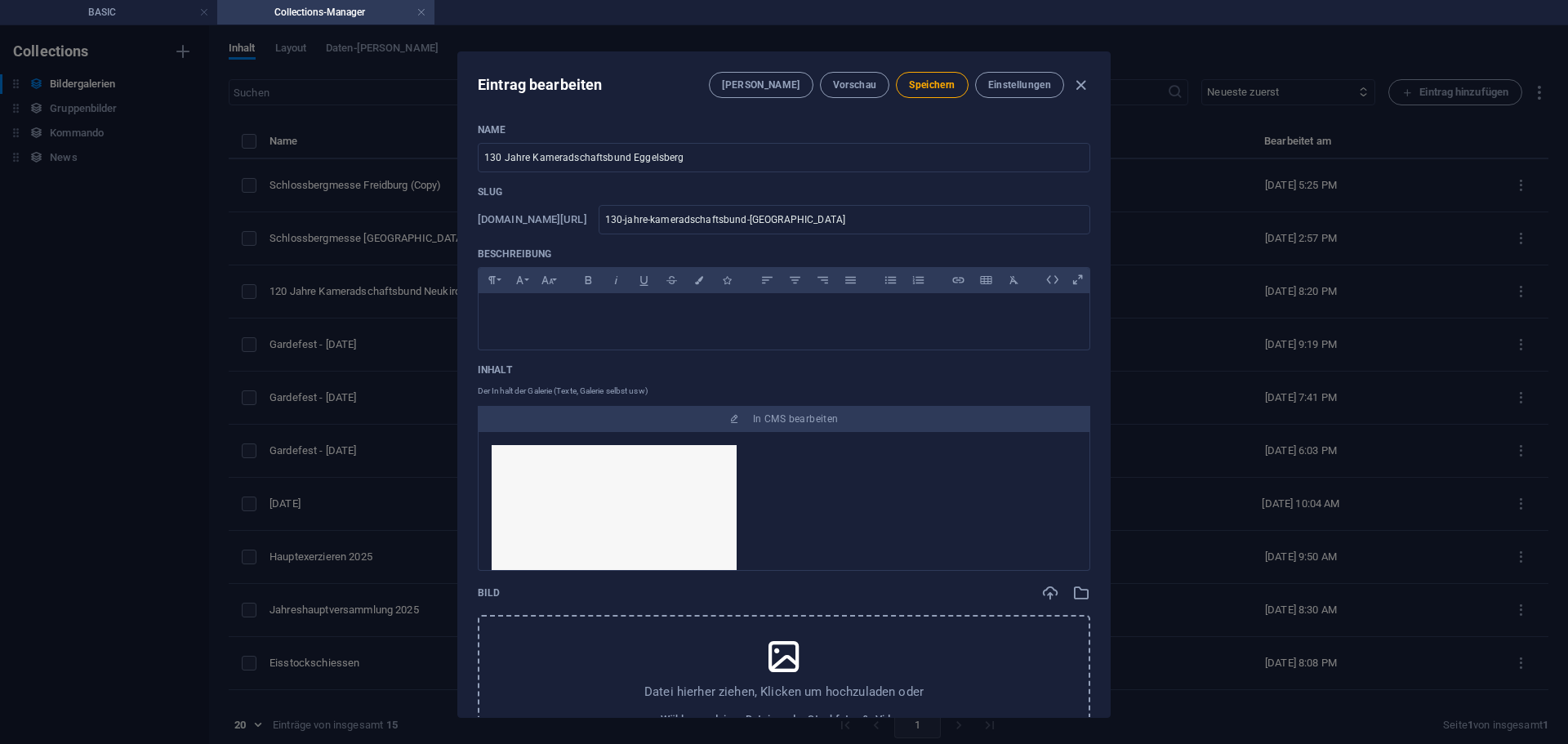
scroll to position [0, 0]
click at [931, 83] on span "Speichern" at bounding box center [933, 86] width 46 height 13
type input "130-jahre-kameradschaftsbund-[GEOGRAPHIC_DATA]"
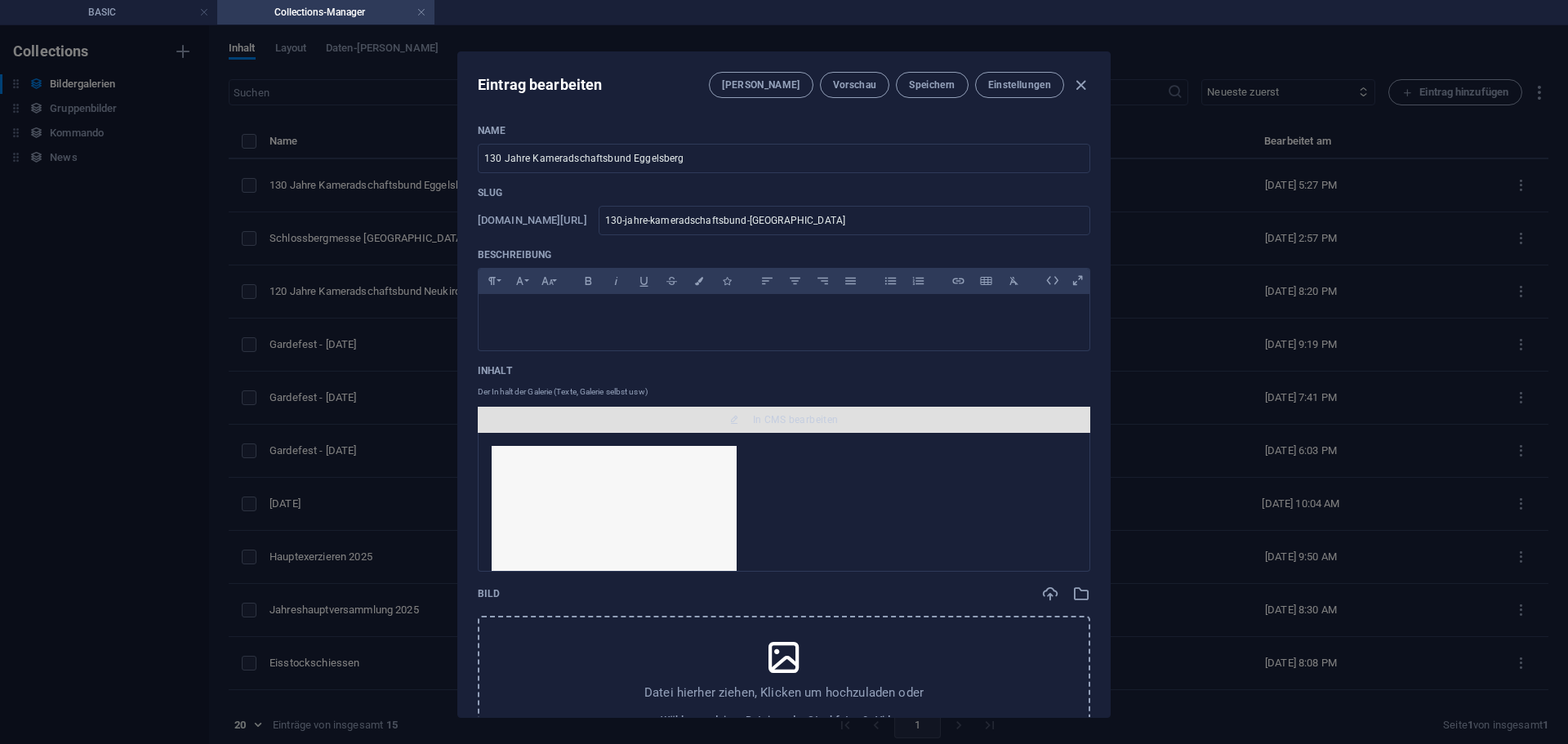
click at [835, 421] on span "In CMS bearbeiten" at bounding box center [784, 420] width 600 height 13
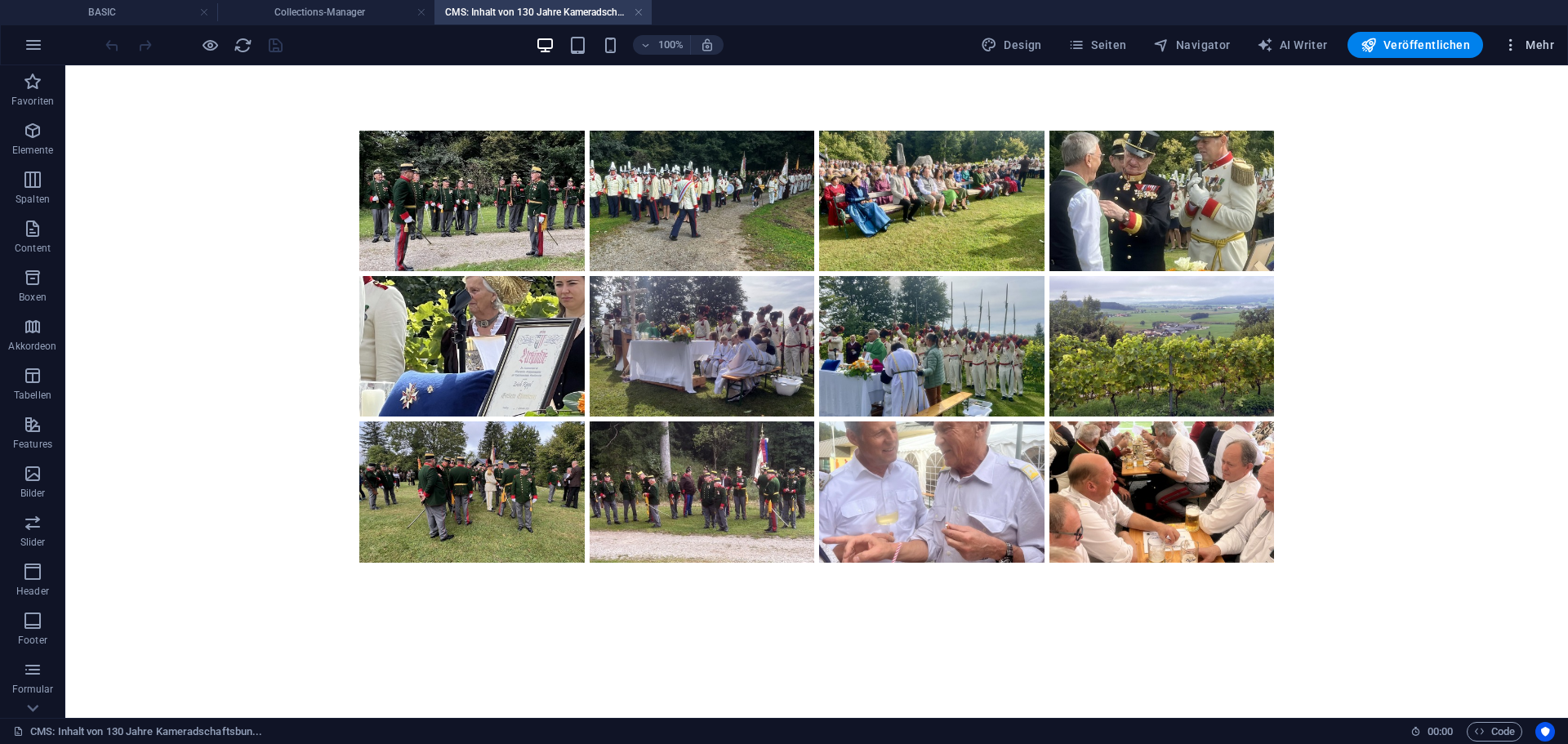
click at [1554, 53] on button "Mehr" at bounding box center [1528, 44] width 64 height 26
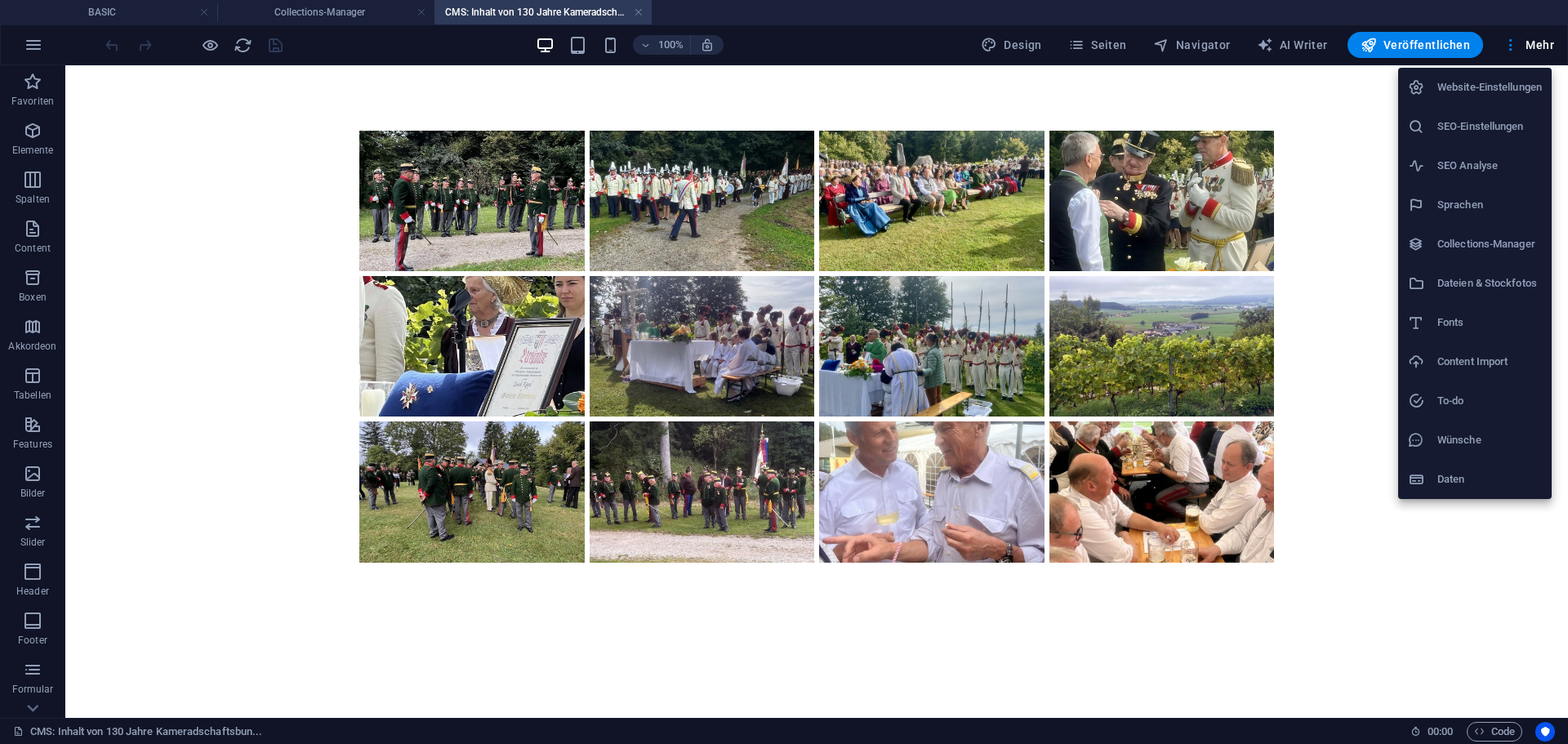
click at [1471, 281] on h6 "Dateien & Stockfotos" at bounding box center [1489, 284] width 105 height 19
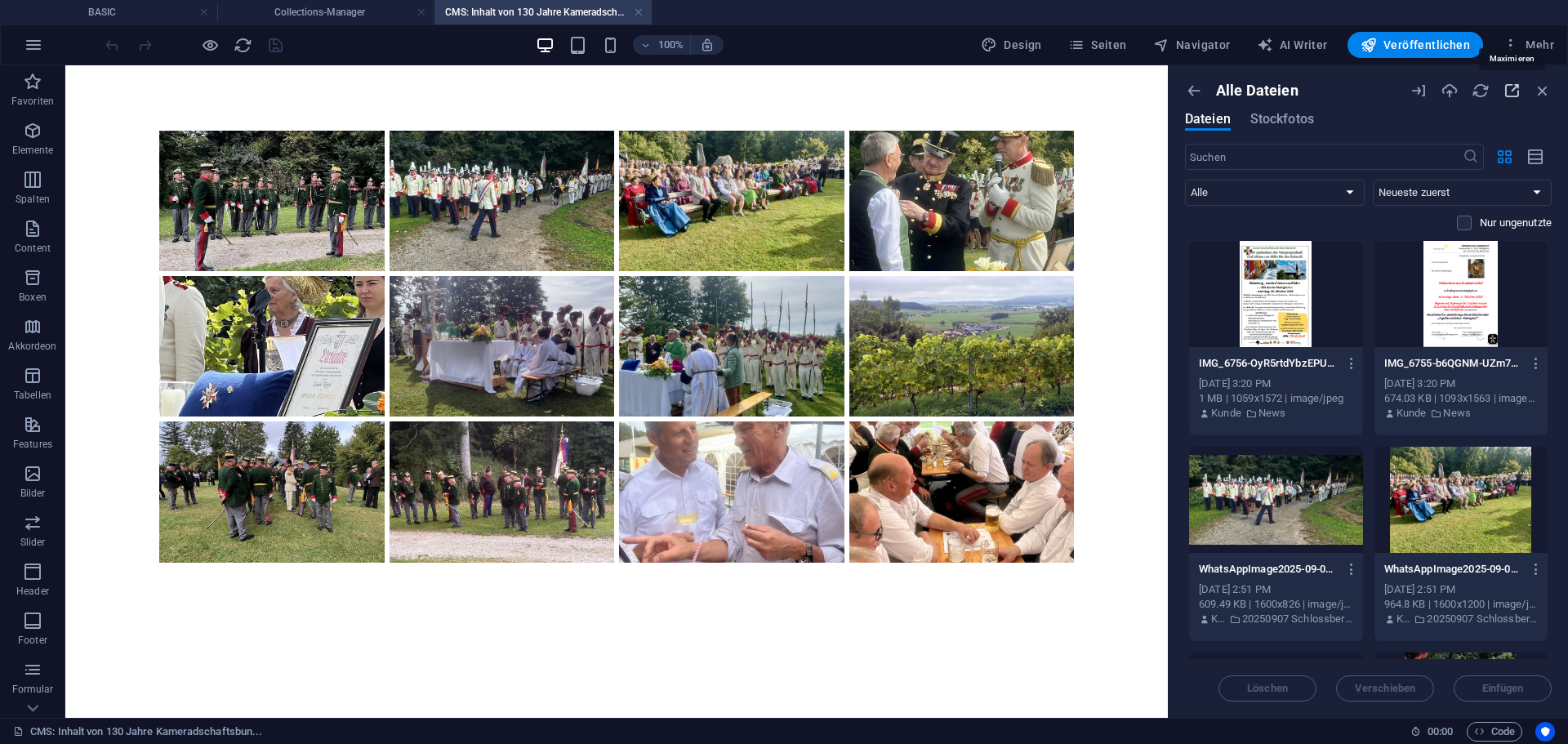
click at [1510, 93] on icon "button" at bounding box center [1511, 90] width 18 height 18
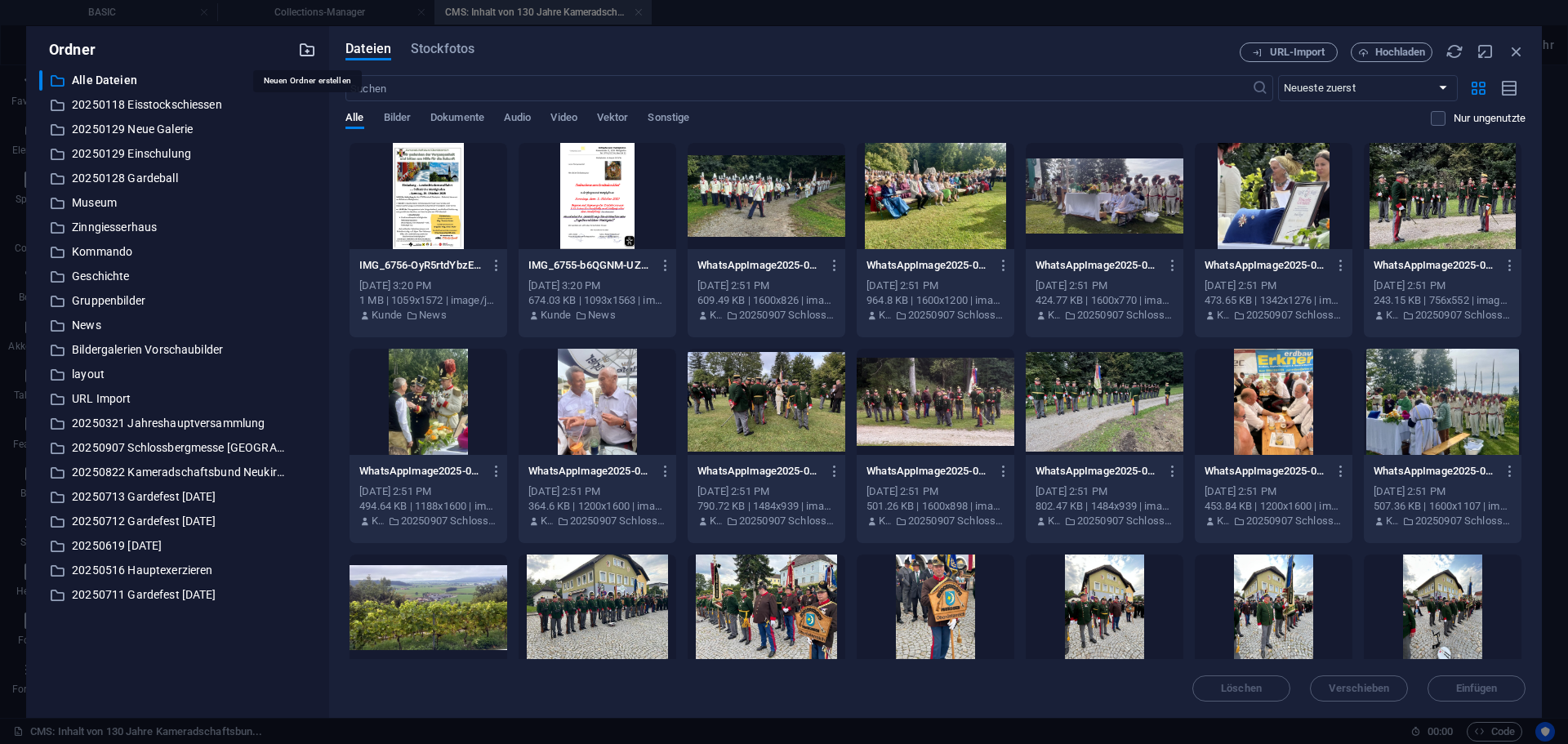
click at [308, 50] on icon "button" at bounding box center [307, 49] width 18 height 18
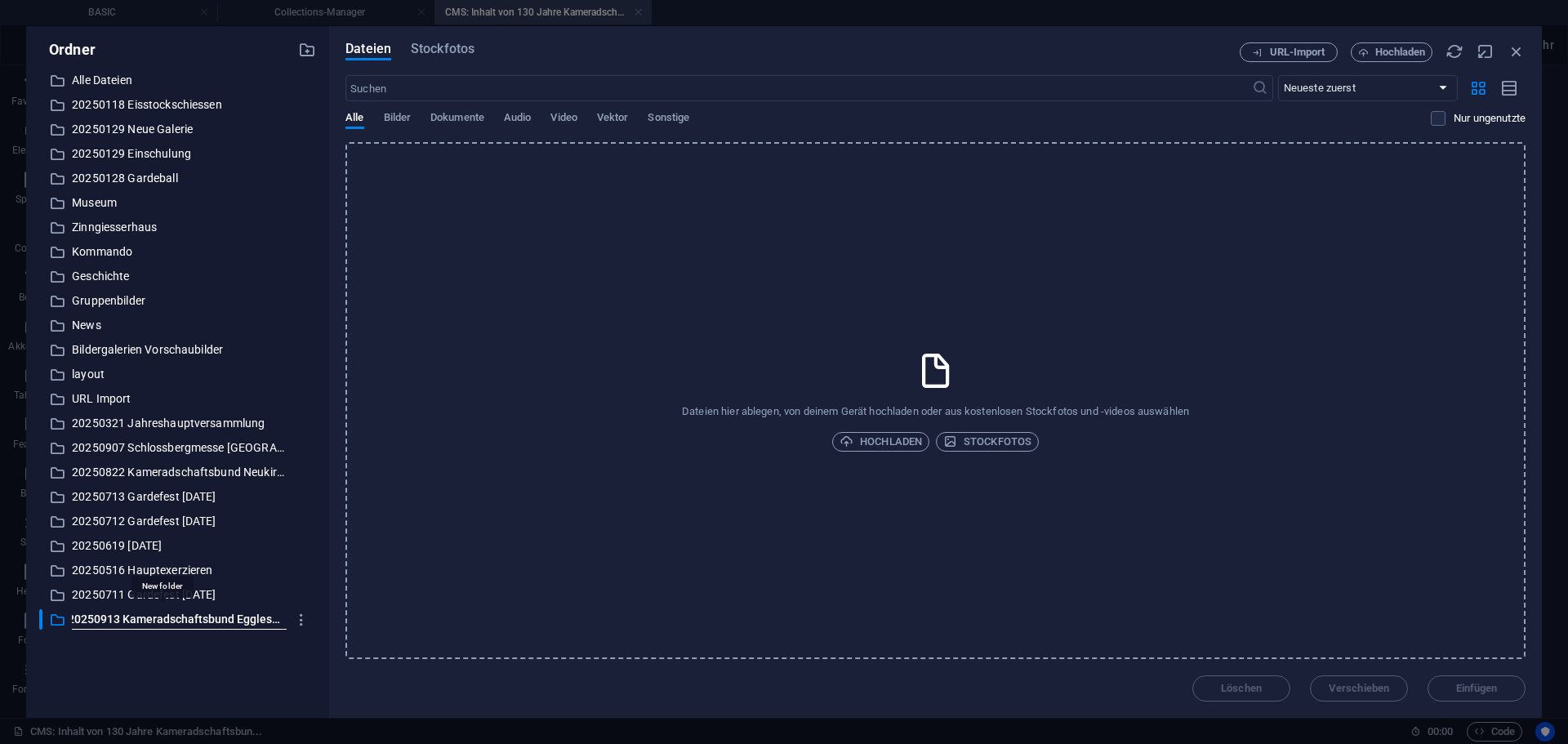
scroll to position [0, 10]
type input "20250913 Kameradschaftsbund Egglesberg"
click at [212, 643] on div "​ Alle Dateien Alle Dateien ​ 20250118 Eisstockschiessen 20250118 Eisstockschie…" at bounding box center [178, 387] width 277 height 634
click at [204, 629] on div "​ 20250913 Kameradschaftsbund Egglesberg 20250913 Kameradschaftsbund Egglesberg" at bounding box center [162, 619] width 247 height 20
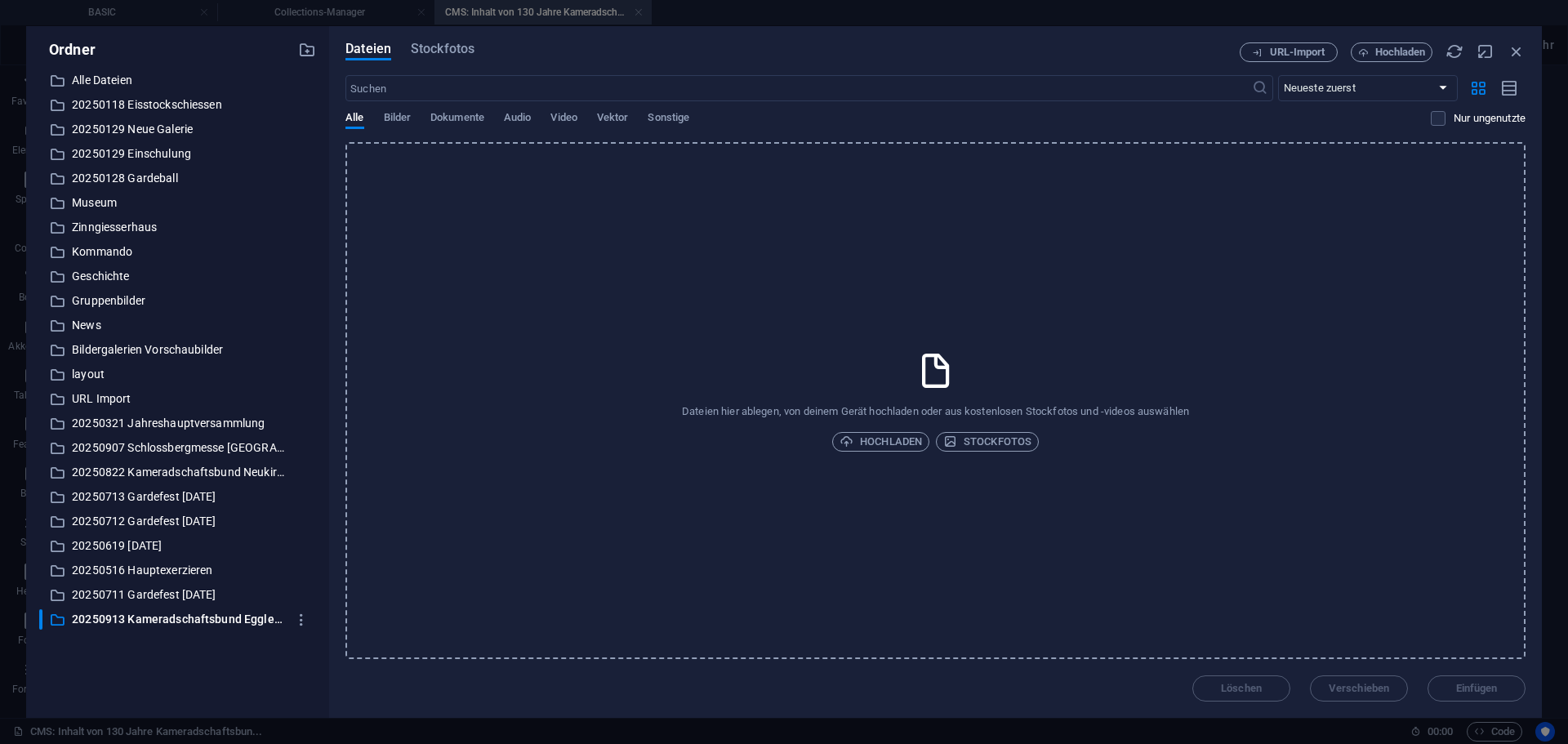
click at [928, 384] on icon at bounding box center [935, 370] width 40 height 40
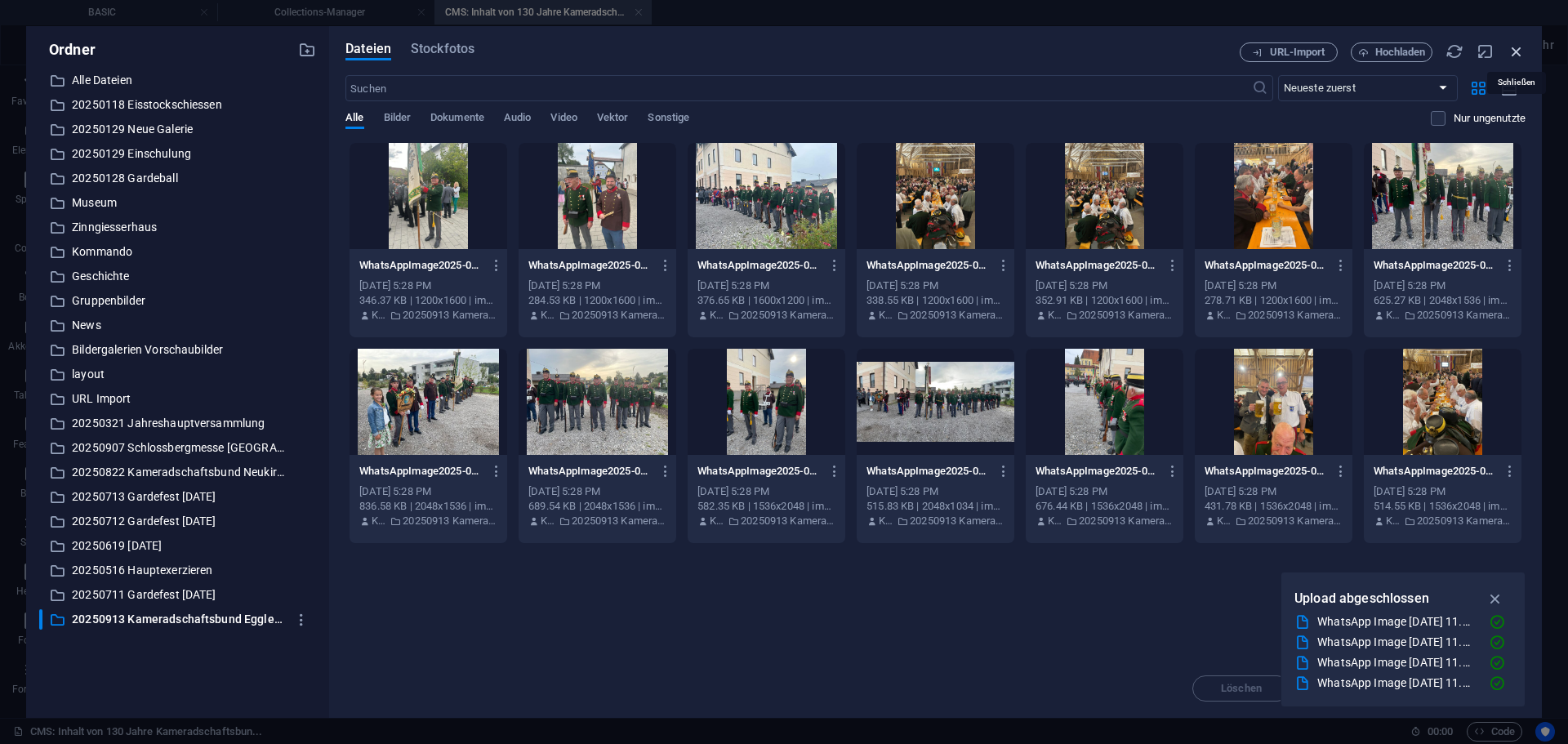
click at [1518, 54] on icon "button" at bounding box center [1516, 51] width 18 height 18
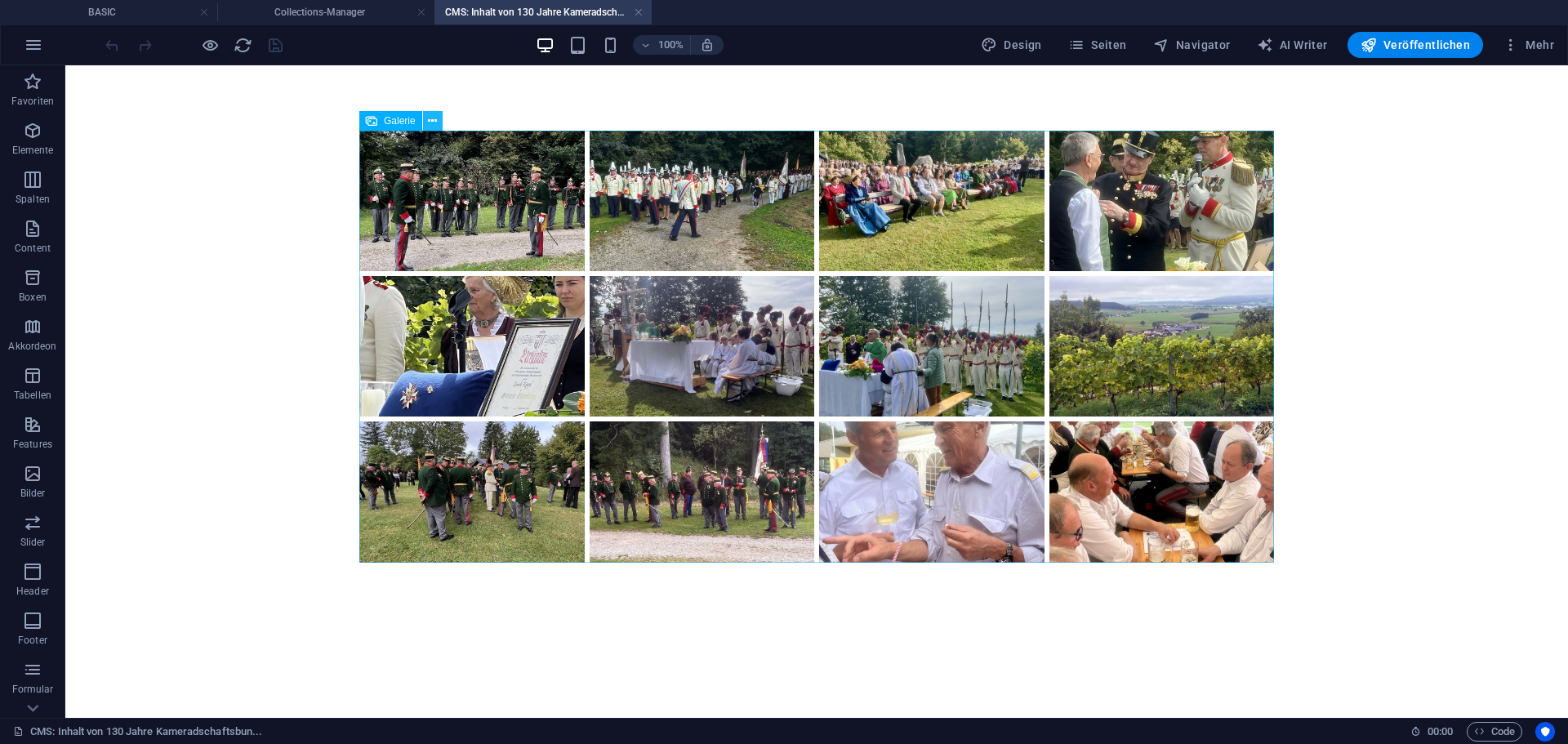
click at [435, 121] on icon at bounding box center [432, 121] width 9 height 17
click at [1352, 95] on body at bounding box center [816, 346] width 1503 height 562
click at [323, 9] on h4 "Collections-Manager" at bounding box center [326, 12] width 217 height 18
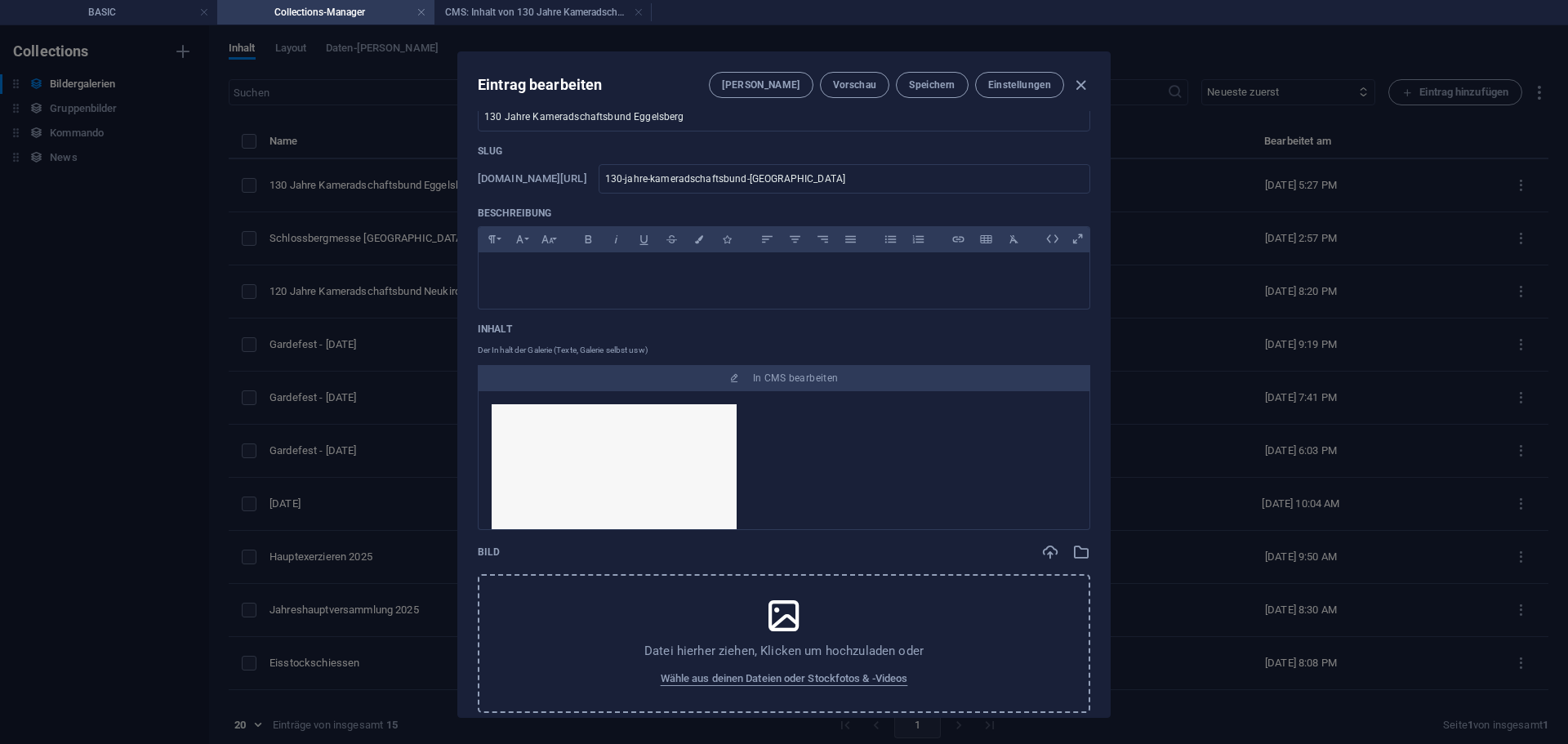
scroll to position [163, 0]
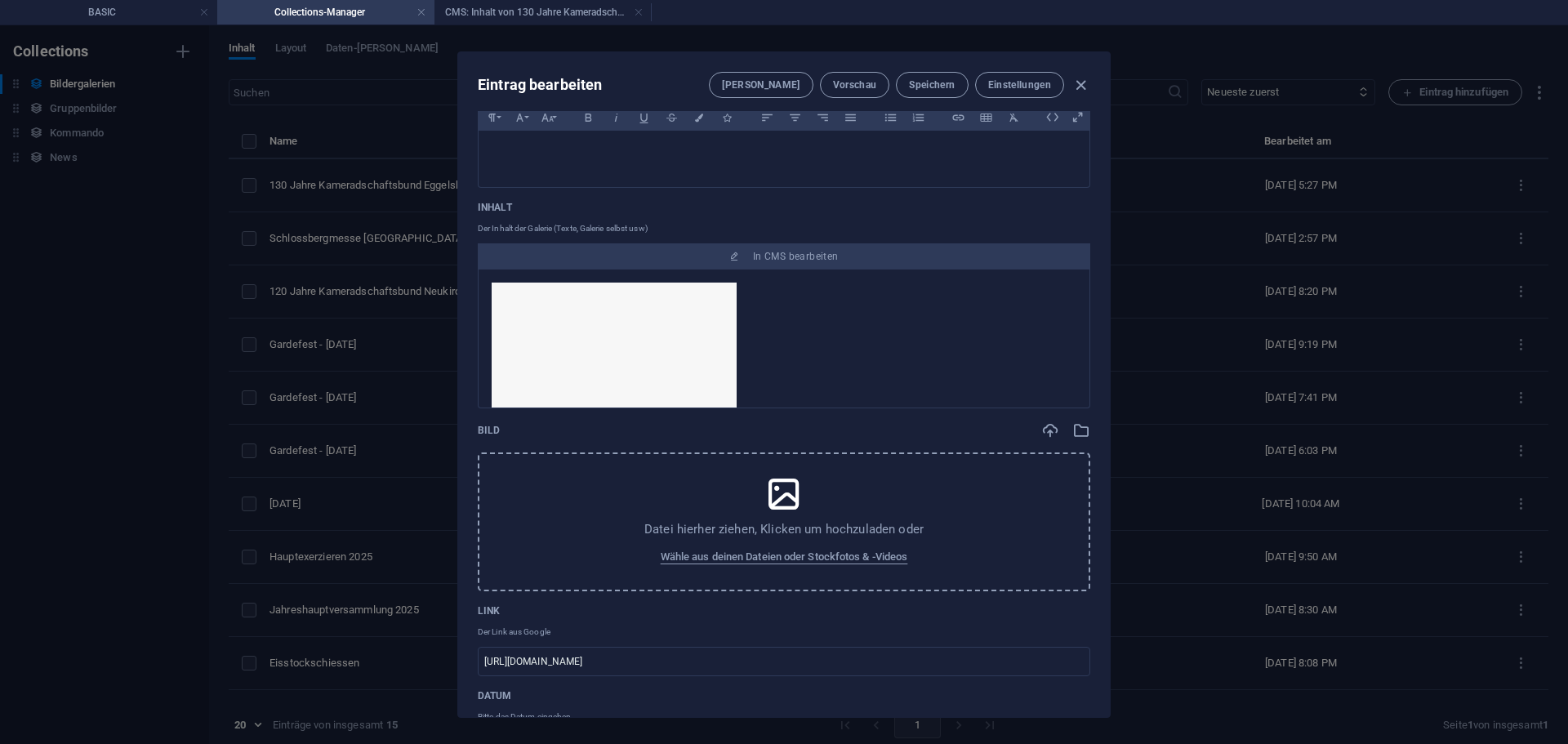
click at [782, 541] on div "Datei hierher ziehen, Klicken um hochzuladen oder Wähle aus deinen Dateien oder…" at bounding box center [784, 522] width 612 height 138
click at [793, 497] on icon at bounding box center [784, 494] width 40 height 40
click at [1078, 437] on icon "button" at bounding box center [1082, 430] width 18 height 18
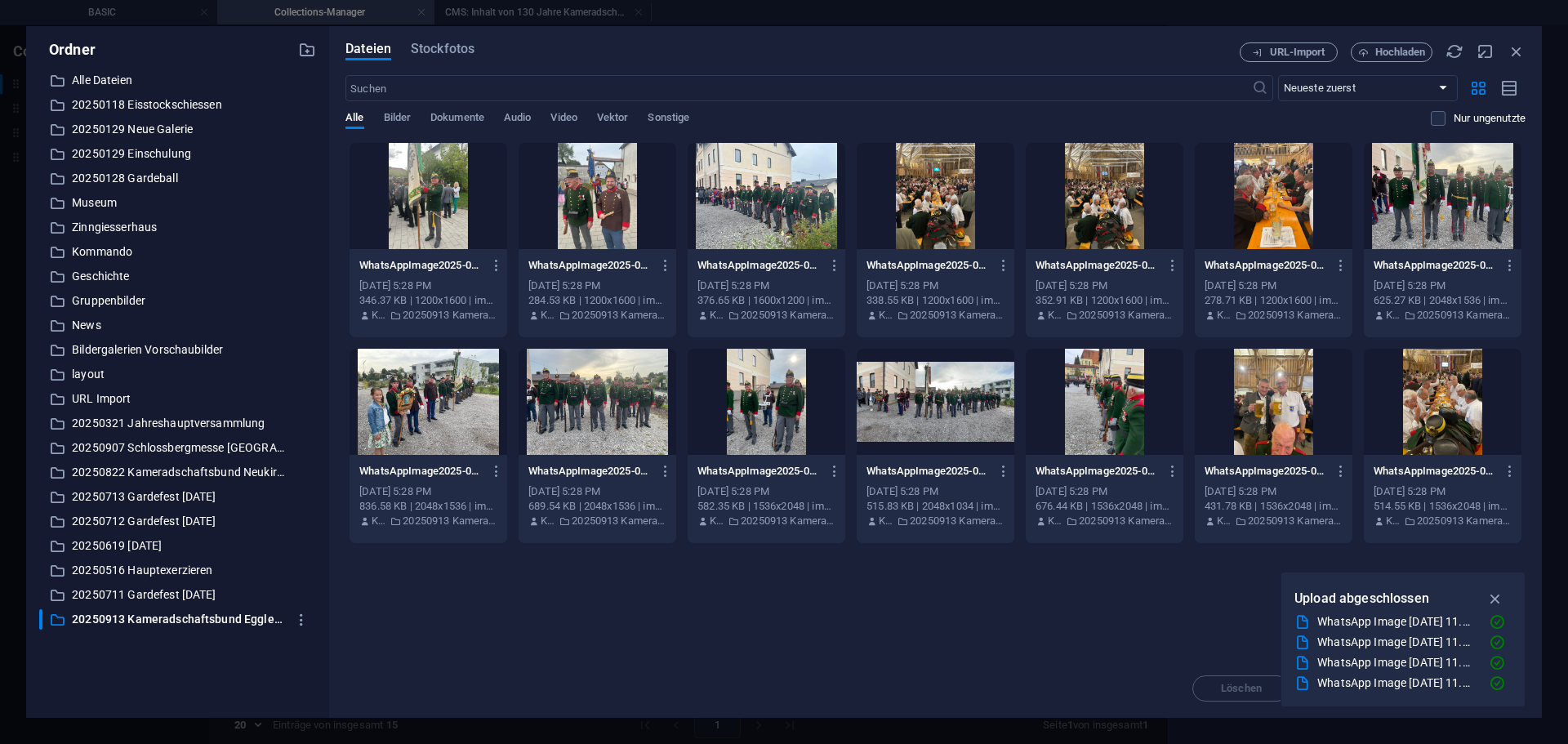
click at [758, 177] on div at bounding box center [766, 196] width 158 height 106
click at [394, 374] on div at bounding box center [429, 402] width 158 height 106
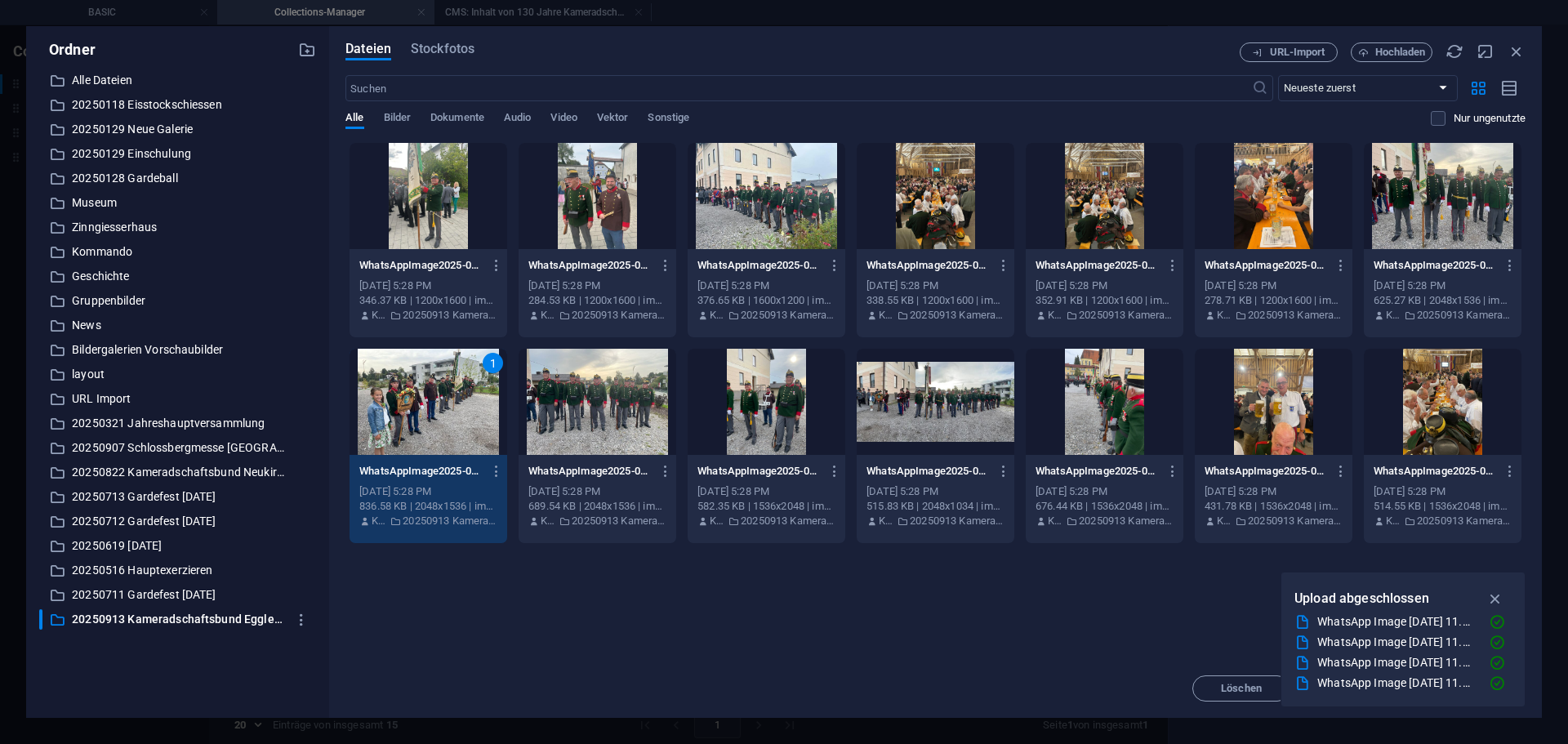
click at [460, 413] on div "1" at bounding box center [429, 402] width 158 height 106
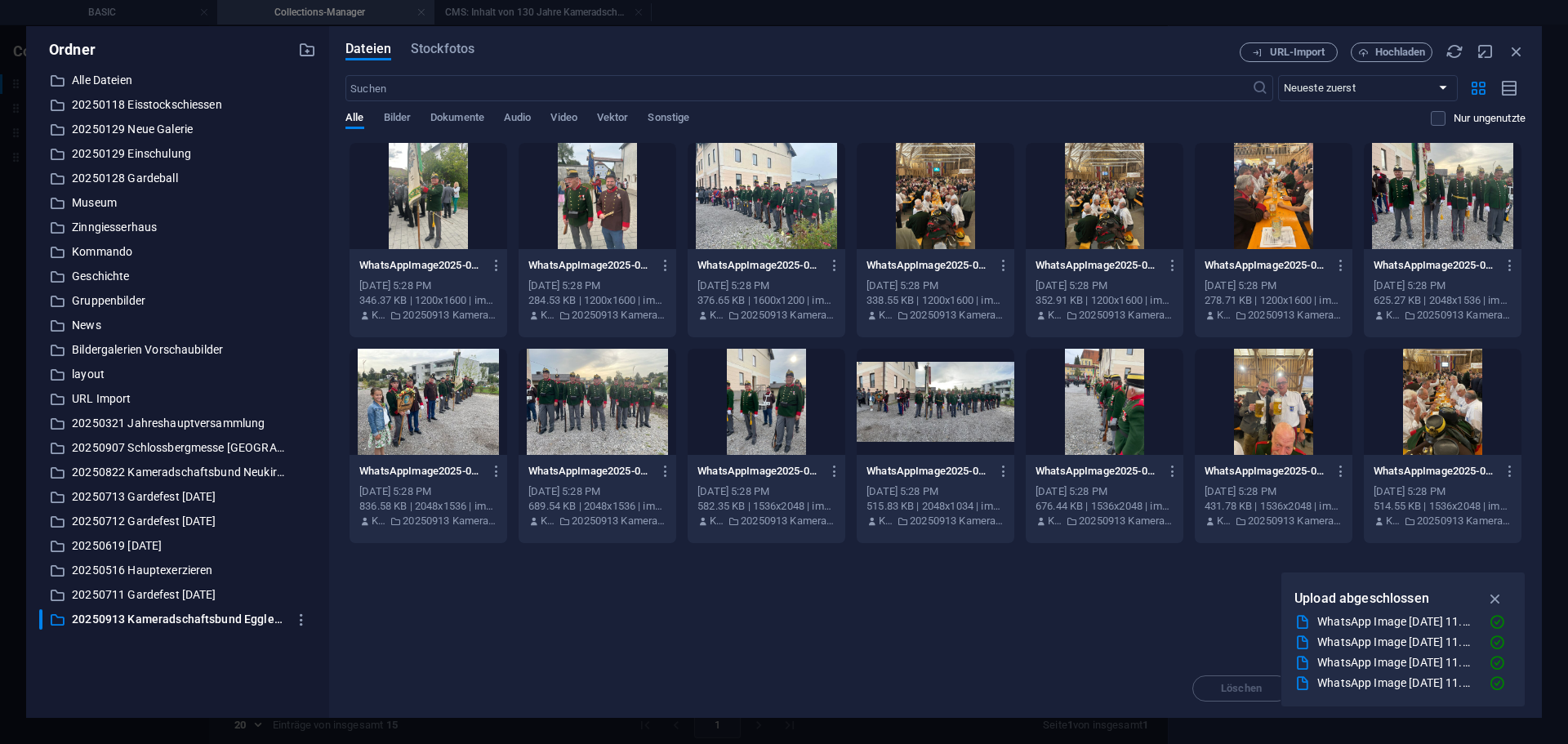
click at [460, 413] on div at bounding box center [429, 402] width 158 height 106
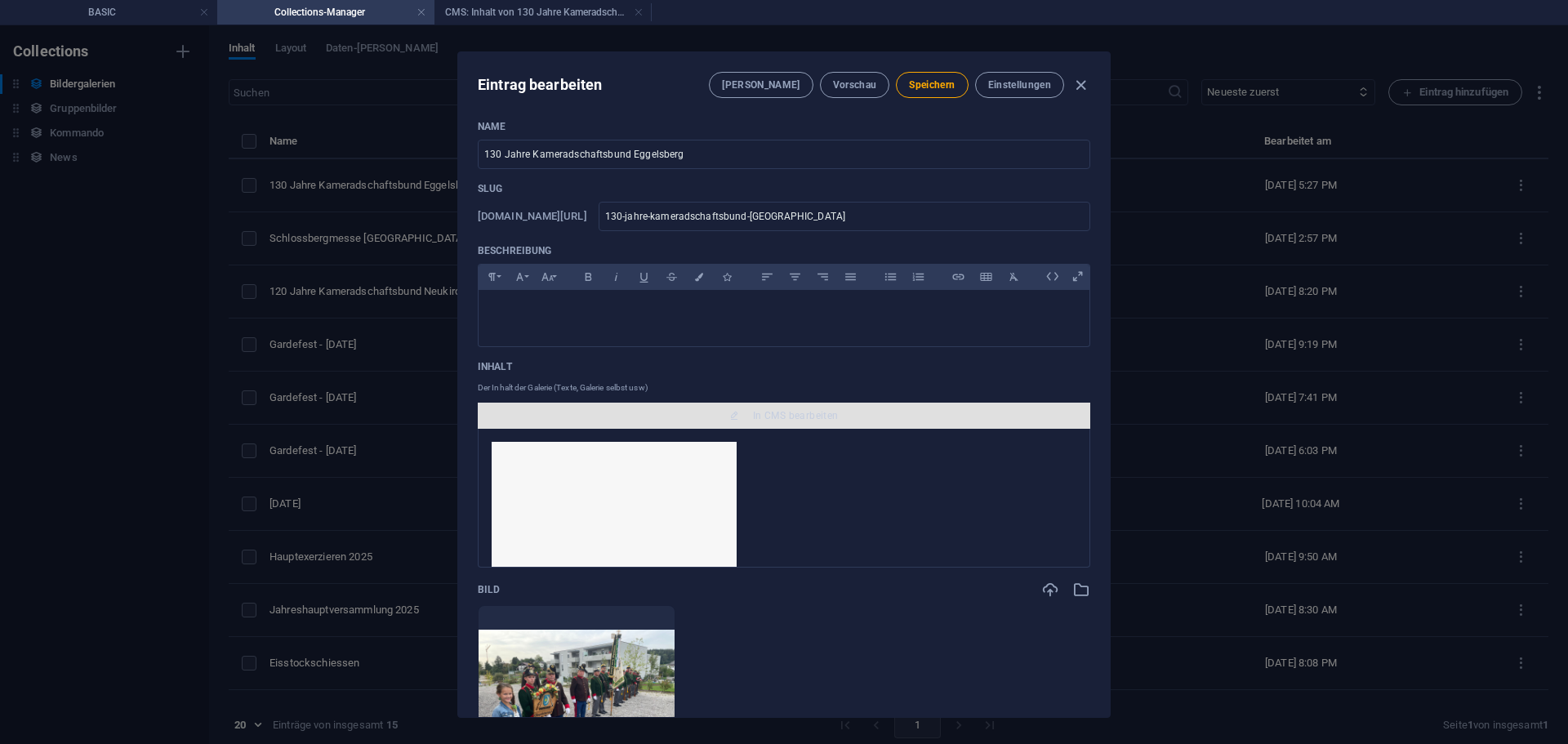
scroll to position [0, 0]
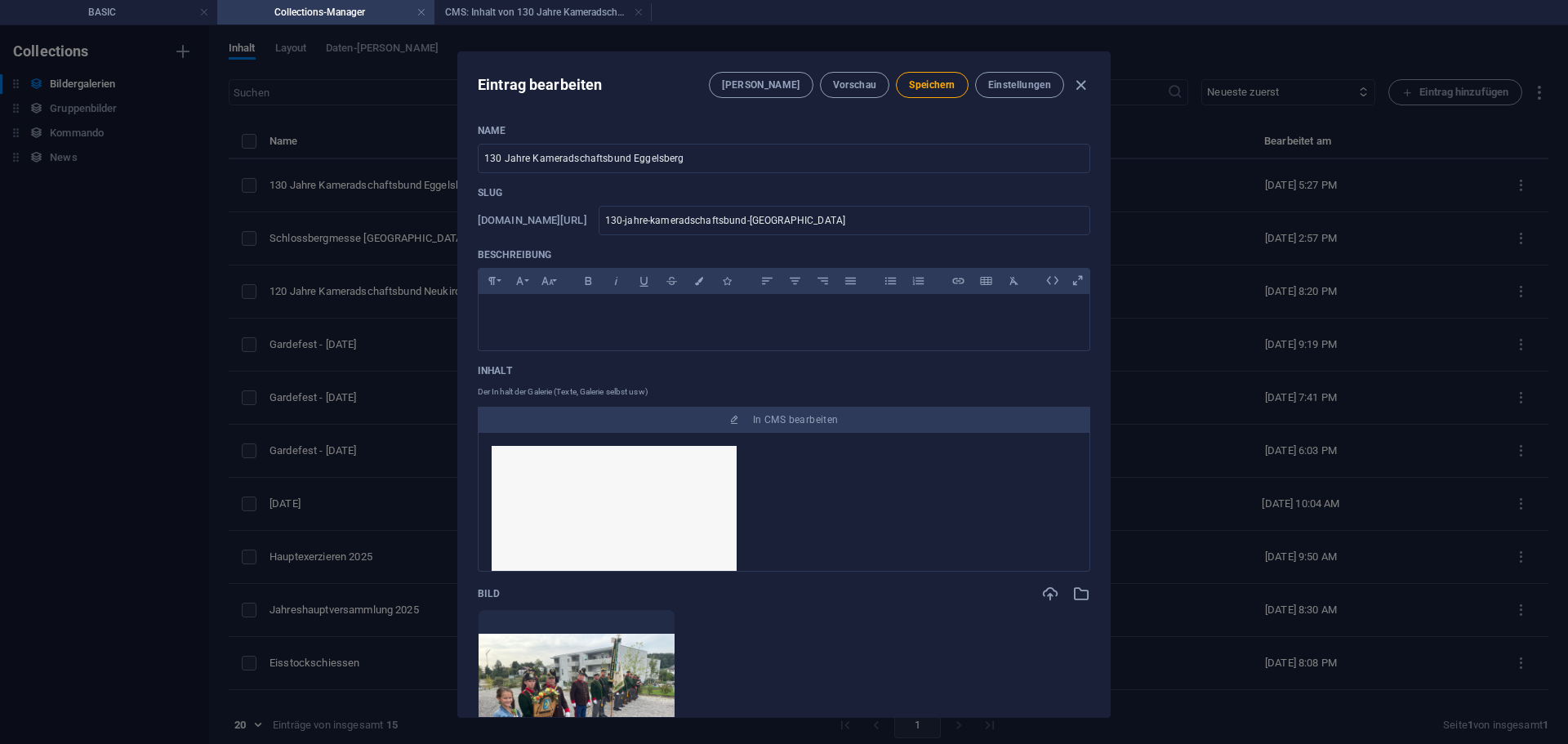
drag, startPoint x: 808, startPoint y: 418, endPoint x: 888, endPoint y: 477, distance: 99.4
click at [875, 470] on div "Inhalt Der Inhalt der Galerie (Texte, Galerie selbst usw) In CMS bearbeiten" at bounding box center [784, 468] width 612 height 208
click at [933, 80] on span "Speichern" at bounding box center [933, 86] width 46 height 13
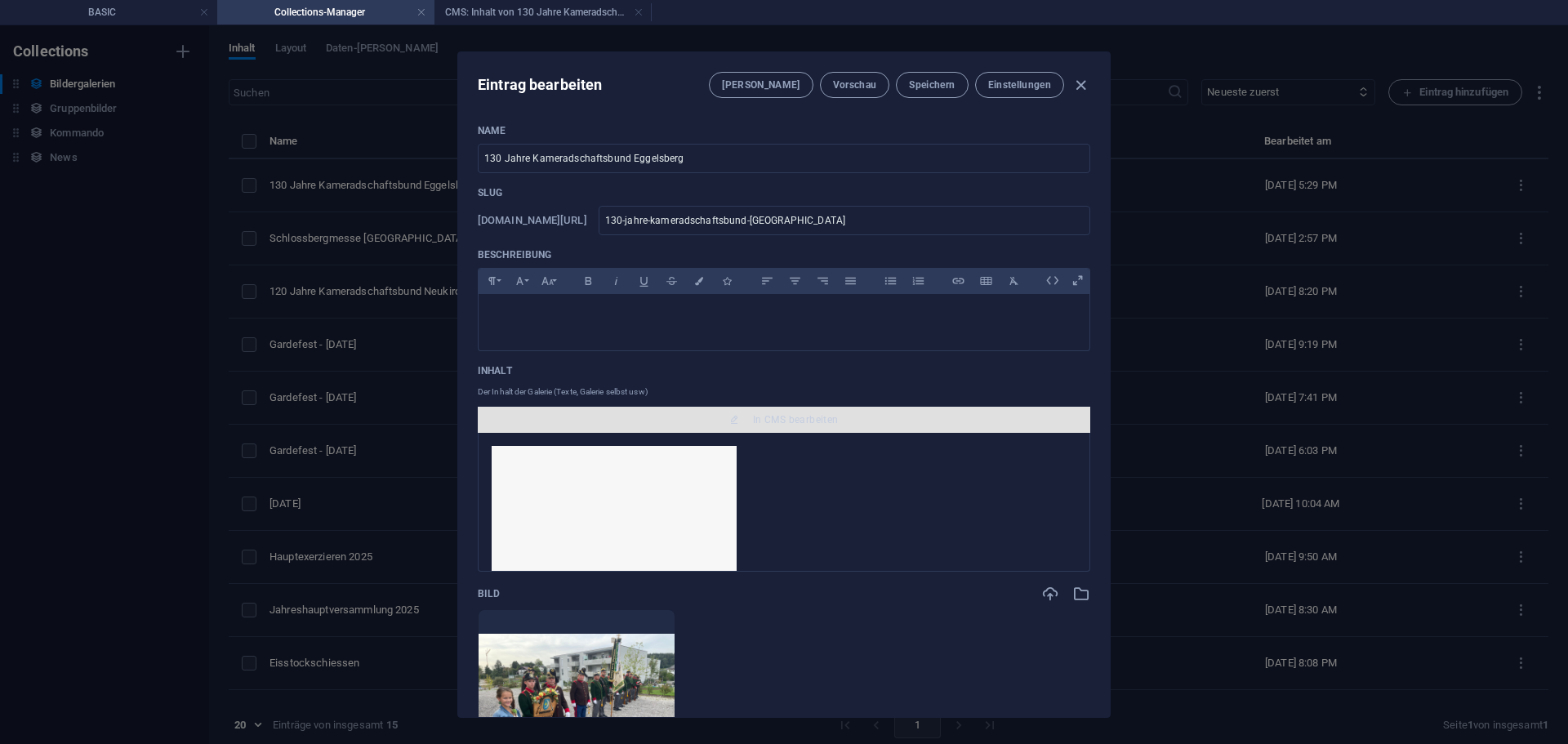
click at [792, 418] on span "In CMS bearbeiten" at bounding box center [795, 420] width 86 height 13
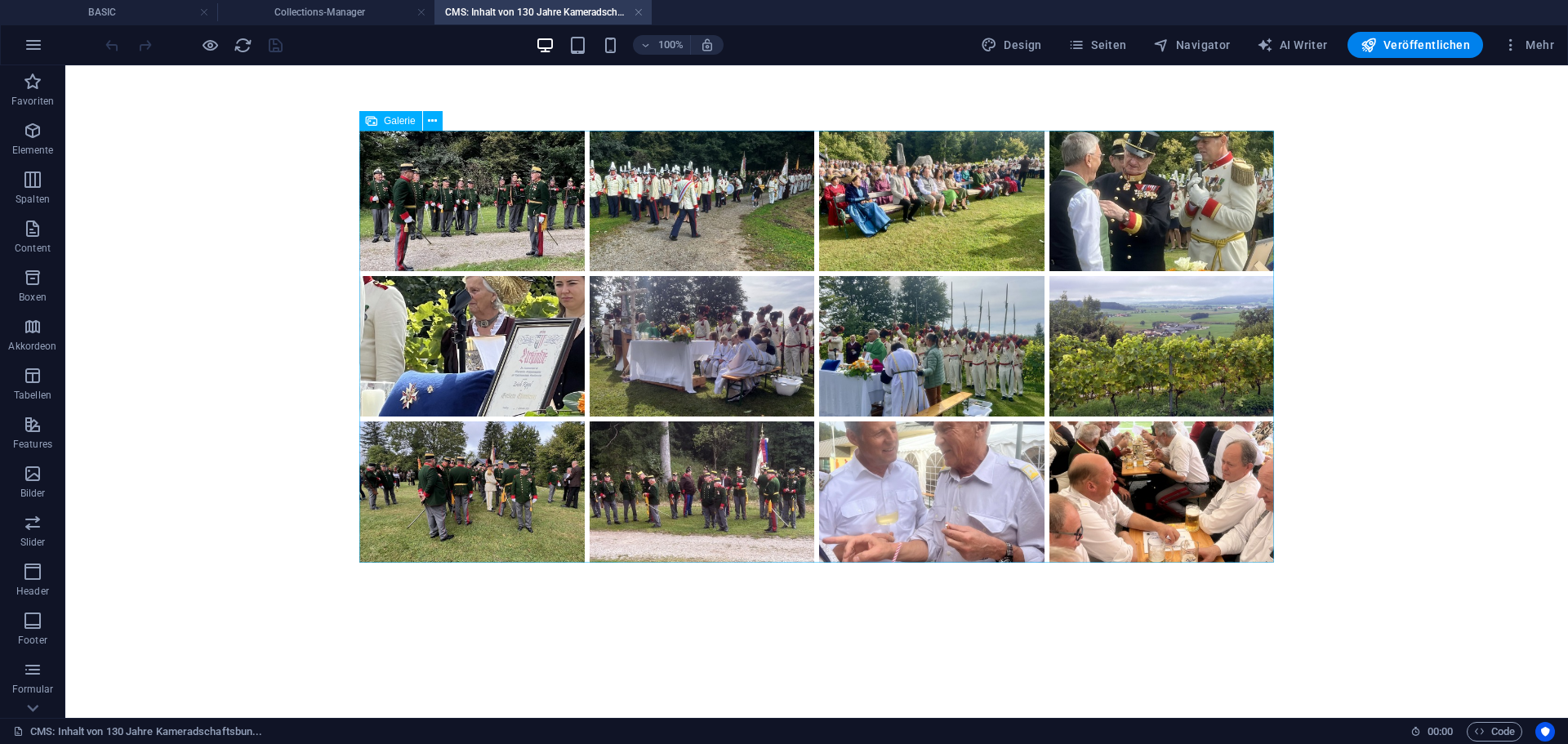
click at [390, 124] on span "Galerie" at bounding box center [399, 121] width 32 height 10
click at [436, 115] on icon at bounding box center [432, 121] width 9 height 17
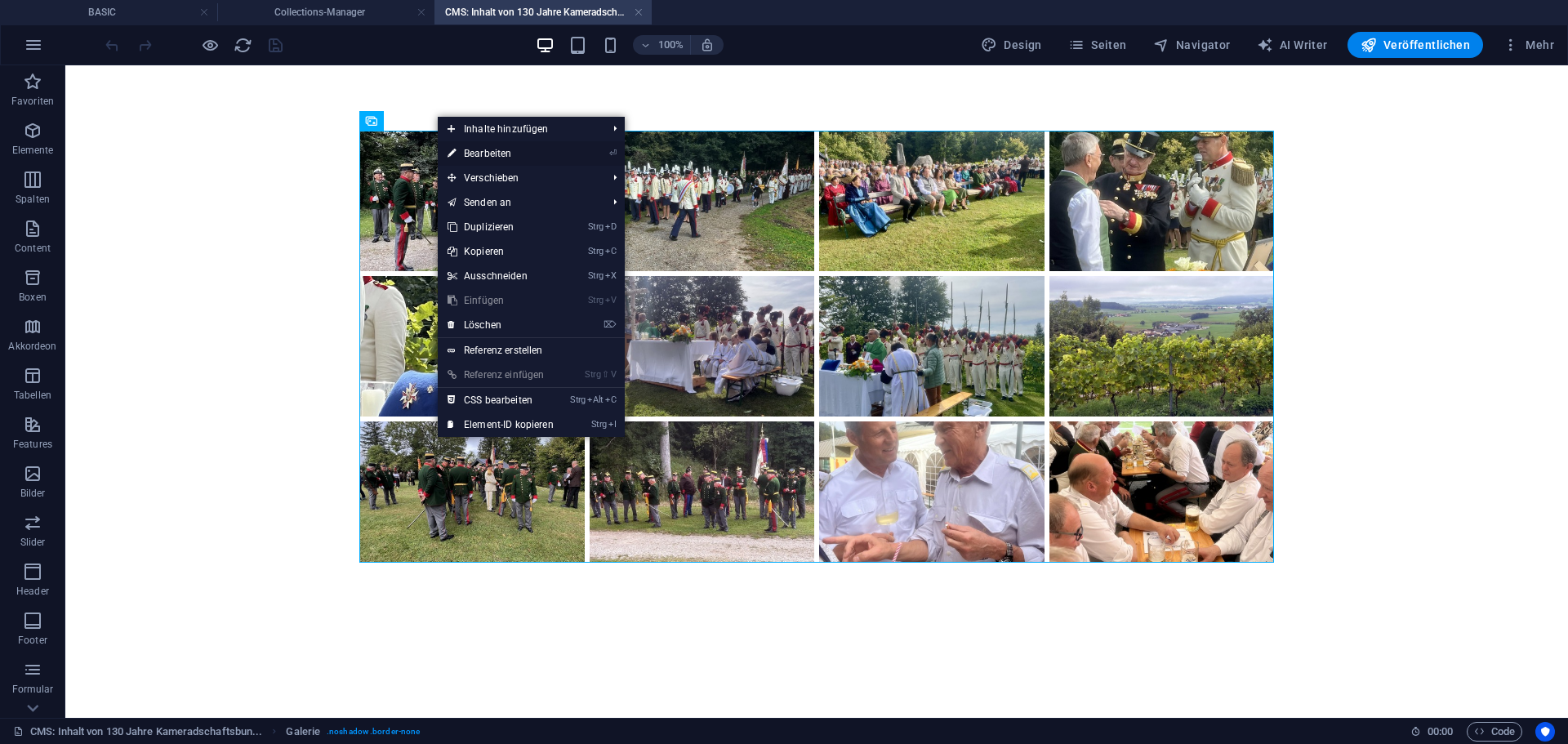
click at [500, 145] on link "⏎ Bearbeiten" at bounding box center [500, 153] width 126 height 24
select select "2"
select select "%"
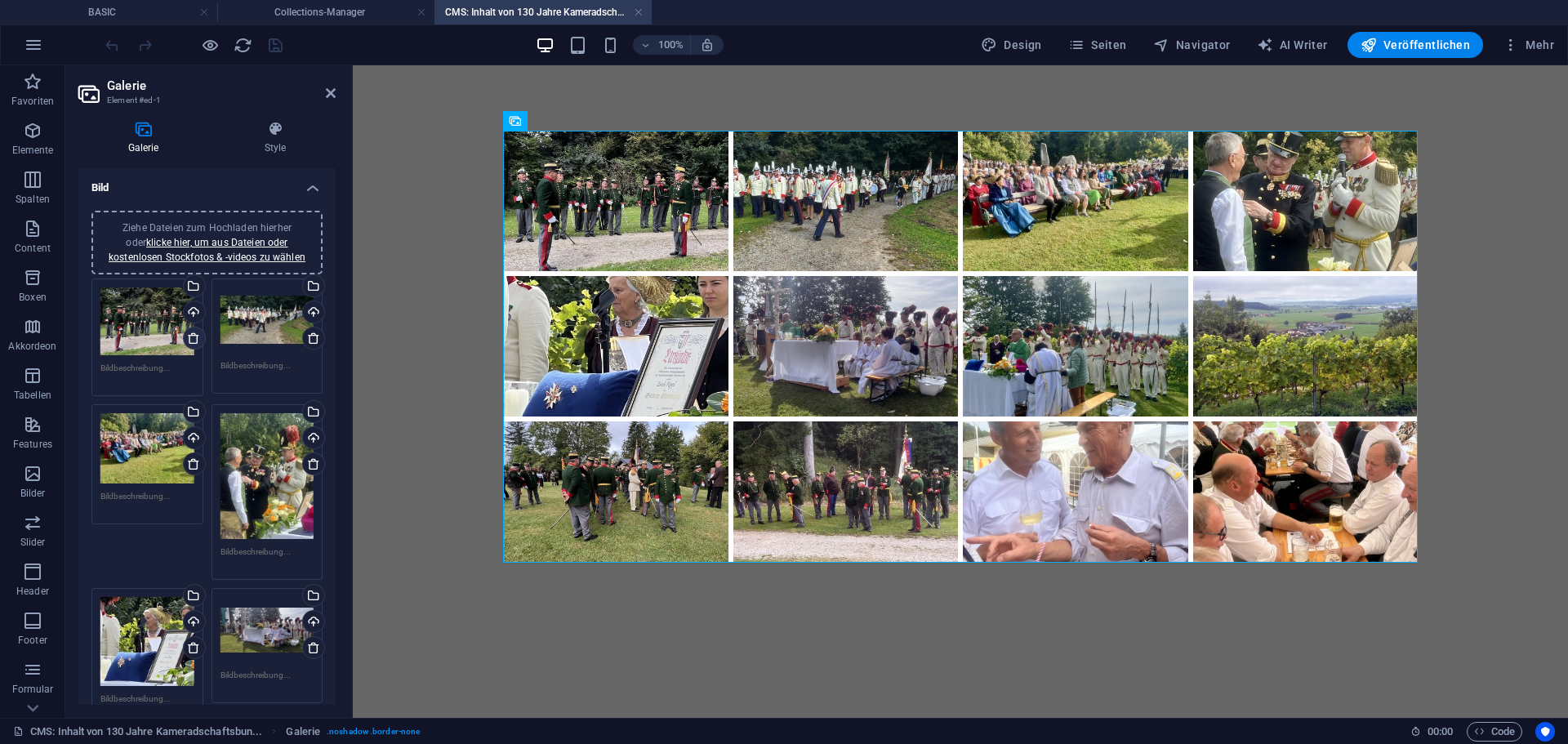
click at [197, 348] on link at bounding box center [194, 338] width 23 height 23
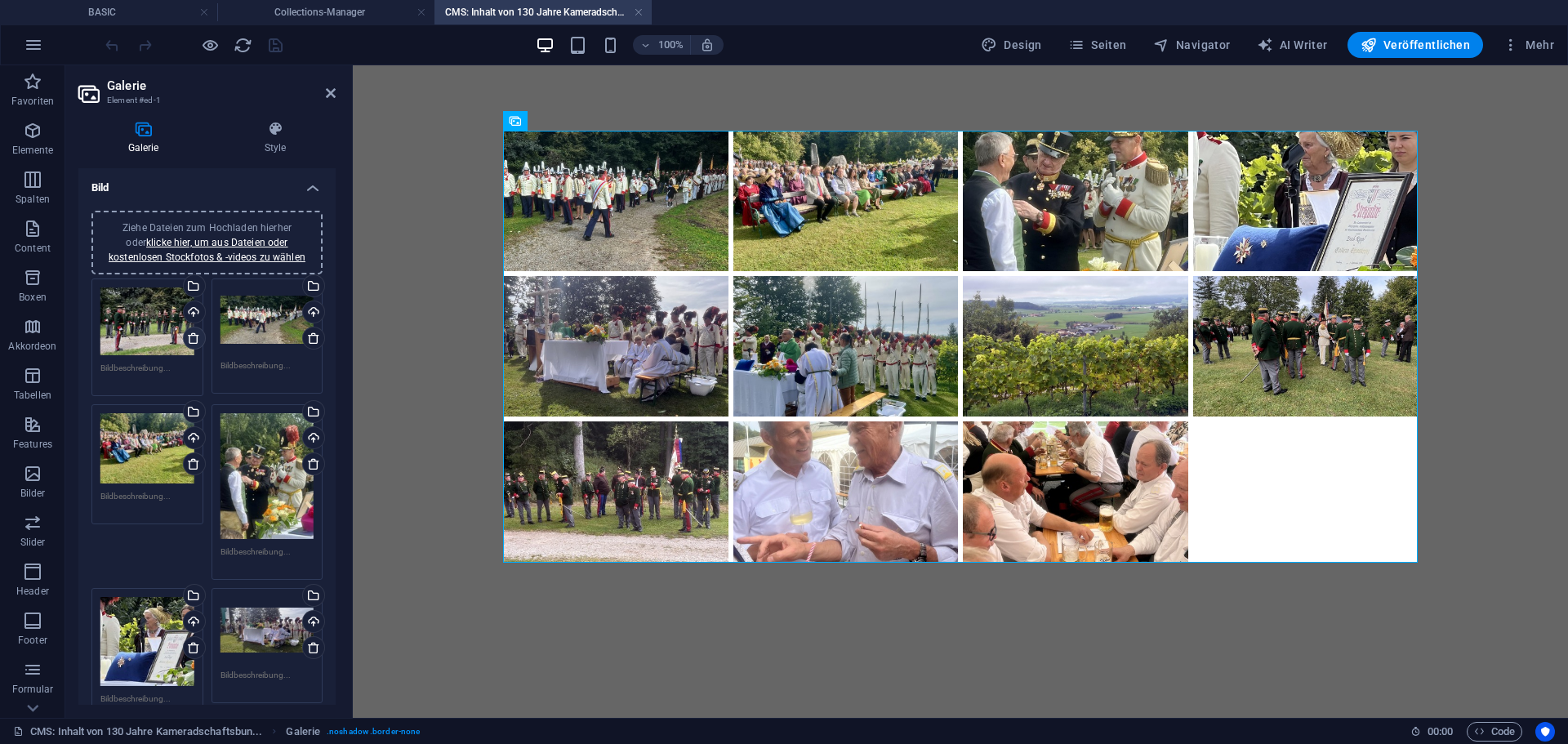
click at [197, 346] on link at bounding box center [194, 338] width 23 height 23
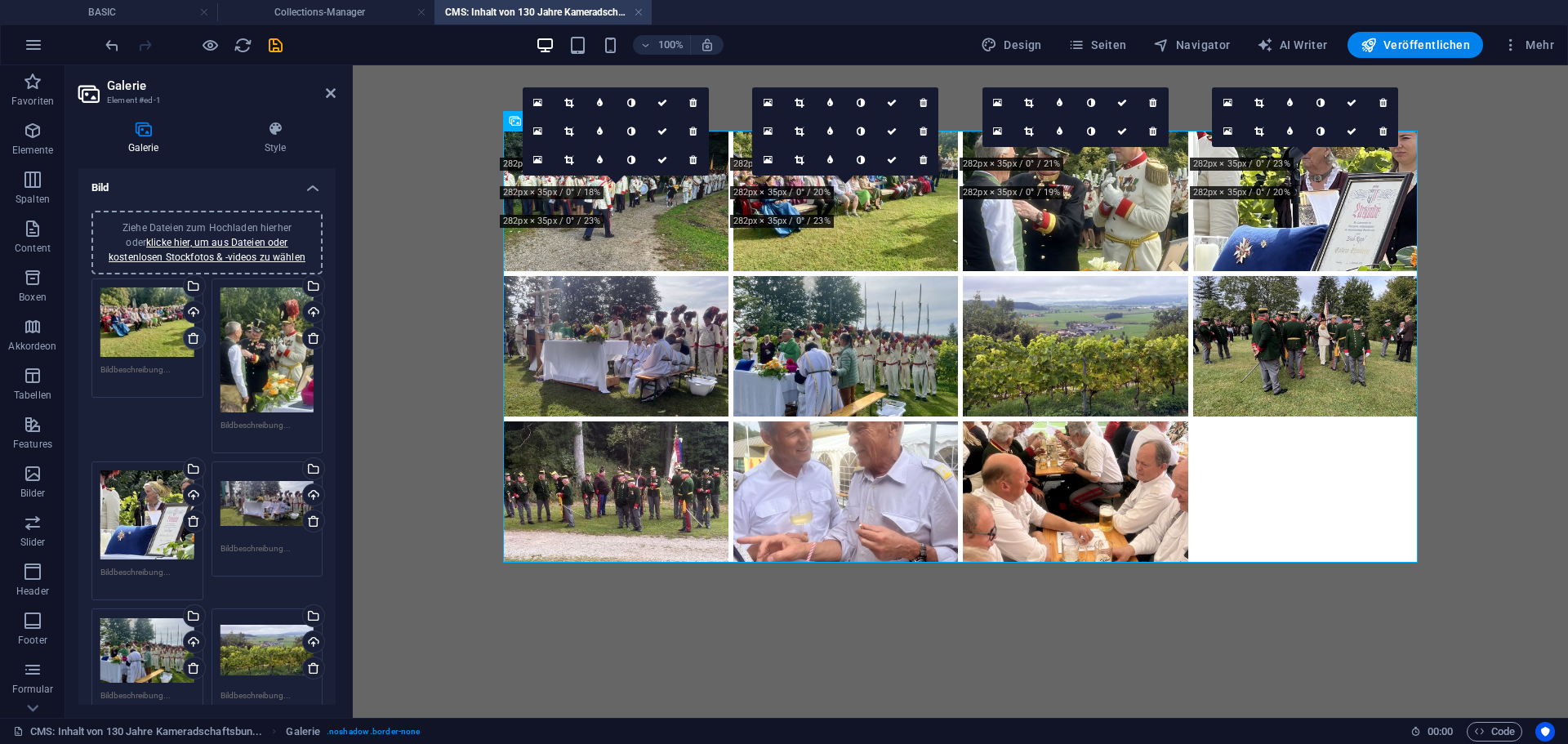
click at [196, 345] on link at bounding box center [194, 338] width 23 height 23
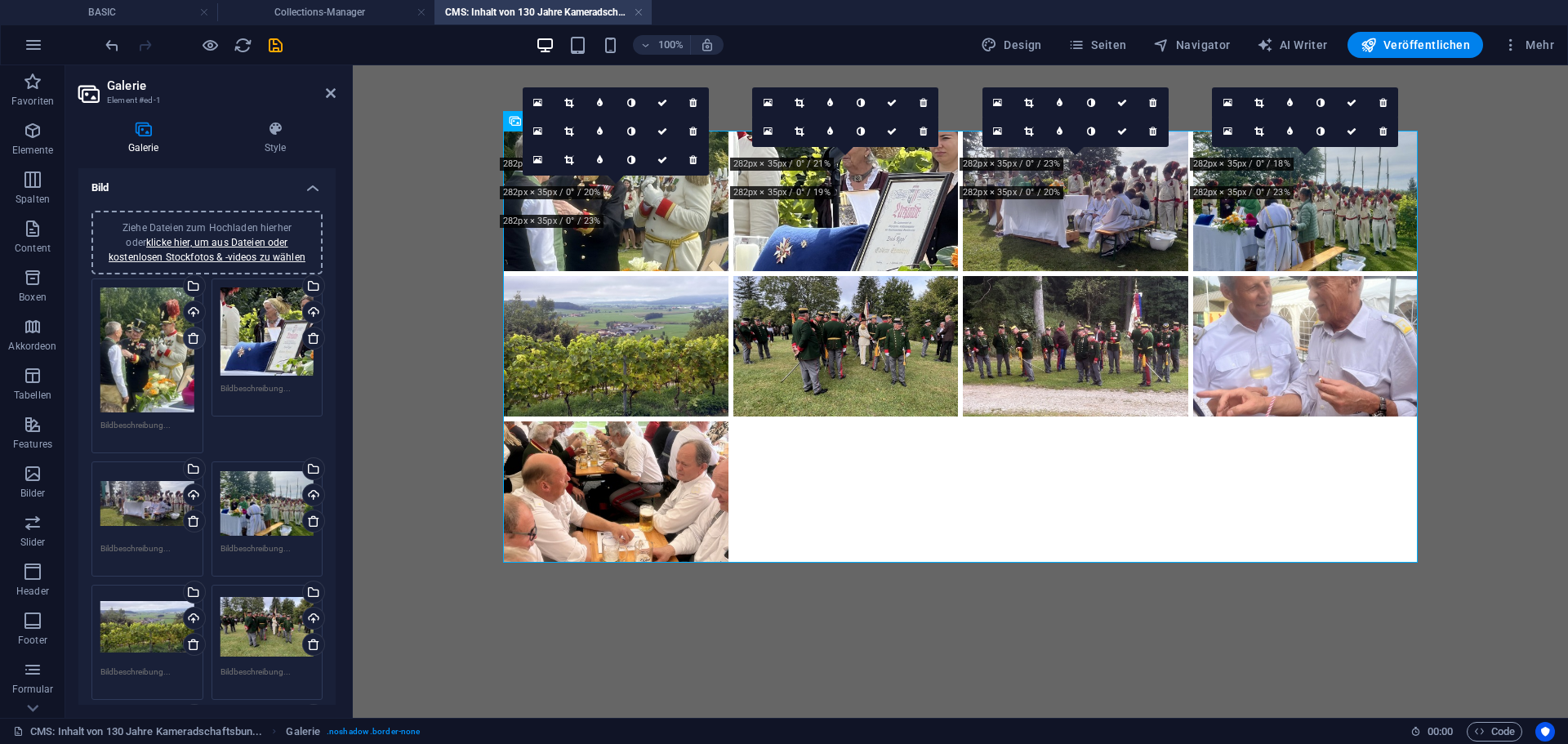
click at [196, 344] on icon at bounding box center [194, 338] width 13 height 13
click at [198, 336] on icon at bounding box center [194, 338] width 13 height 13
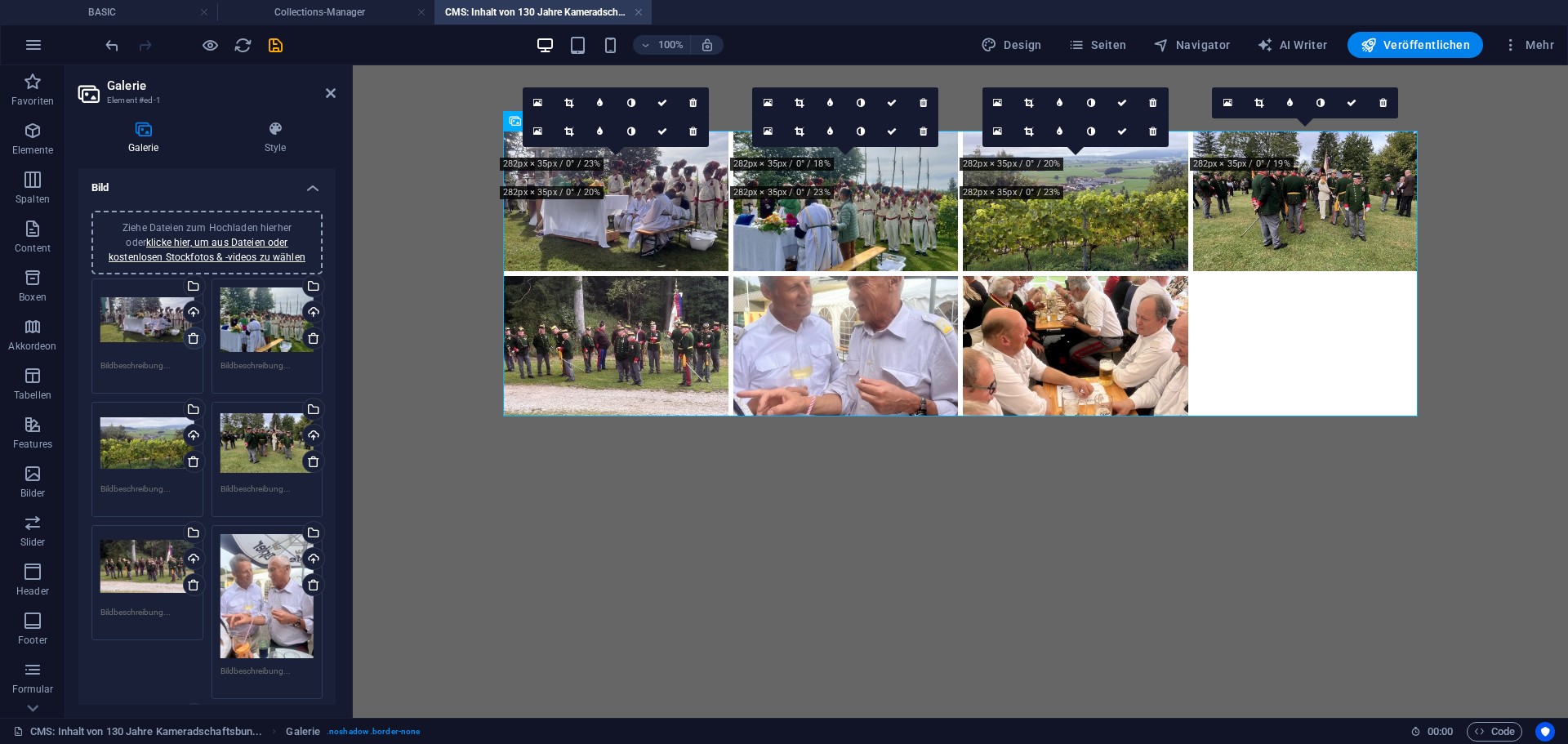
click at [198, 336] on icon at bounding box center [194, 338] width 13 height 13
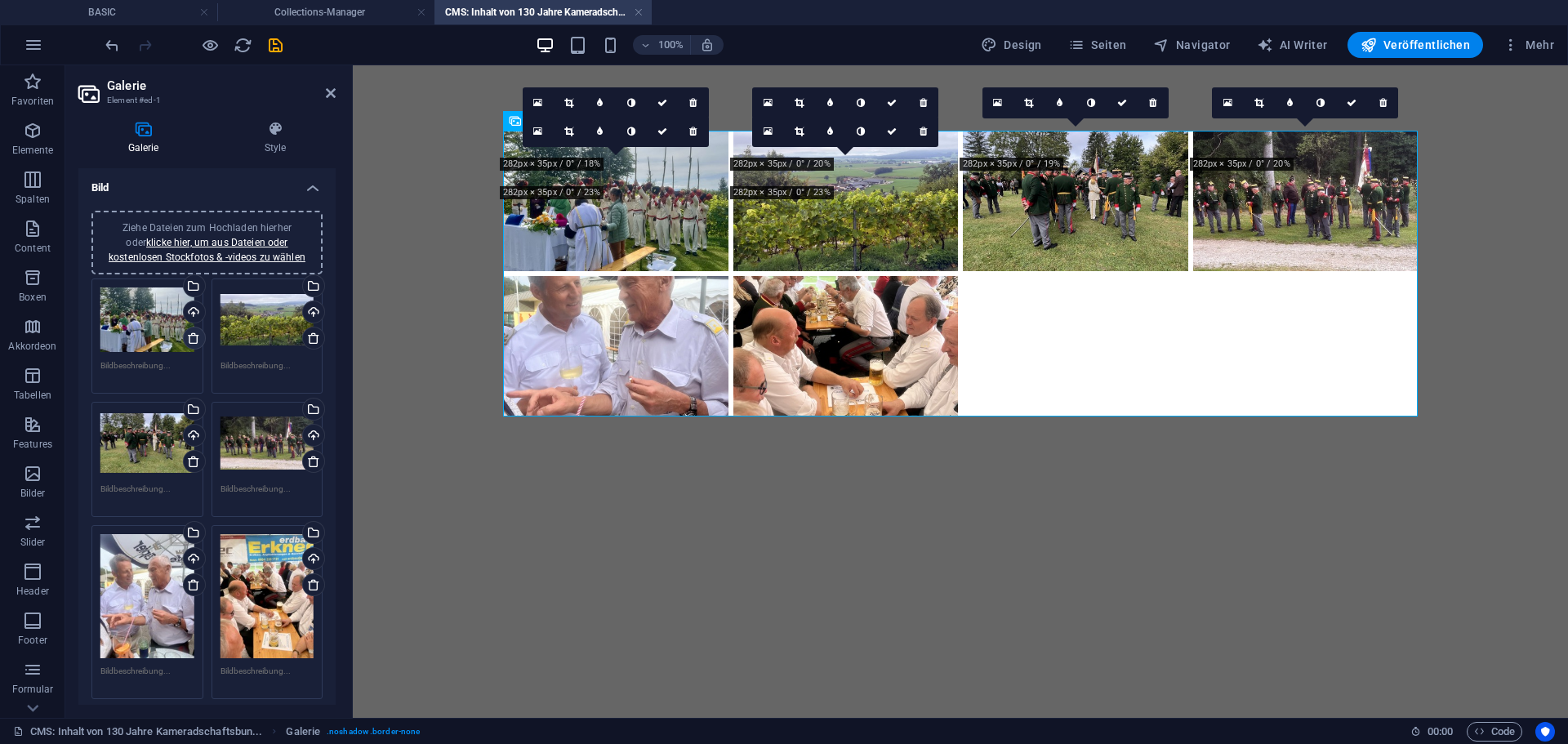
click at [198, 336] on icon at bounding box center [194, 338] width 13 height 13
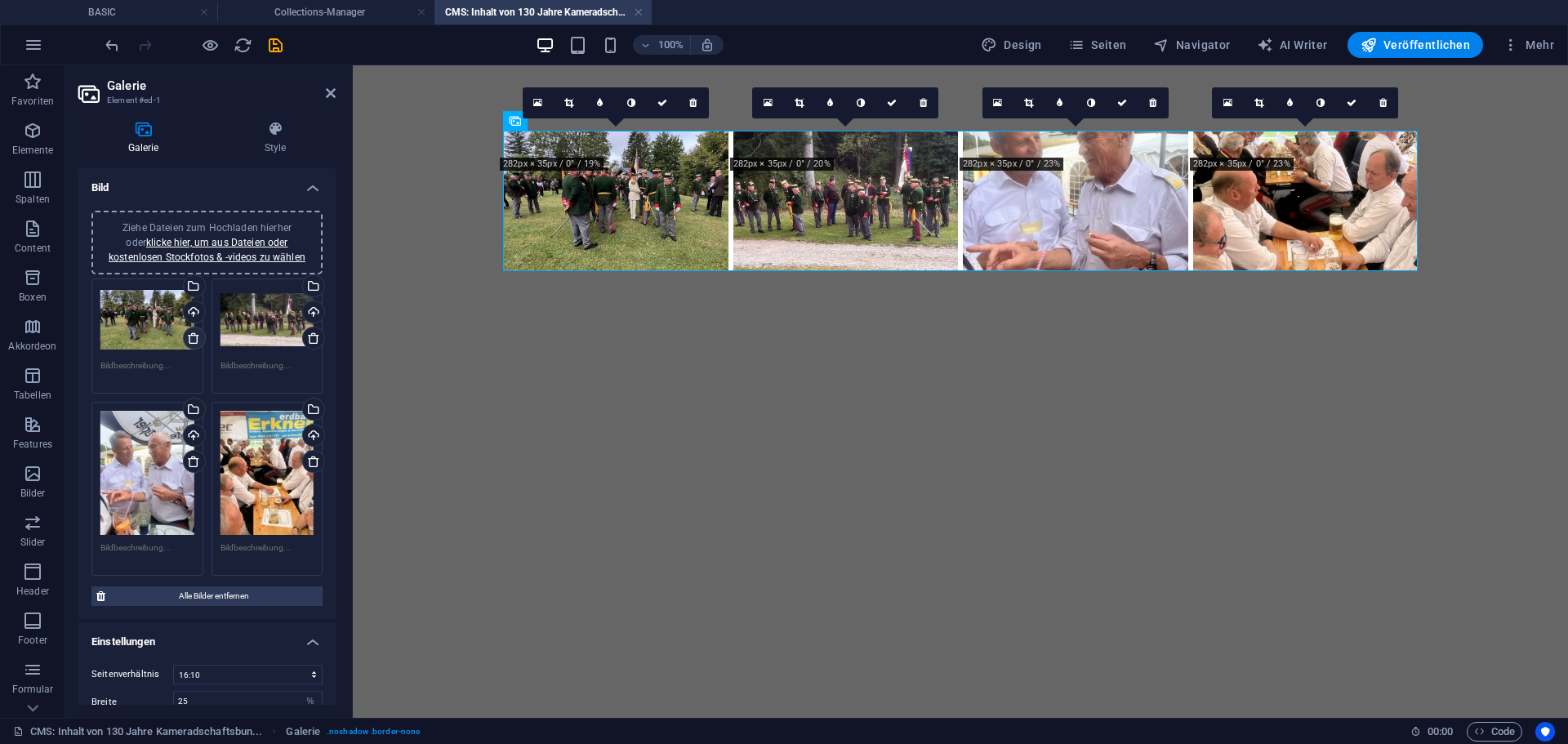
click at [198, 336] on icon at bounding box center [194, 338] width 13 height 13
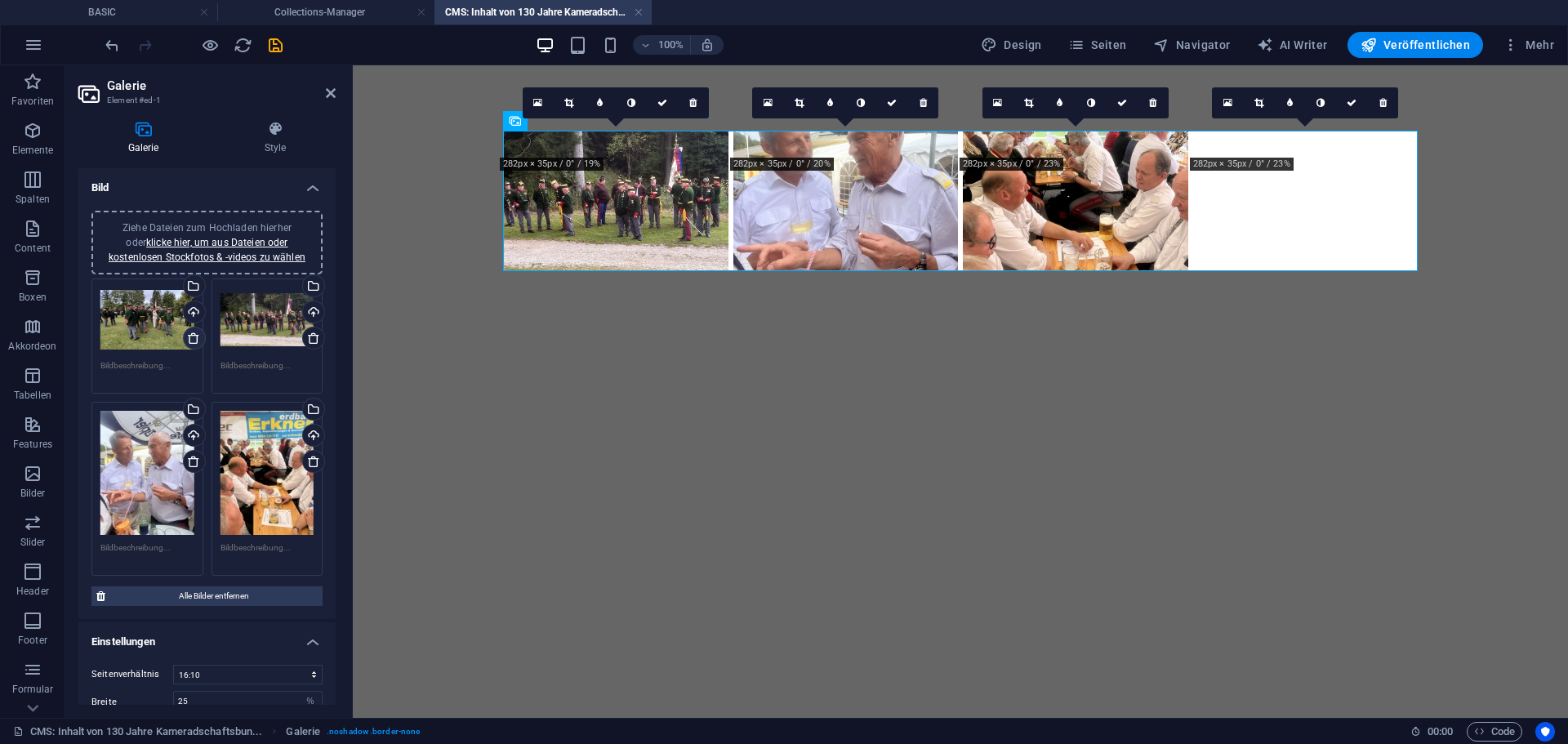
click at [198, 336] on icon at bounding box center [194, 338] width 13 height 13
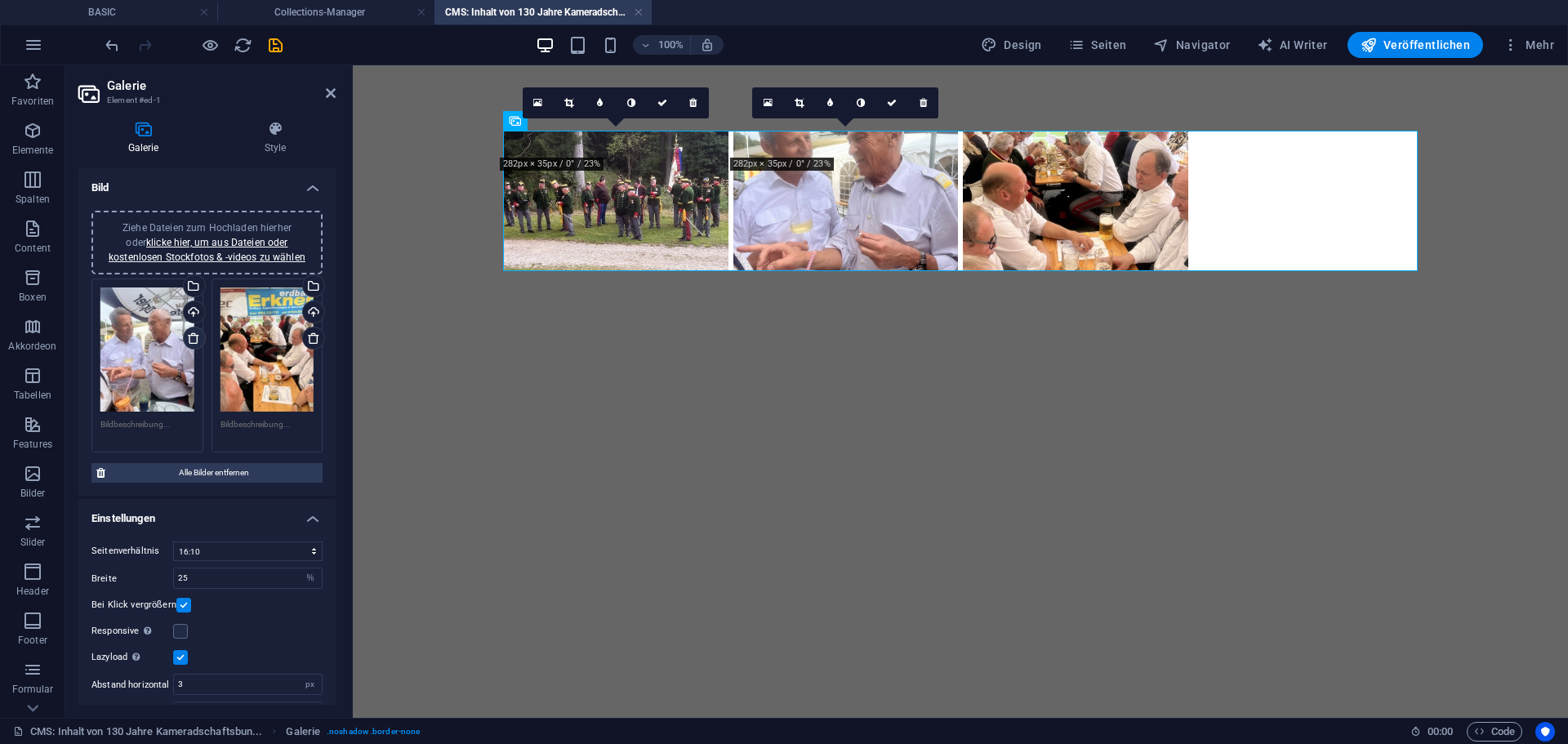
click at [198, 336] on icon at bounding box center [194, 338] width 13 height 13
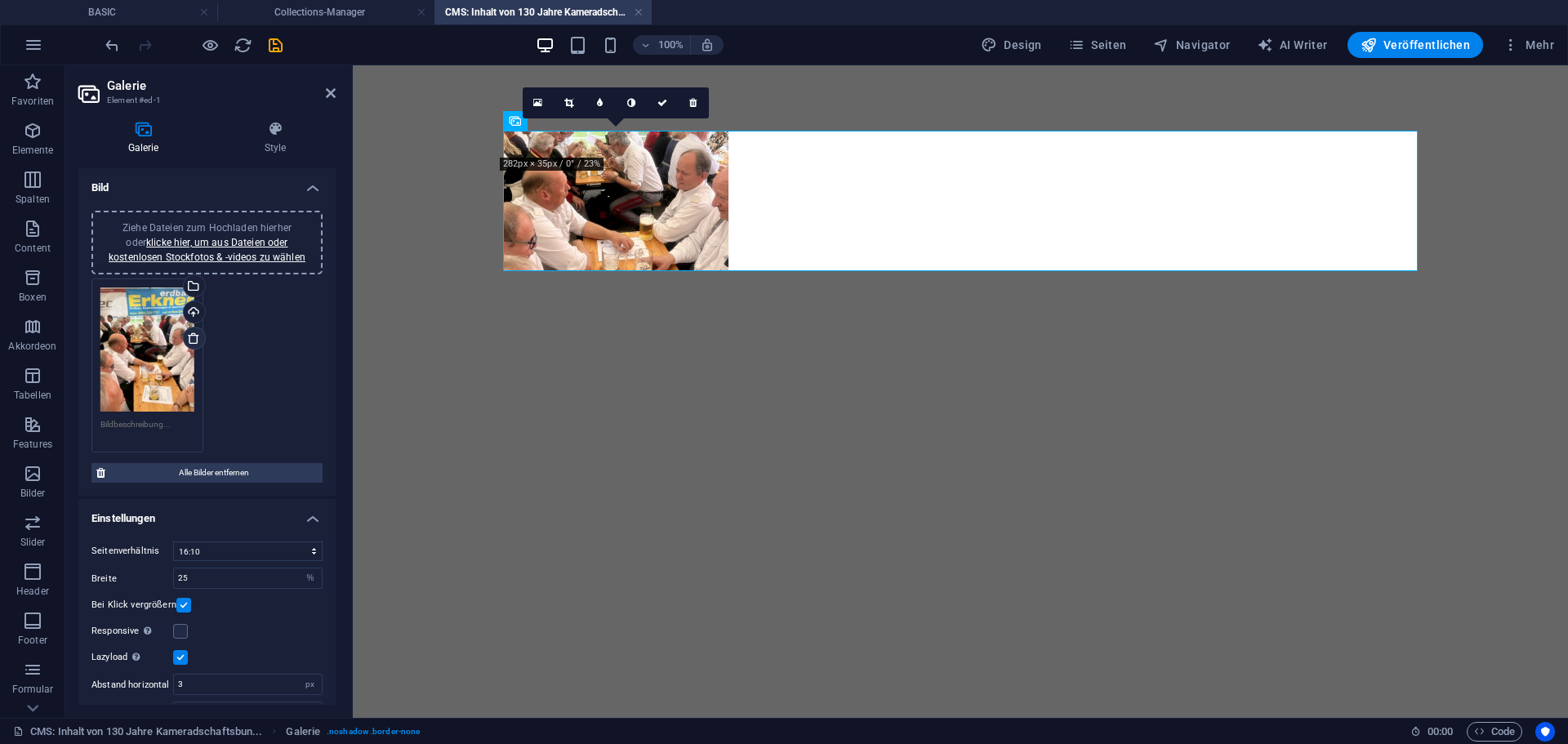
click at [198, 336] on icon at bounding box center [194, 338] width 13 height 13
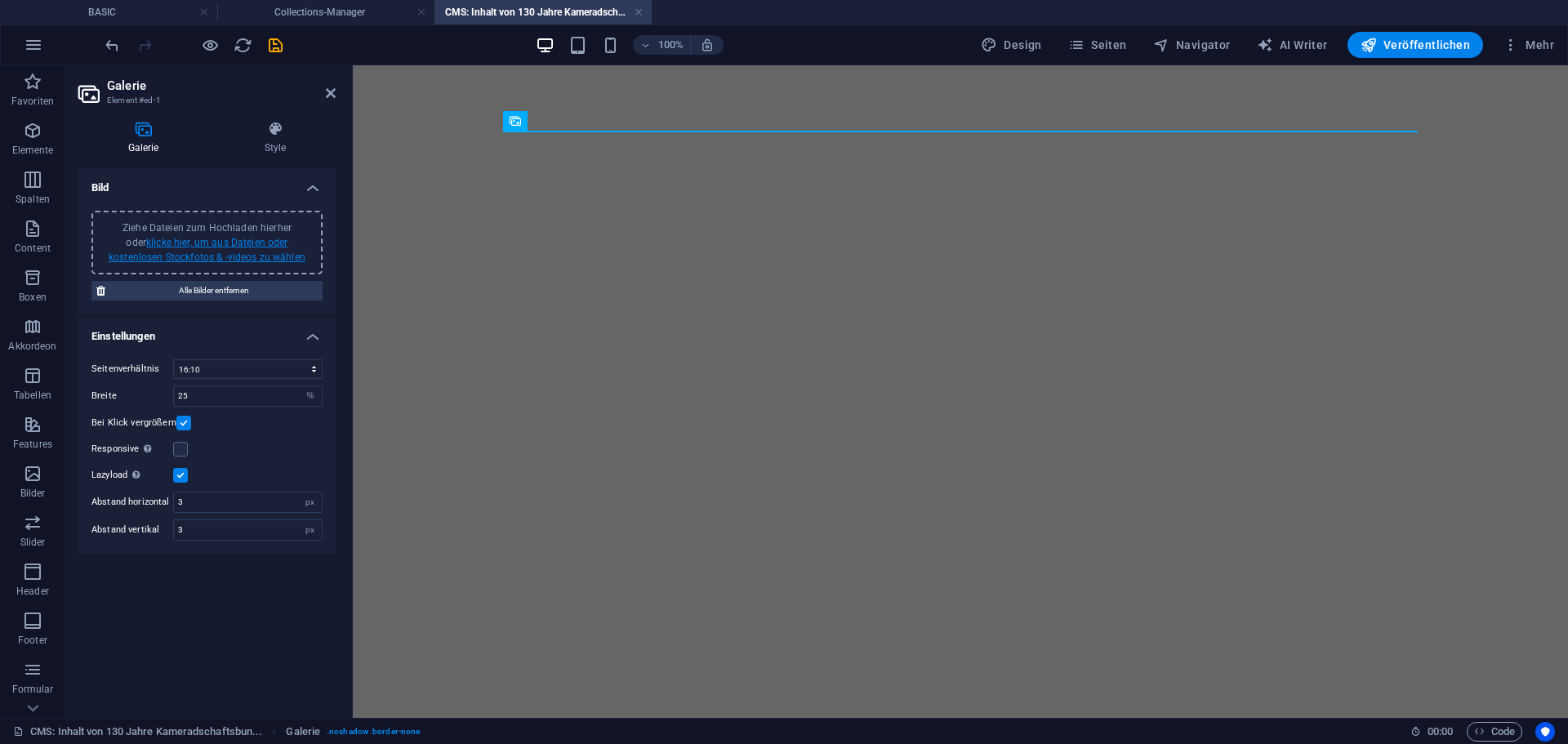
click at [222, 241] on link "klicke hier, um aus Dateien oder kostenlosen Stockfotos & -videos zu wählen" at bounding box center [207, 249] width 197 height 26
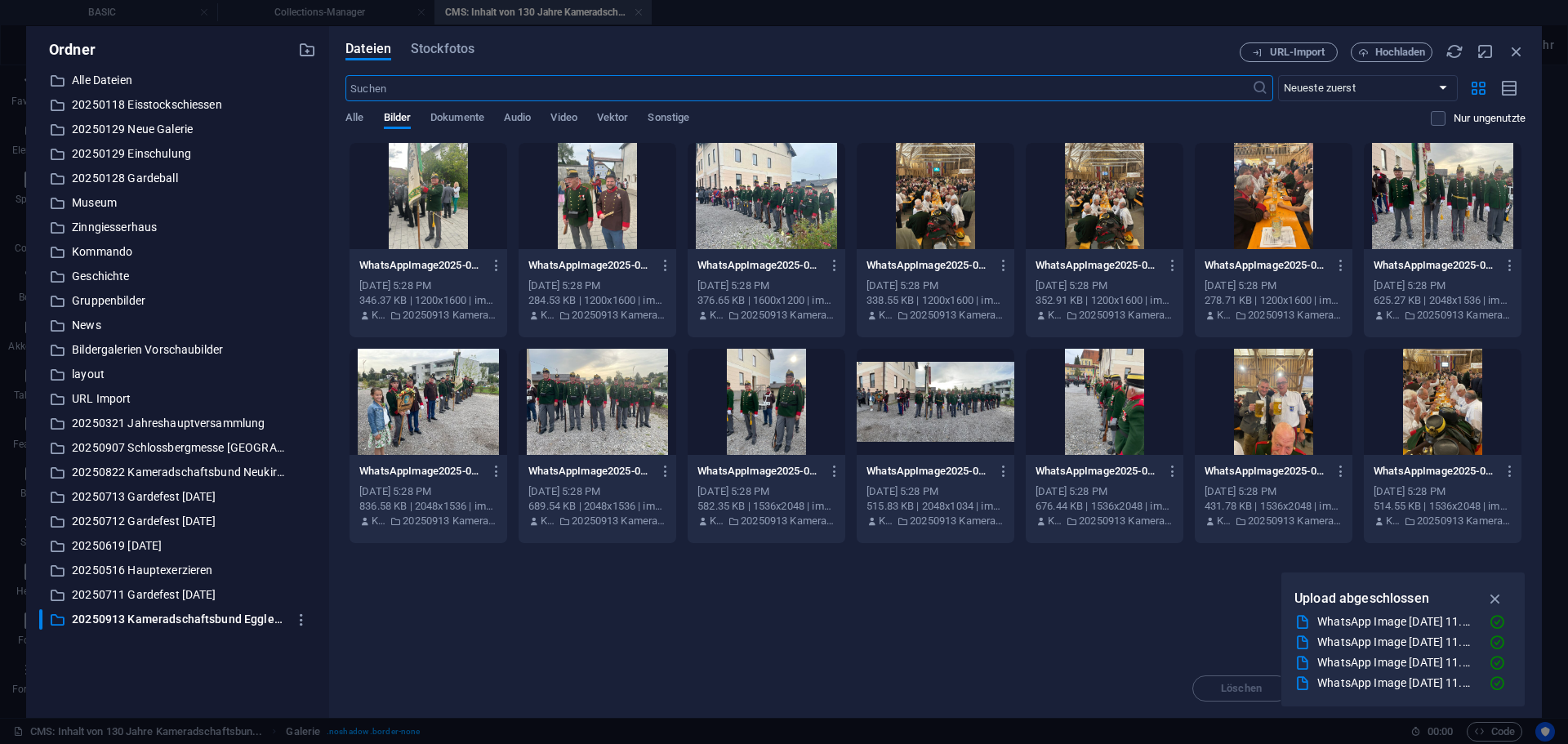
click at [445, 175] on div at bounding box center [429, 196] width 158 height 106
click at [1434, 408] on div at bounding box center [1443, 402] width 158 height 106
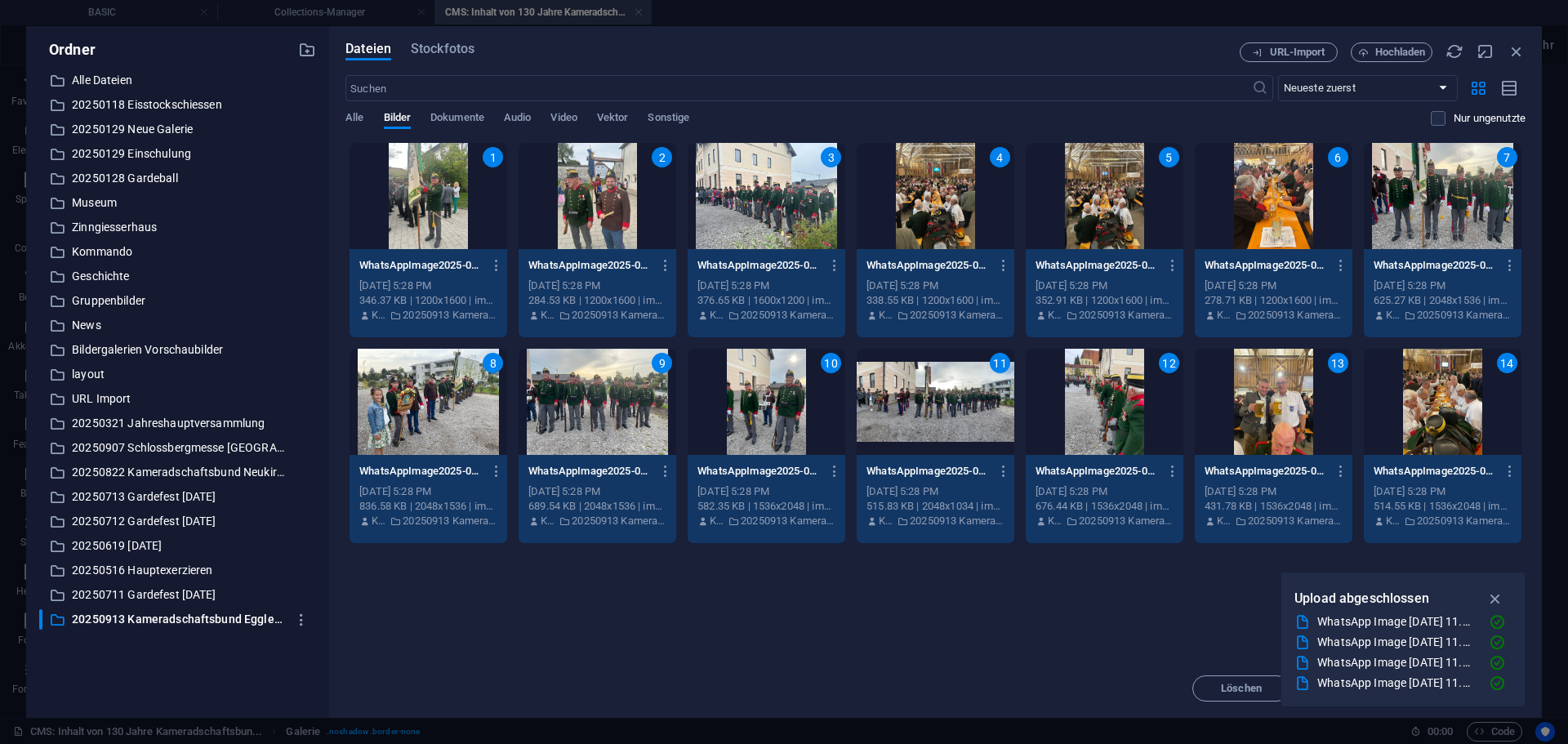
click at [425, 420] on div "8" at bounding box center [429, 402] width 158 height 106
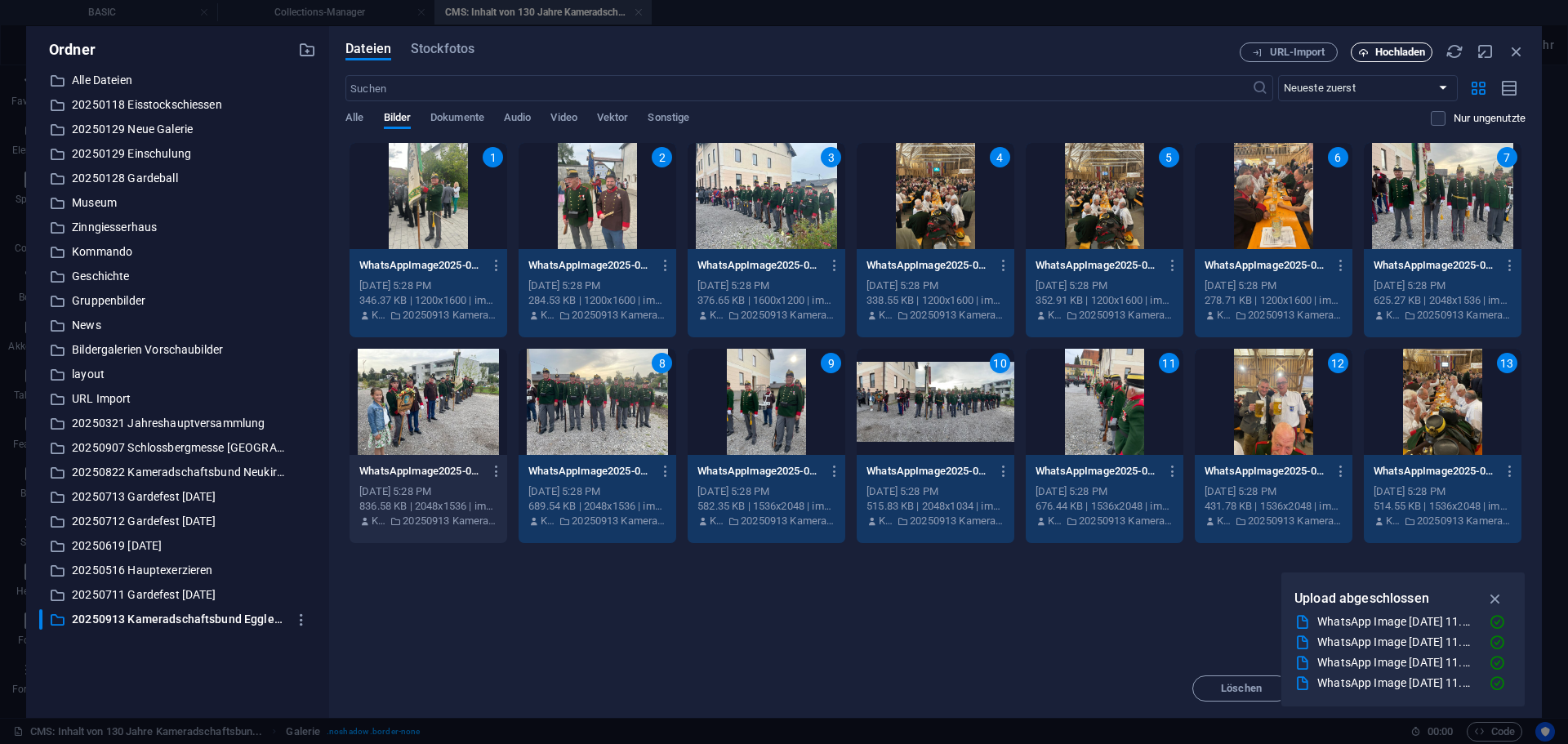
click at [1412, 52] on span "Hochladen" at bounding box center [1401, 52] width 51 height 10
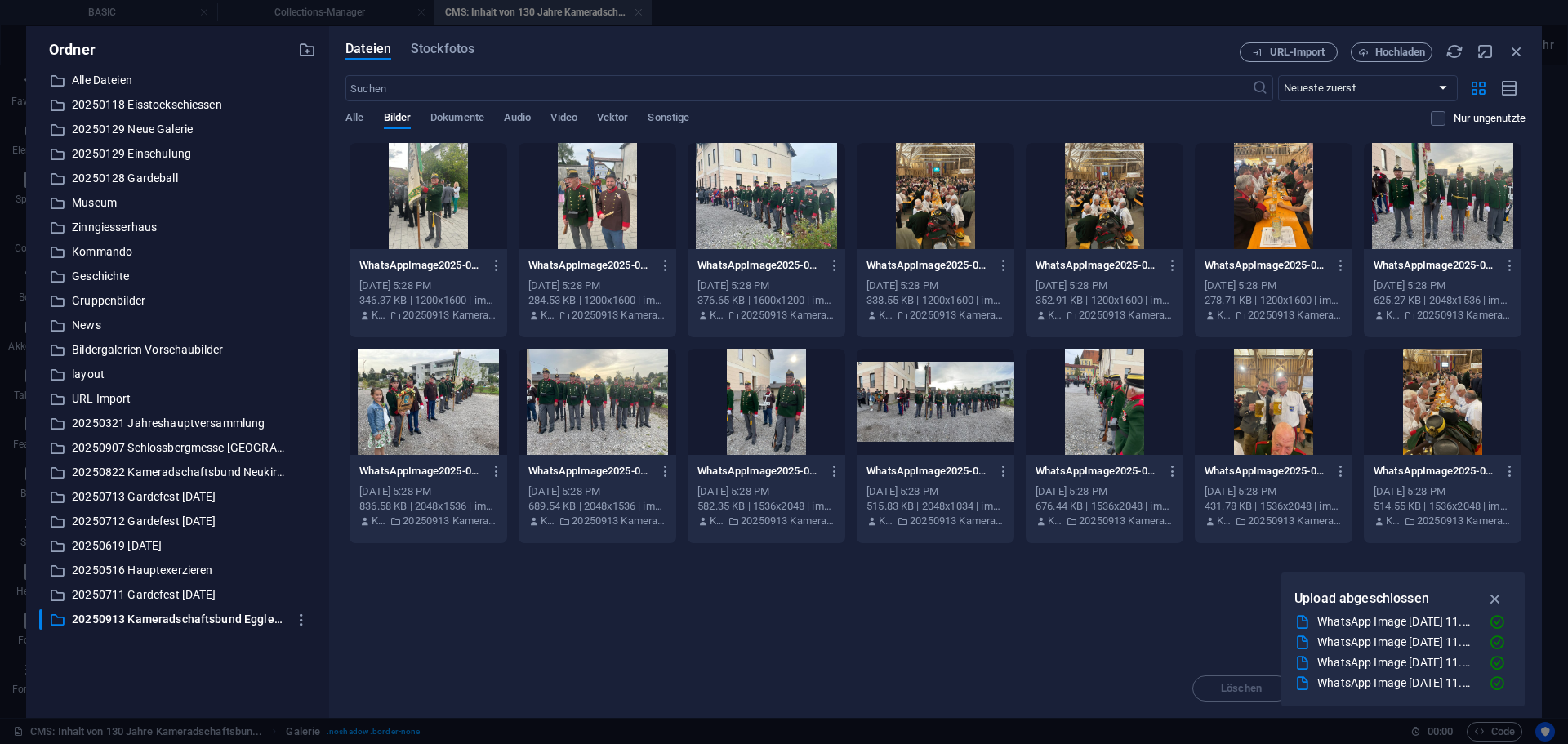
click at [1443, 450] on div at bounding box center [1443, 402] width 158 height 106
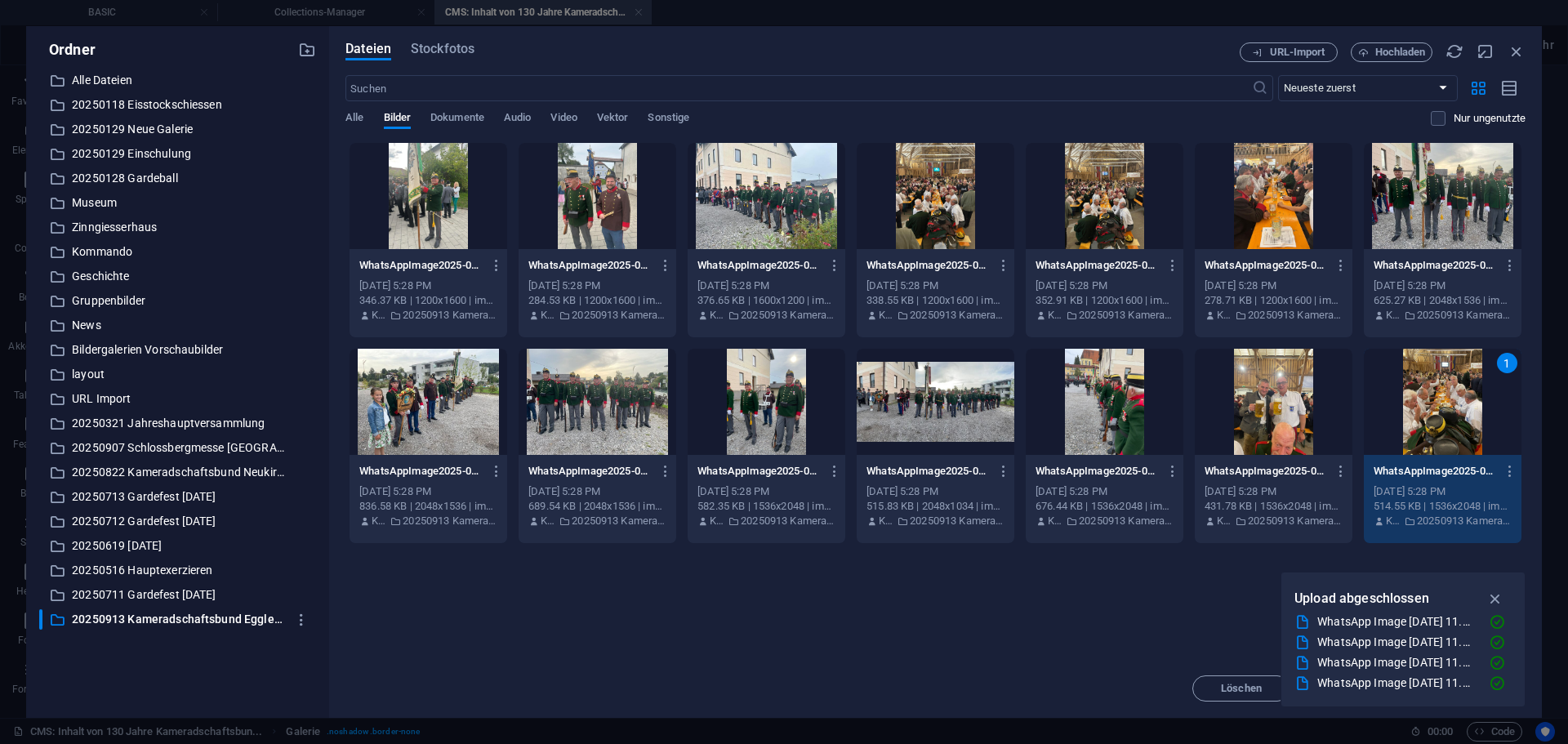
click at [432, 191] on div at bounding box center [429, 196] width 158 height 106
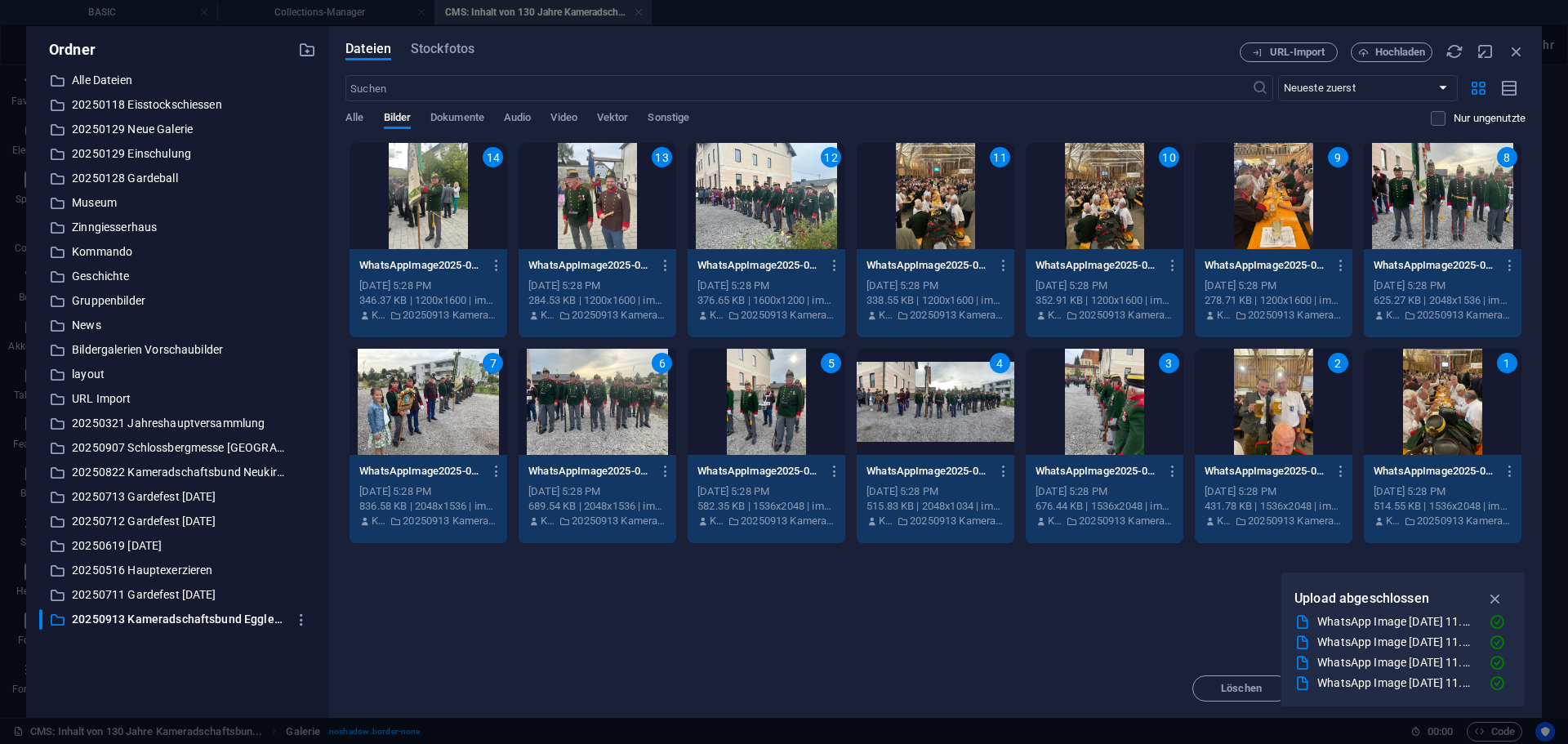
click at [439, 405] on div "7" at bounding box center [429, 402] width 158 height 106
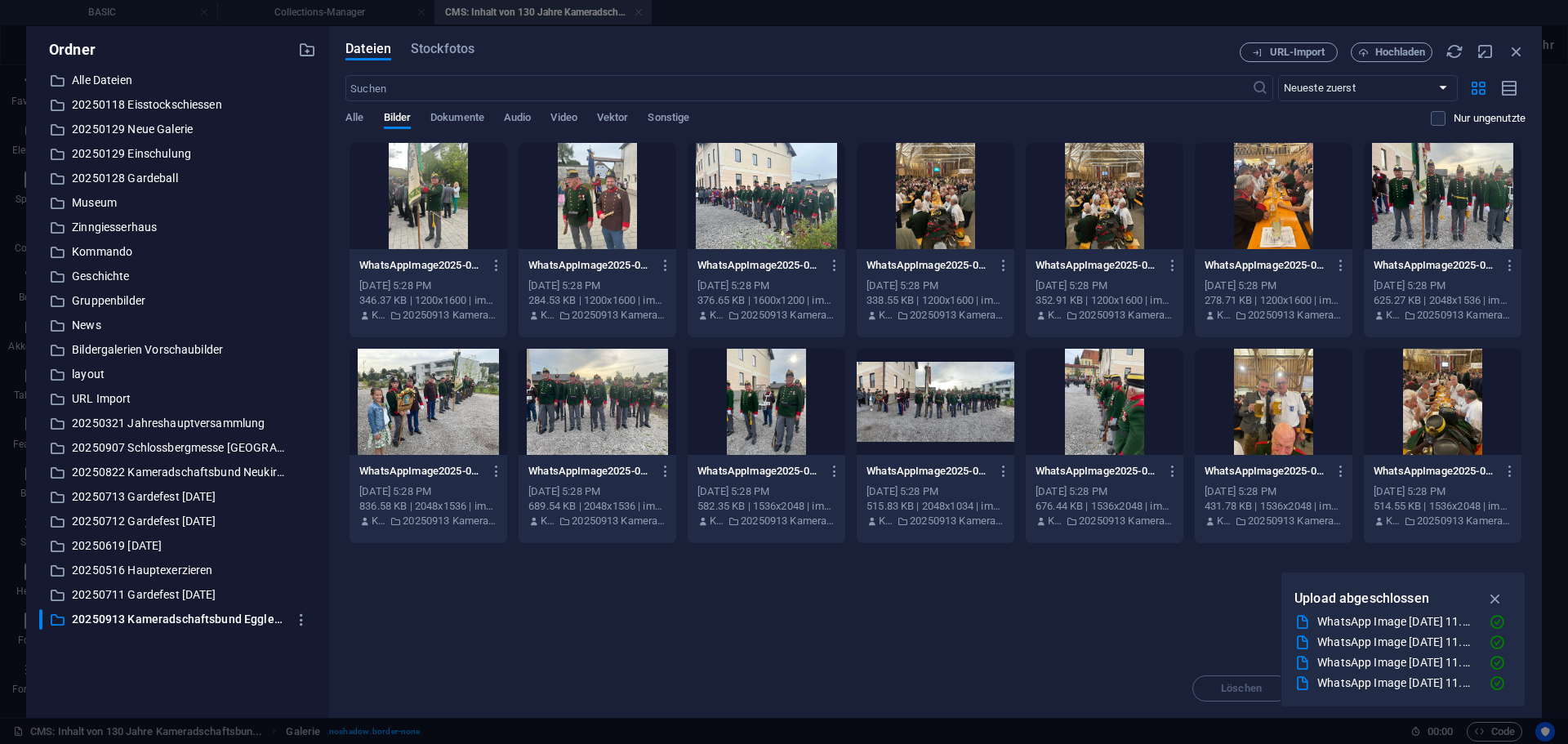
click at [410, 227] on div at bounding box center [429, 196] width 158 height 106
click at [1422, 406] on div at bounding box center [1443, 402] width 158 height 106
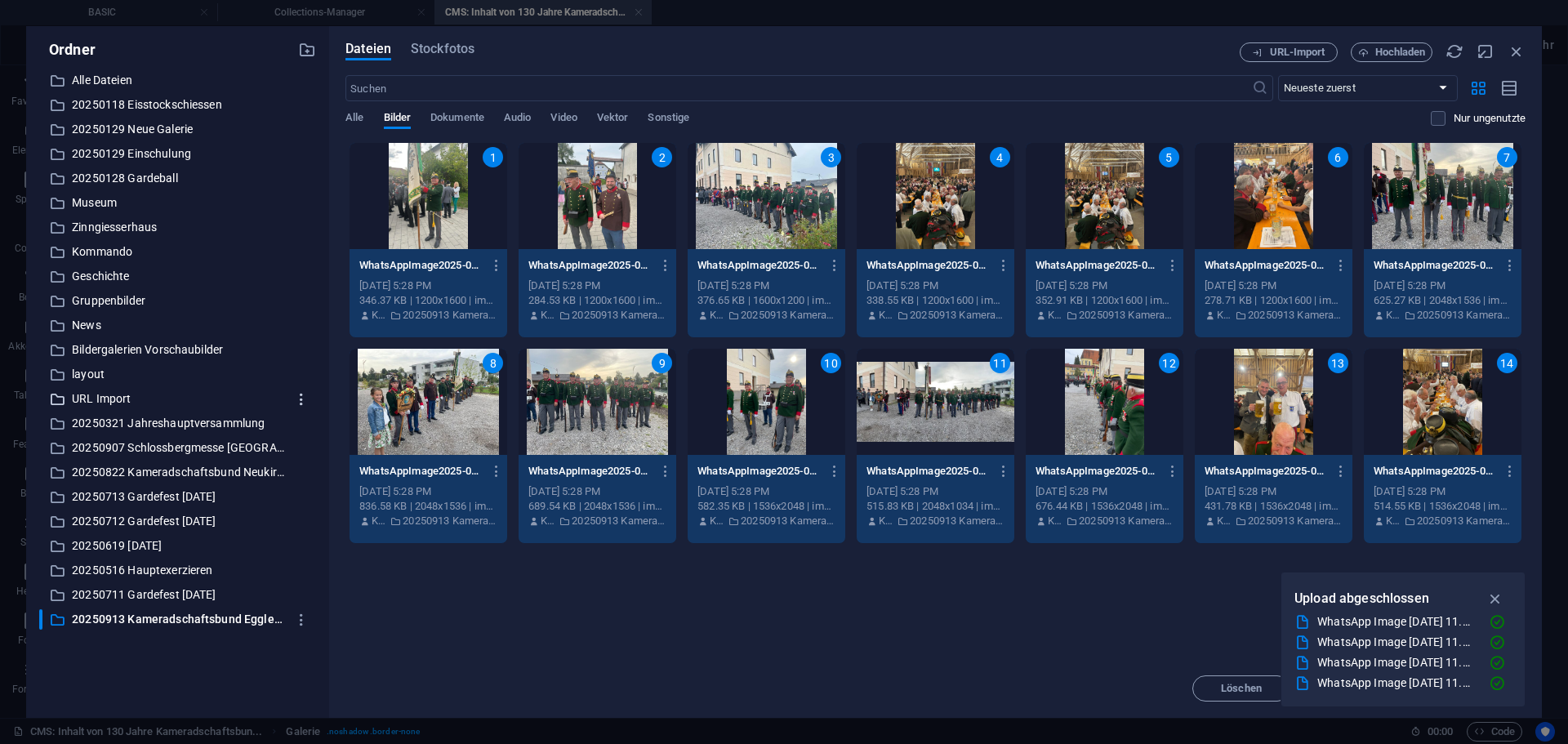
click at [311, 387] on Import "button" at bounding box center [301, 399] width 30 height 26
click at [442, 402] on div at bounding box center [784, 372] width 1568 height 744
click at [475, 415] on div "8" at bounding box center [429, 402] width 158 height 106
click at [1493, 595] on icon "button" at bounding box center [1496, 598] width 19 height 18
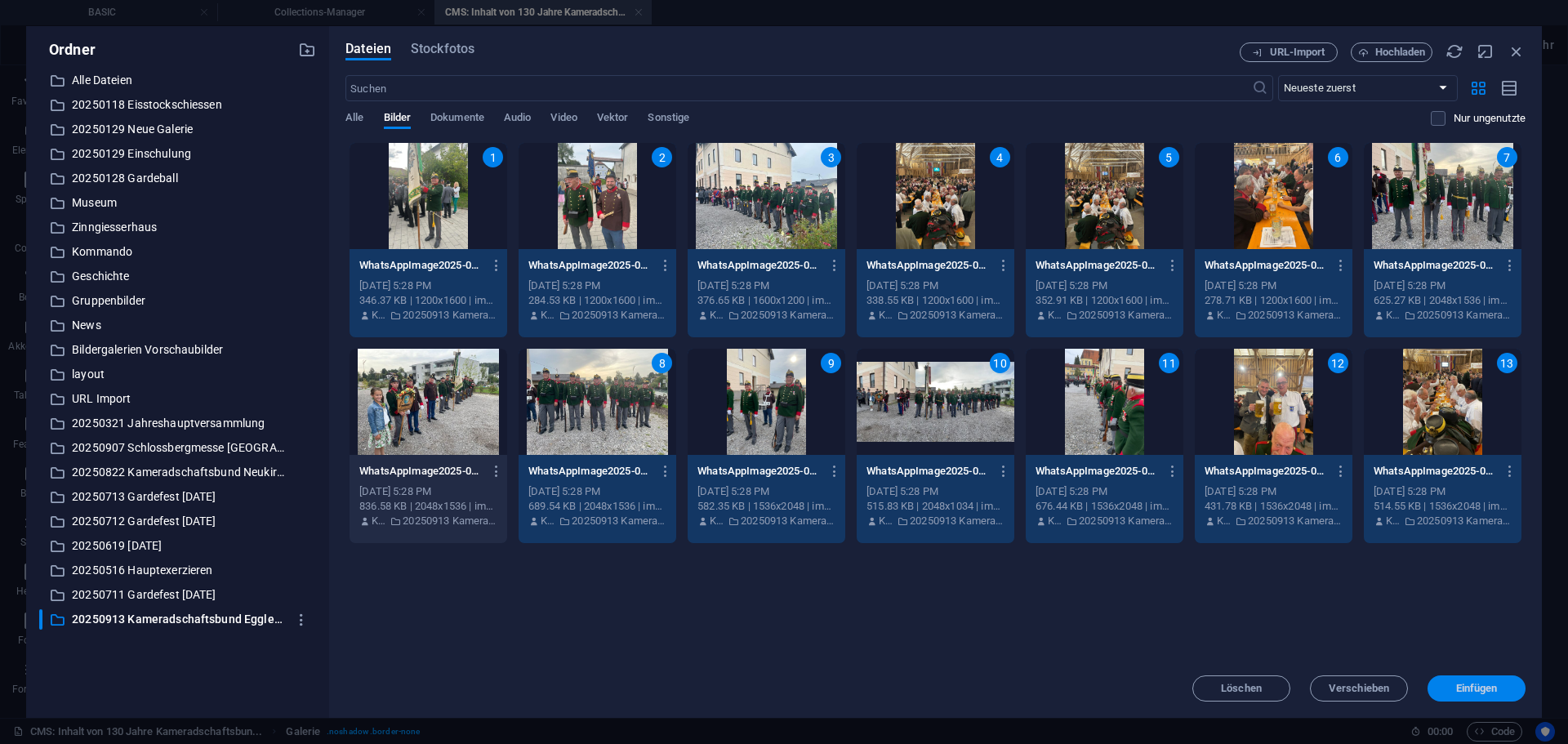
click at [1481, 686] on span "Einfügen" at bounding box center [1477, 688] width 41 height 10
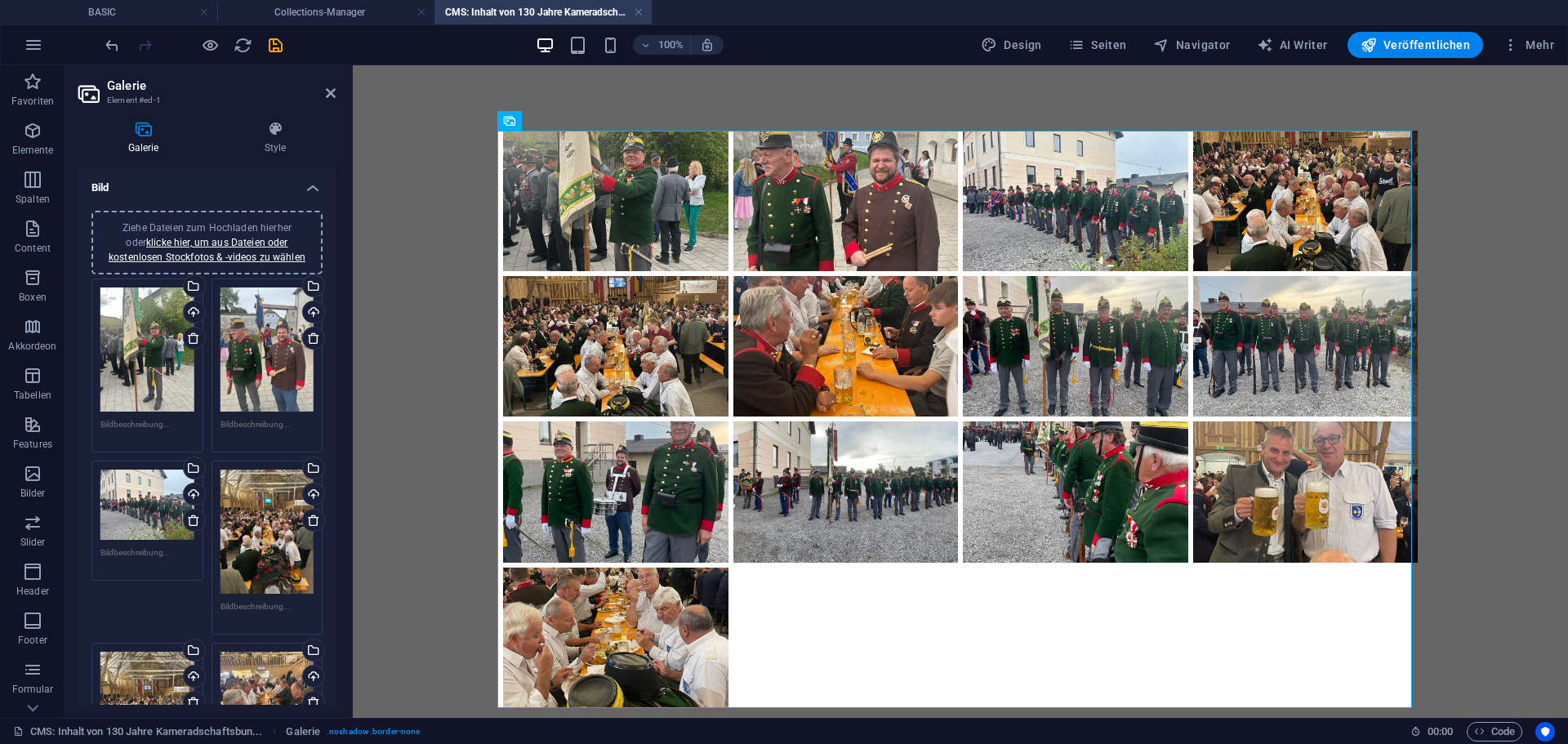
click at [385, 336] on body at bounding box center [960, 419] width 1215 height 708
click at [330, 95] on icon at bounding box center [331, 93] width 10 height 13
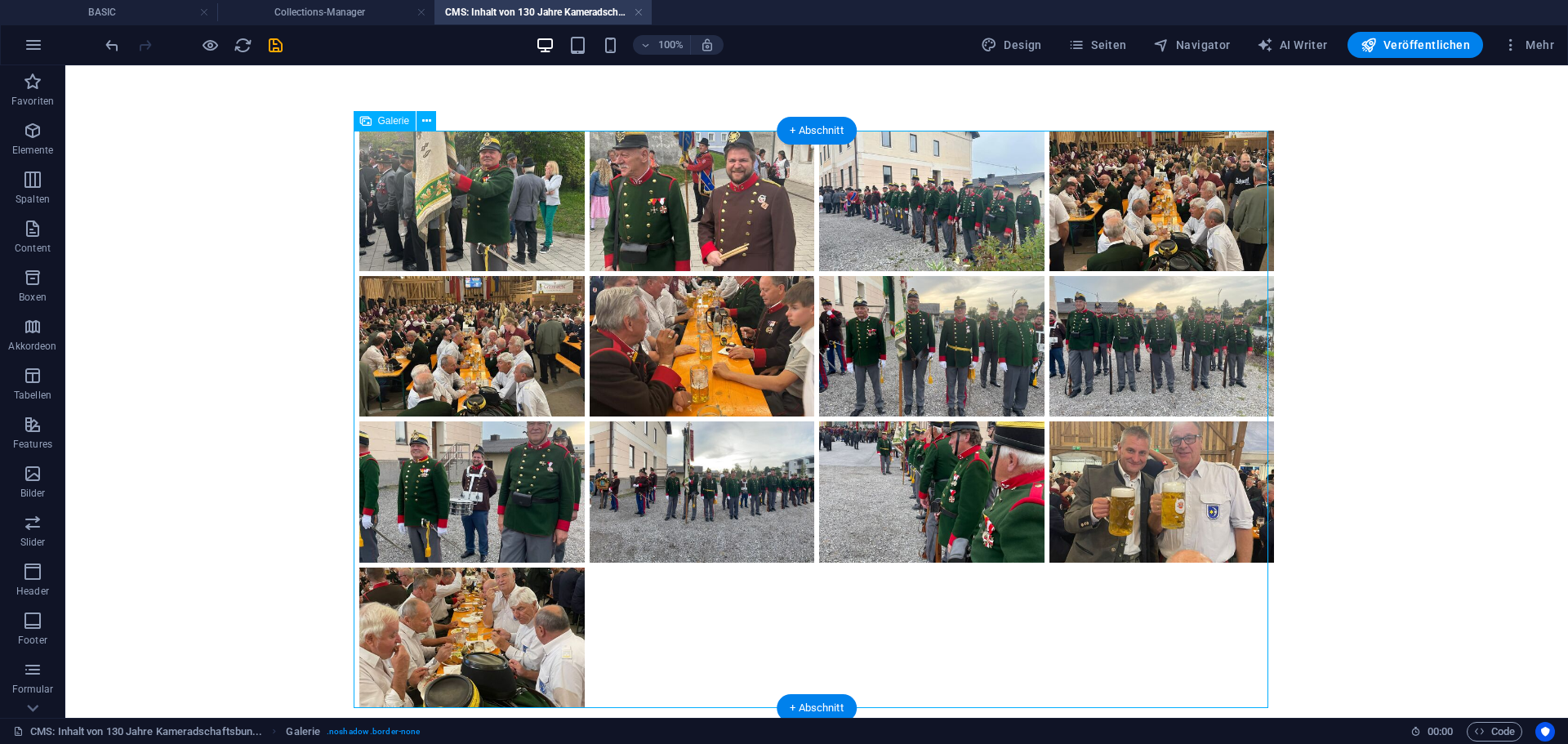
drag, startPoint x: 480, startPoint y: 479, endPoint x: 529, endPoint y: 475, distance: 49.2
click at [530, 468] on li at bounding box center [472, 491] width 231 height 145
click at [487, 513] on li at bounding box center [472, 491] width 231 height 145
click at [454, 484] on li at bounding box center [472, 491] width 231 height 145
click at [425, 126] on icon at bounding box center [426, 121] width 9 height 17
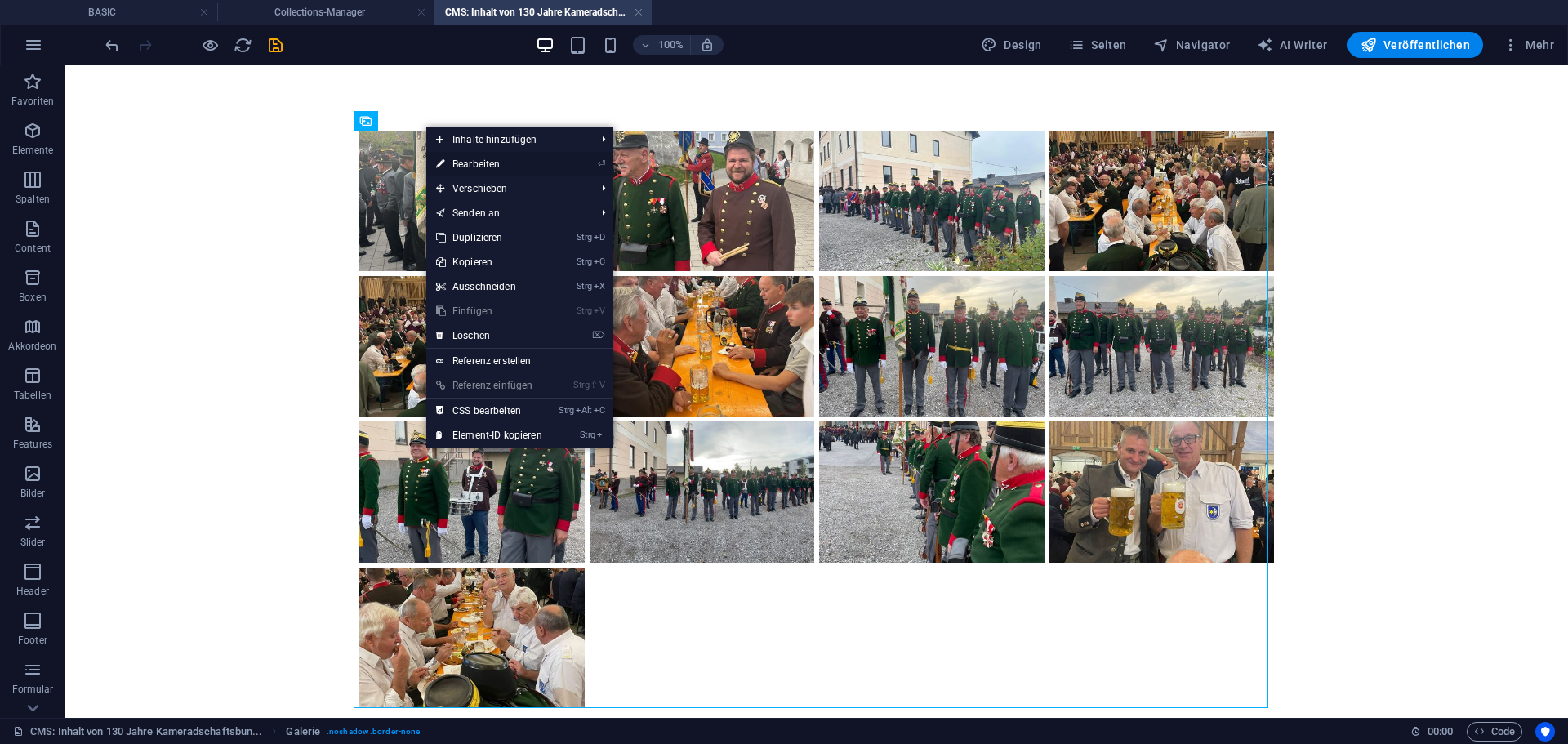
drag, startPoint x: 470, startPoint y: 166, endPoint x: 118, endPoint y: 102, distance: 357.8
click at [470, 166] on link "⏎ Bearbeiten" at bounding box center [488, 163] width 126 height 24
select select "2"
select select "%"
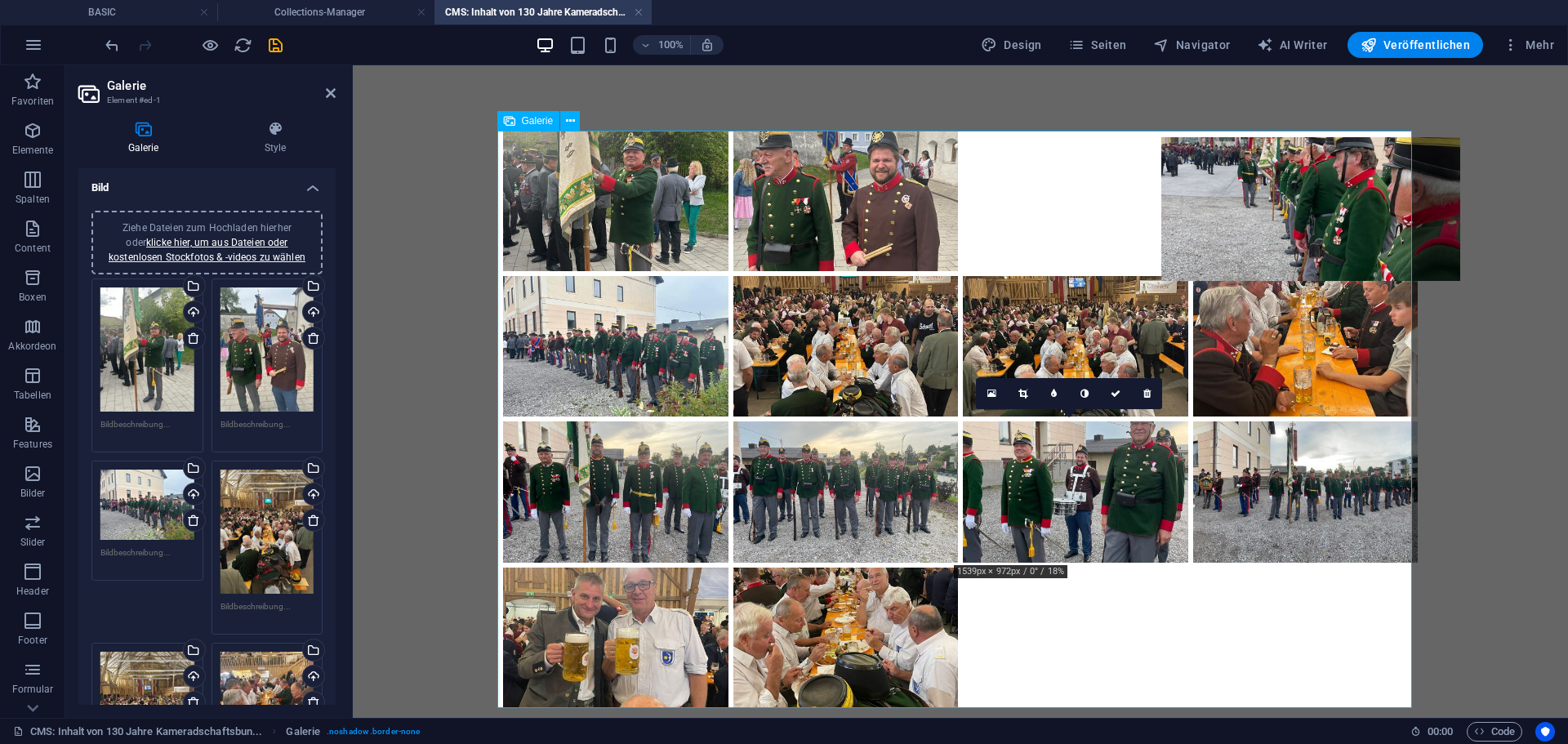
drag, startPoint x: 1069, startPoint y: 516, endPoint x: 1274, endPoint y: 232, distance: 350.3
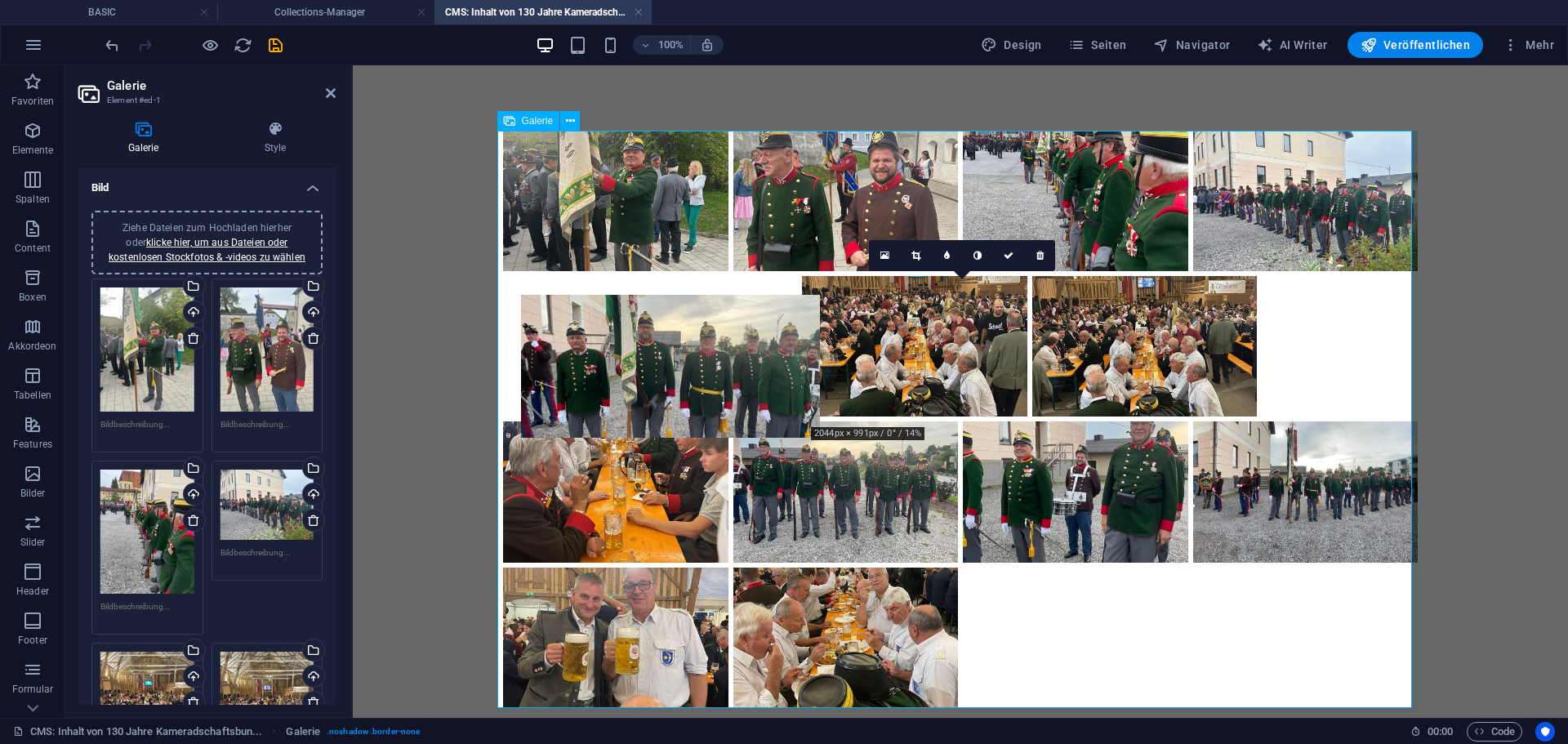
drag, startPoint x: 1248, startPoint y: 352, endPoint x: 560, endPoint y: 366, distance: 688.1
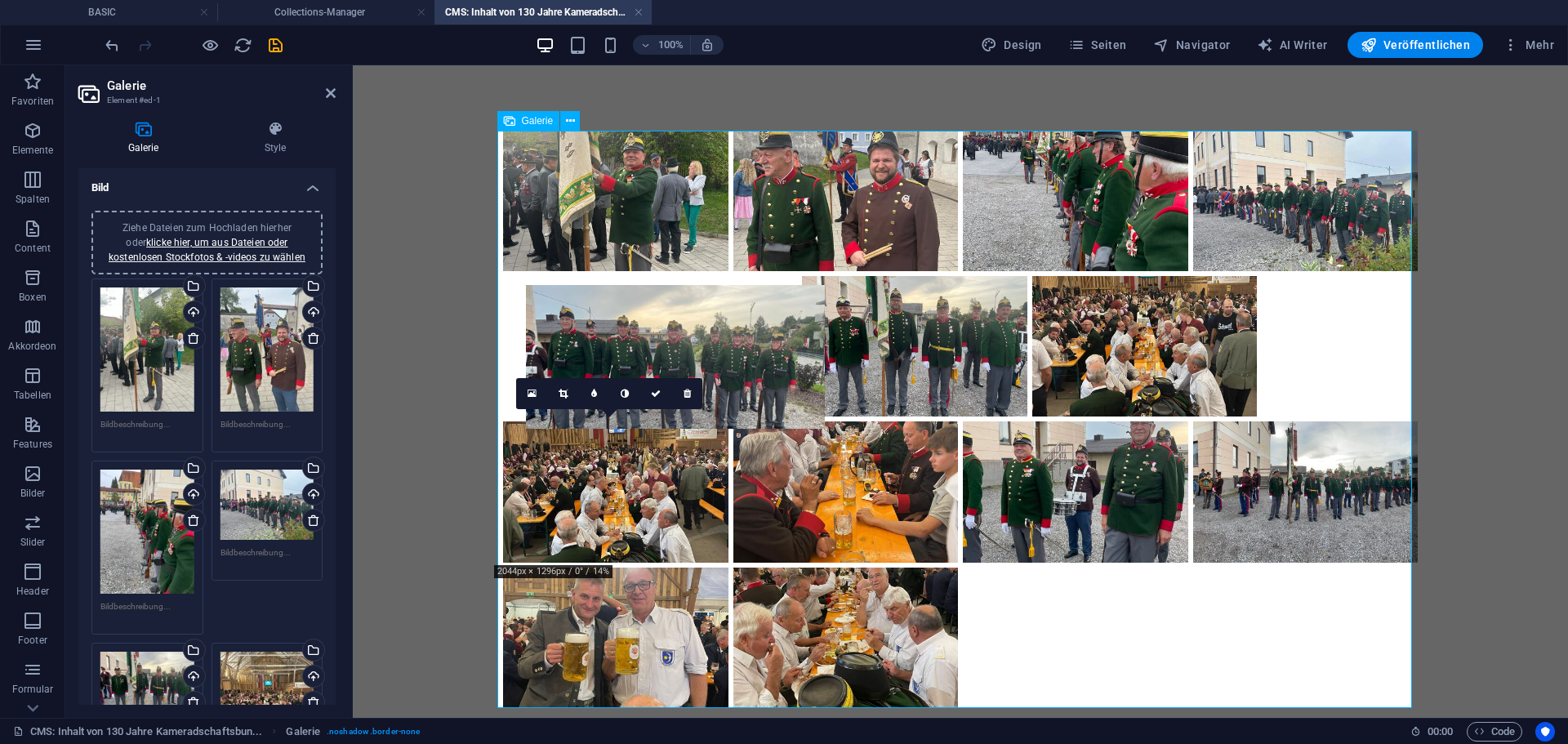
drag, startPoint x: 622, startPoint y: 506, endPoint x: 645, endPoint y: 369, distance: 138.9
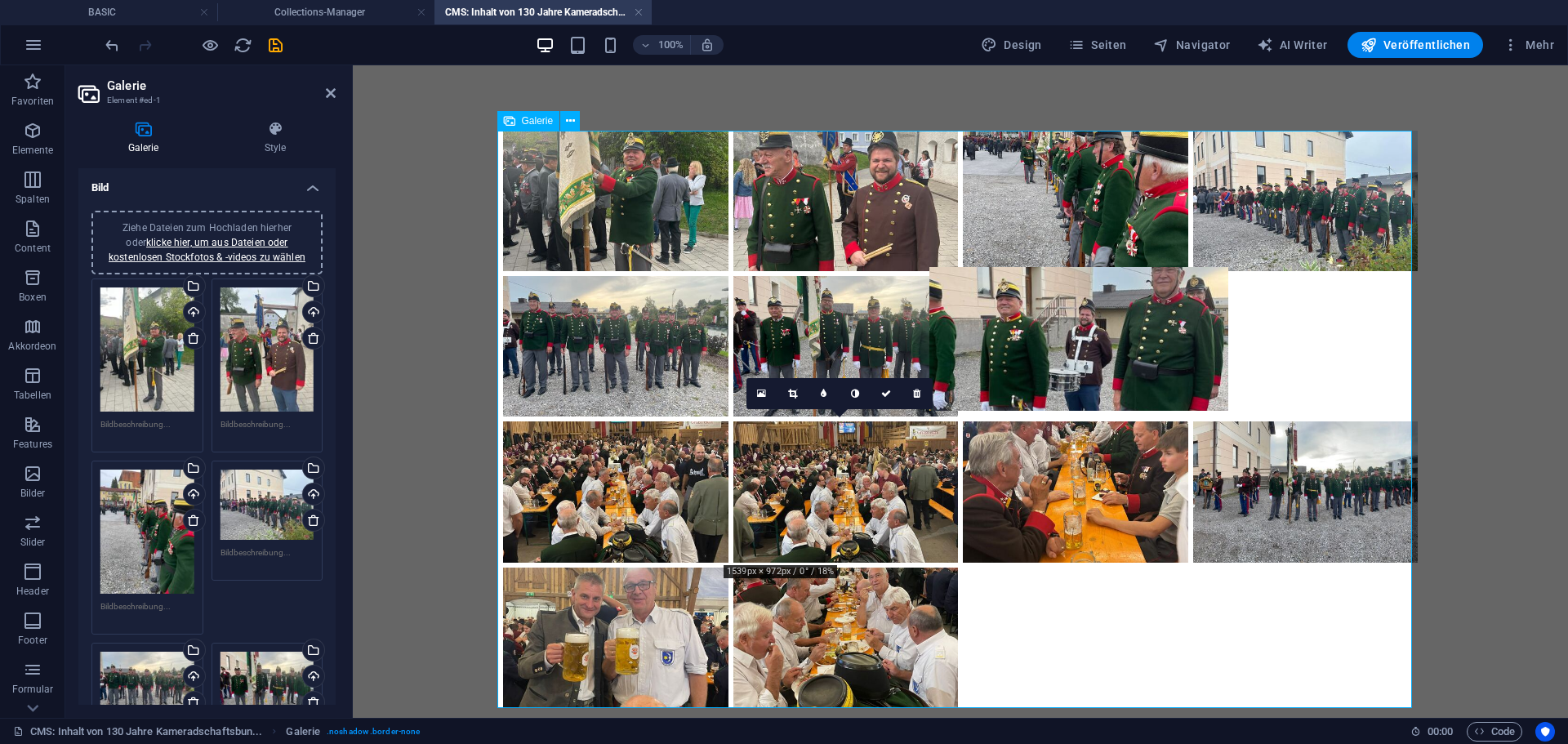
drag, startPoint x: 865, startPoint y: 529, endPoint x: 1067, endPoint y: 374, distance: 254.6
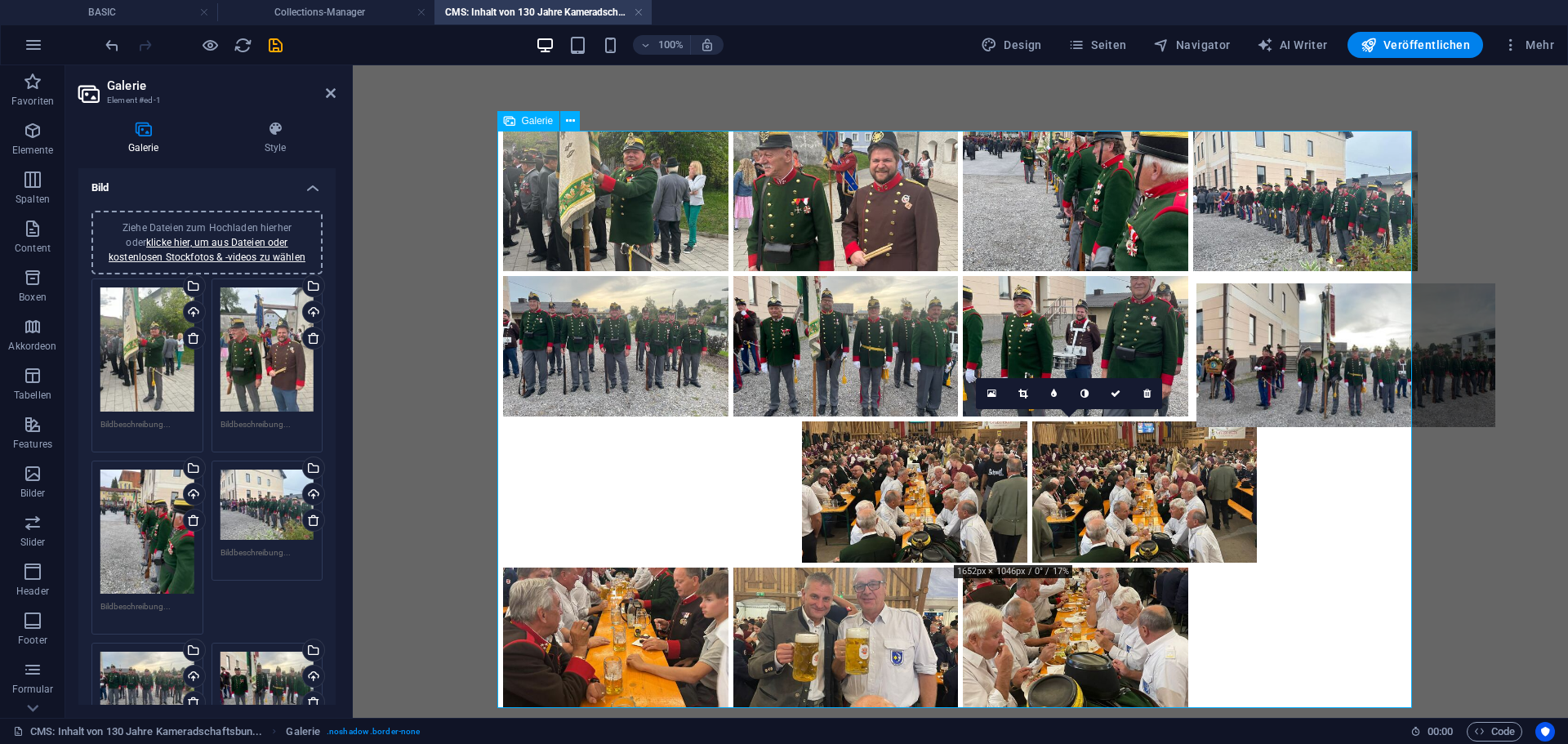
drag, startPoint x: 1056, startPoint y: 505, endPoint x: 1291, endPoint y: 370, distance: 271.0
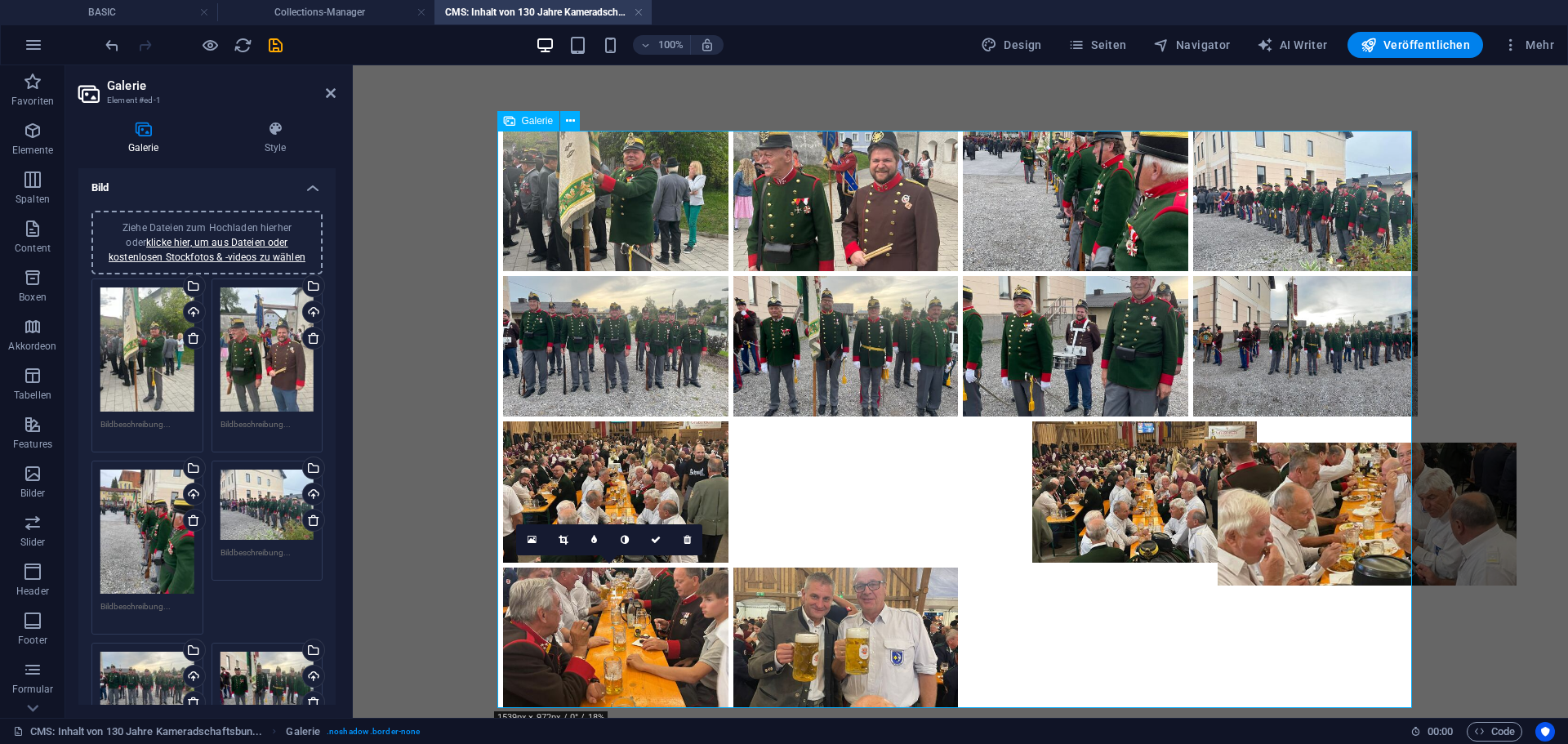
drag, startPoint x: 628, startPoint y: 606, endPoint x: 1344, endPoint y: 535, distance: 719.5
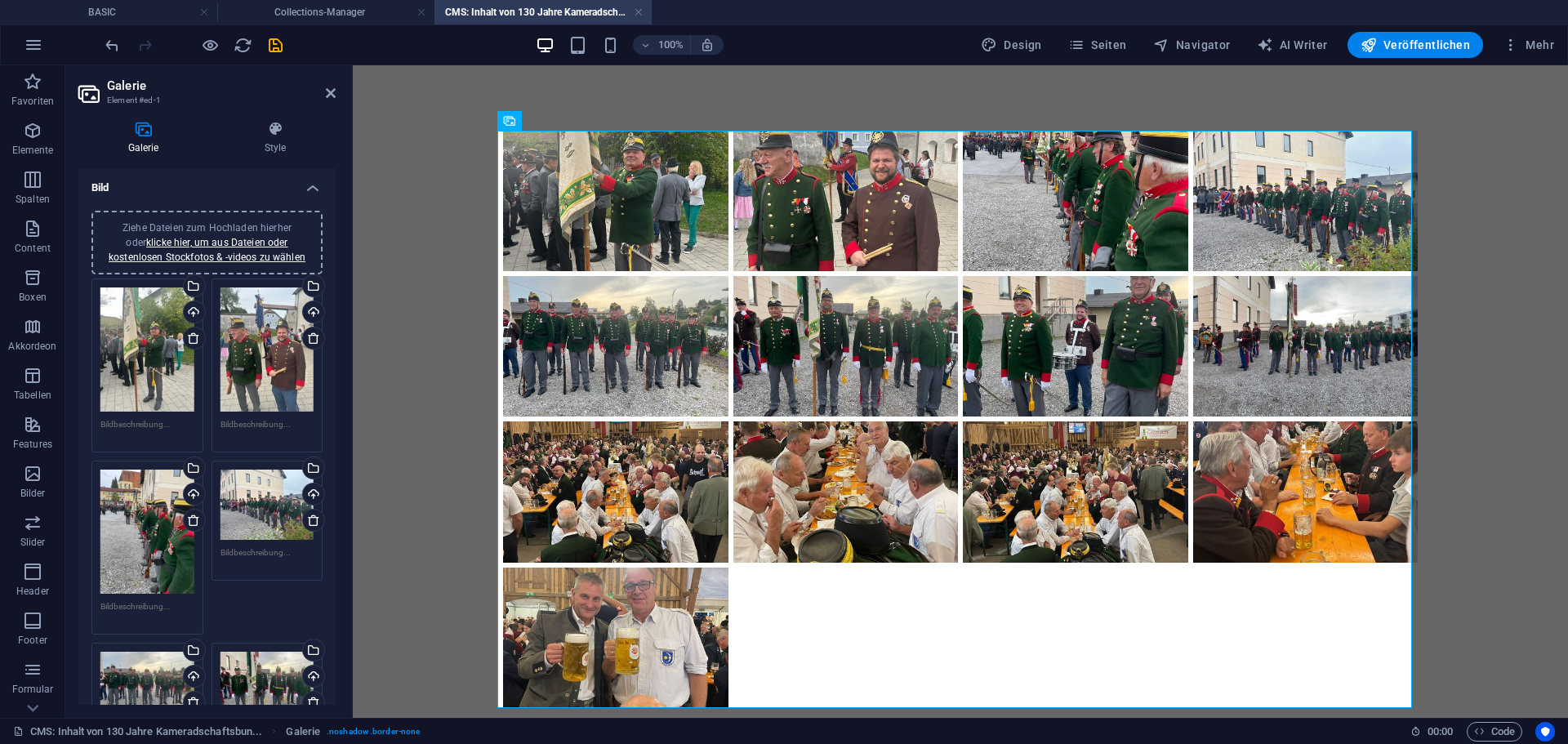
click at [1456, 148] on body at bounding box center [960, 419] width 1215 height 708
drag, startPoint x: 333, startPoint y: 95, endPoint x: 237, endPoint y: 15, distance: 125.0
click at [333, 95] on icon at bounding box center [331, 93] width 10 height 13
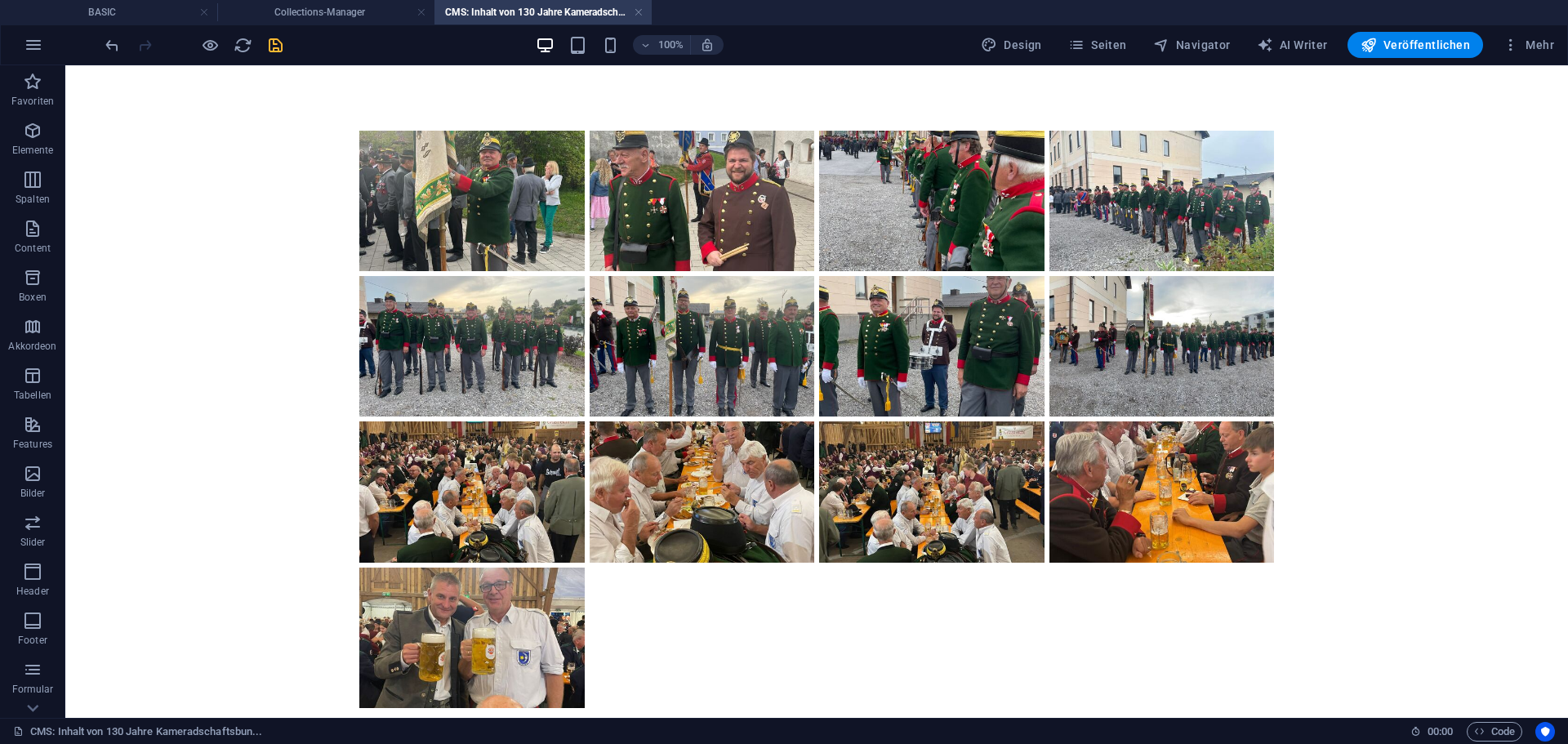
click at [282, 50] on icon "save" at bounding box center [276, 45] width 19 height 19
click at [642, 13] on link at bounding box center [638, 12] width 10 height 15
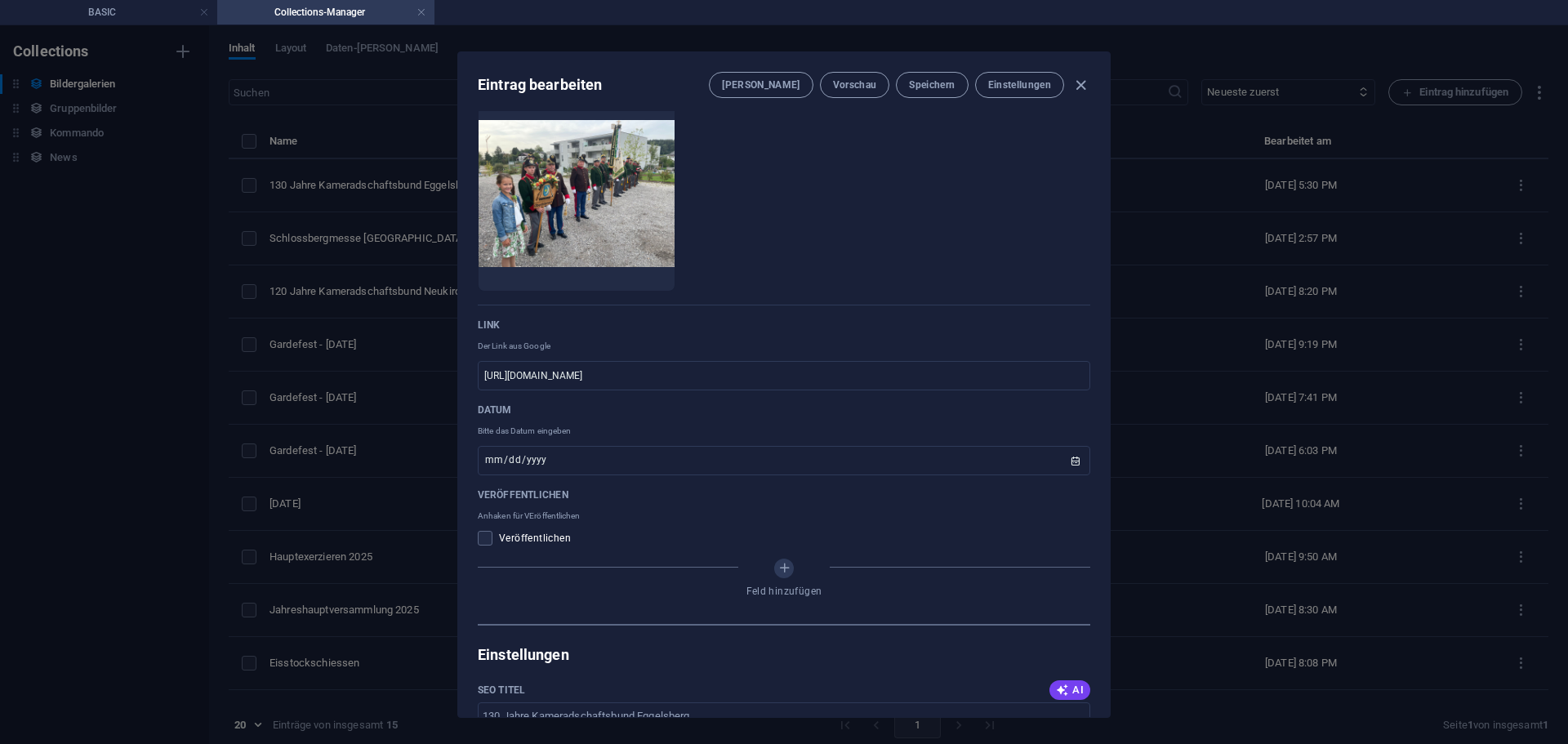
scroll to position [817, 0]
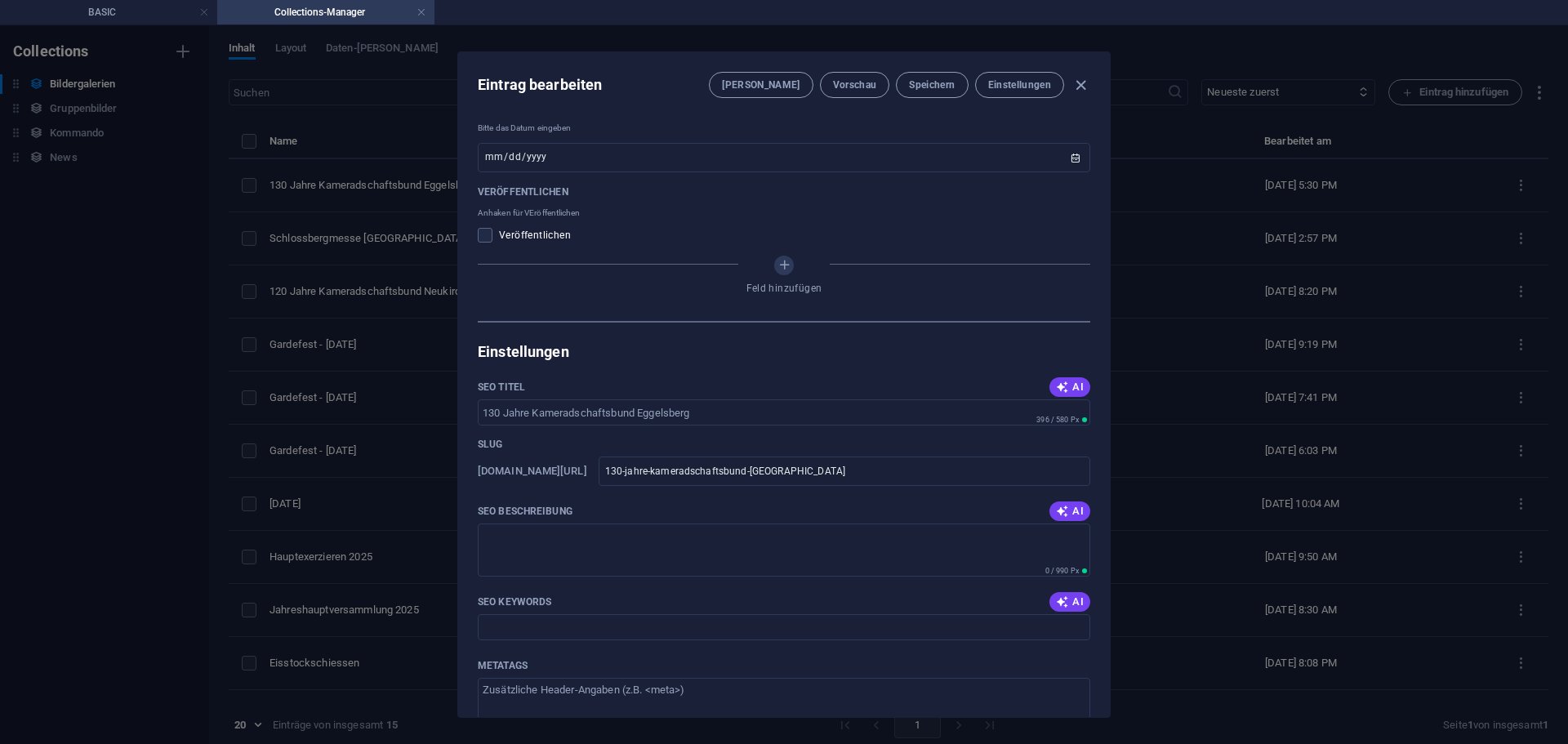
click at [521, 234] on span "Veröffentlichen" at bounding box center [535, 236] width 72 height 13
click at [469, 239] on div "Name 130 Jahre Kameradschaftsbund Eggelsberg ​ Slug [DOMAIN_NAME][URL] 130-jahr…" at bounding box center [784, 444] width 652 height 665
click at [485, 239] on span at bounding box center [485, 235] width 14 height 14
click at [485, 239] on input "checkbox" at bounding box center [488, 235] width 21 height 14
checkbox input "true"
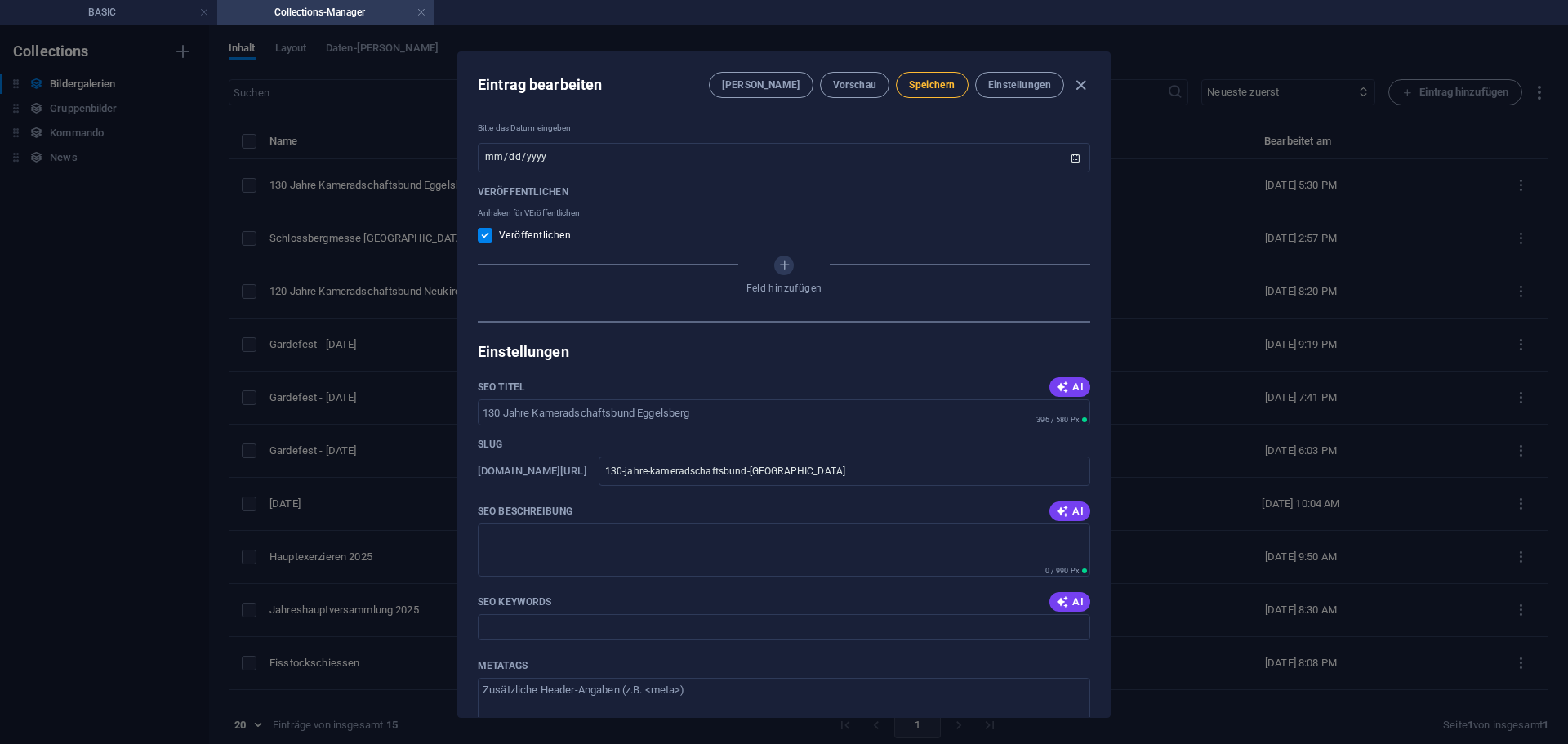
click at [941, 85] on span "Speichern" at bounding box center [933, 86] width 46 height 13
click at [1083, 87] on icon "button" at bounding box center [1082, 86] width 19 height 19
type input "[DATE]"
checkbox input "false"
type input "130-jahre-kameradschaftsbund-[GEOGRAPHIC_DATA]"
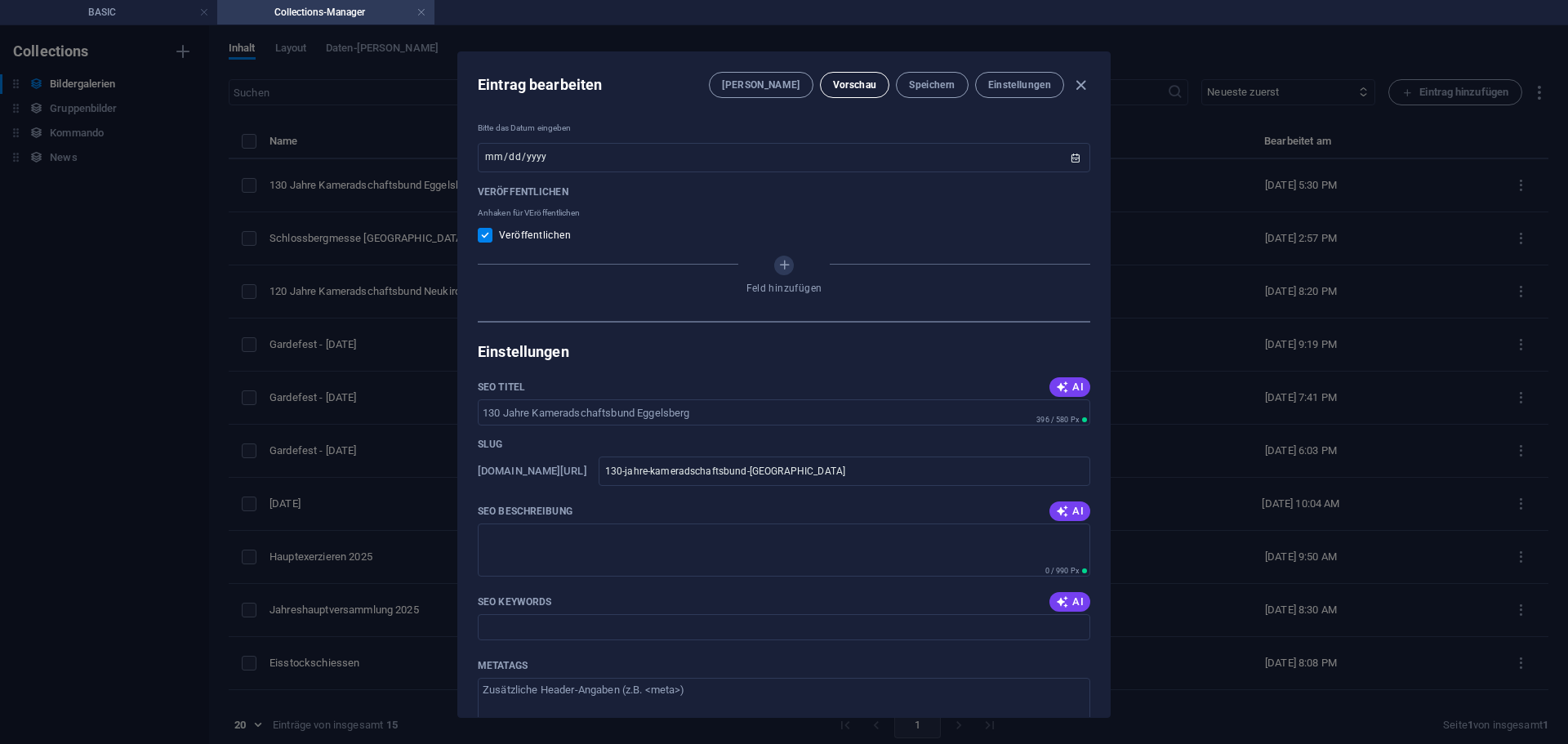
scroll to position [655, 0]
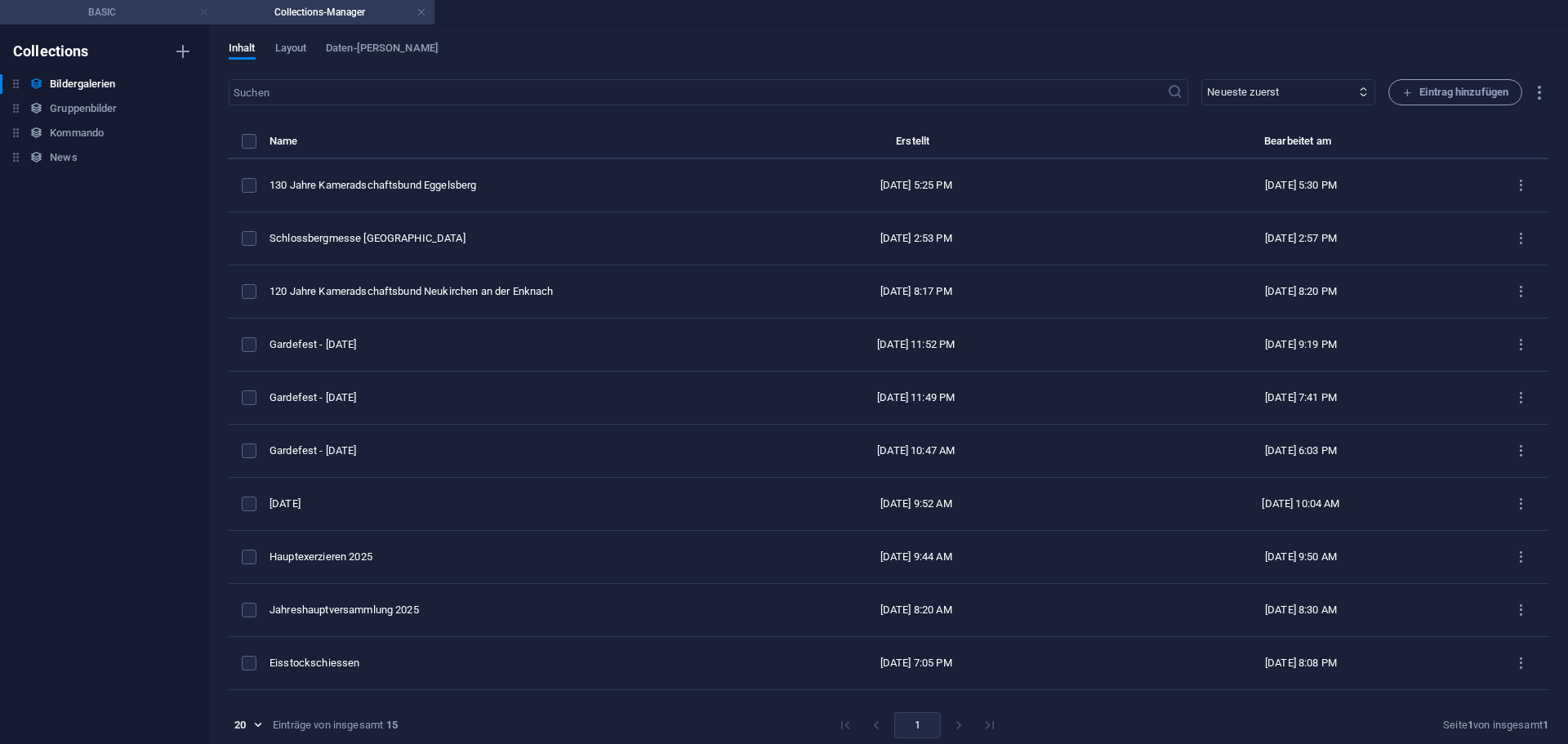
click at [204, 12] on link at bounding box center [204, 12] width 10 height 15
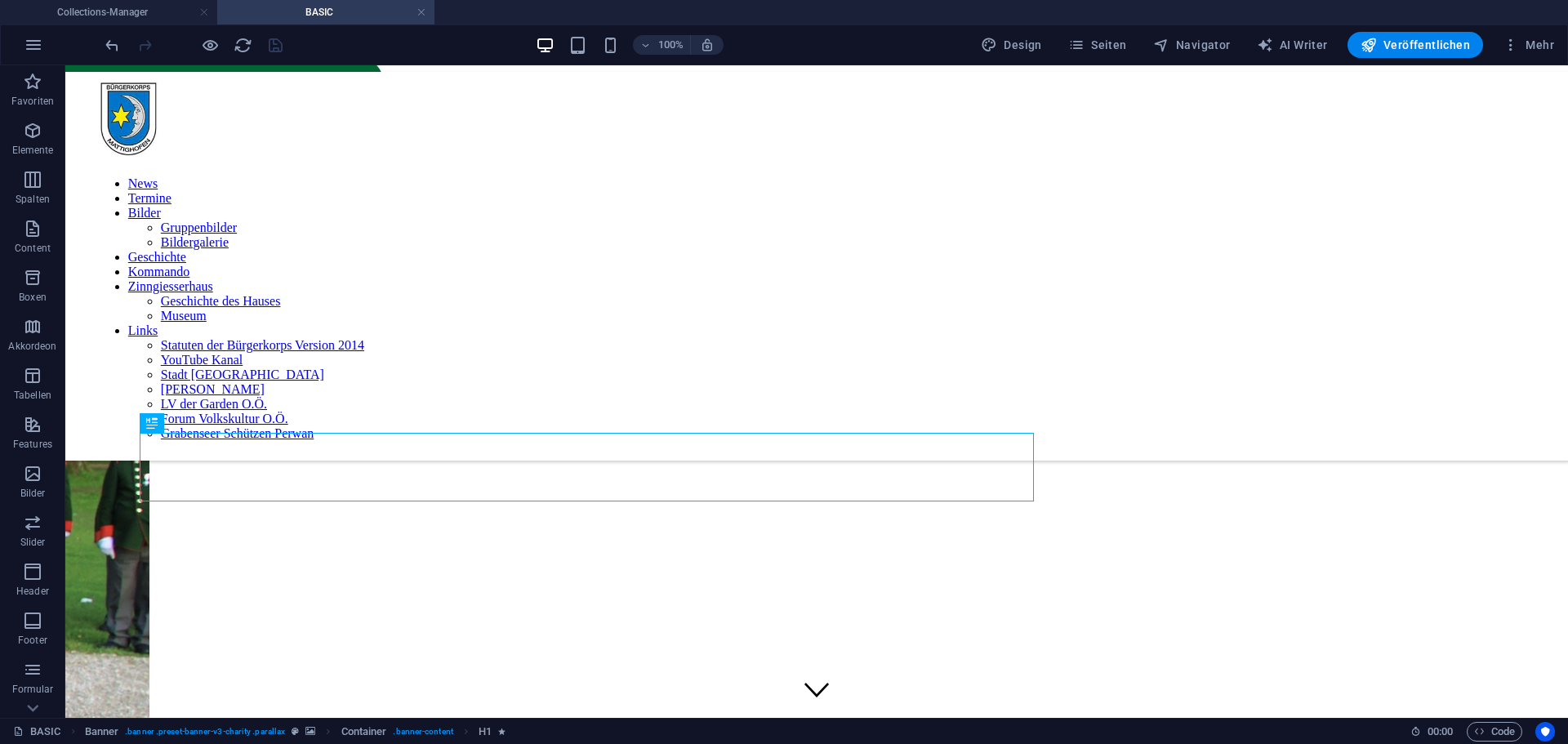
scroll to position [0, 0]
click at [1402, 52] on span "Veröffentlichen" at bounding box center [1415, 44] width 110 height 16
